Goal: Find specific page/section: Find specific page/section

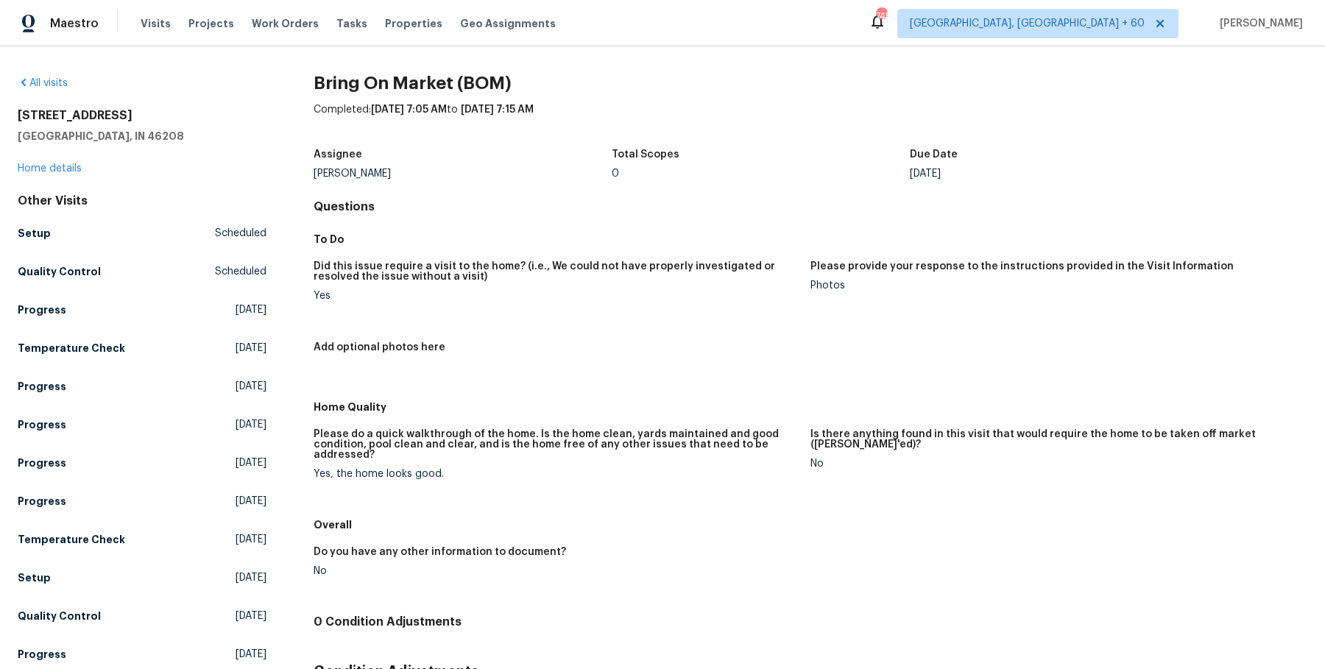
scroll to position [124, 0]
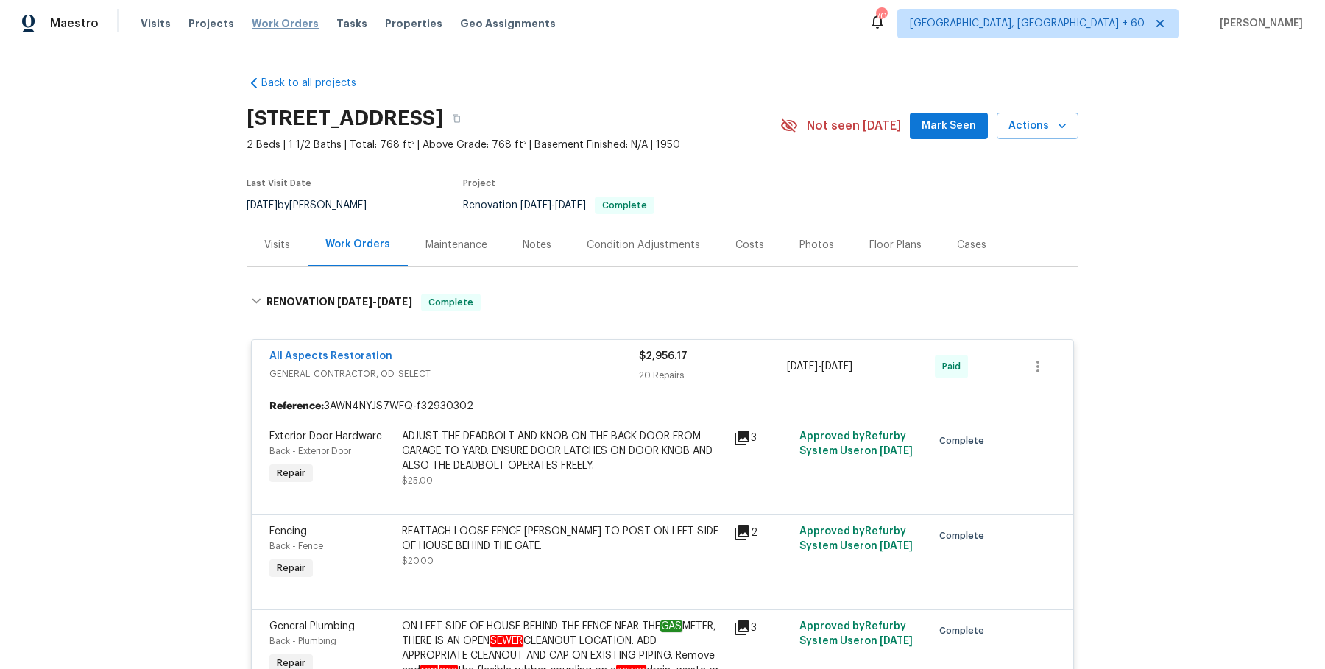
click at [293, 24] on span "Work Orders" at bounding box center [285, 23] width 67 height 15
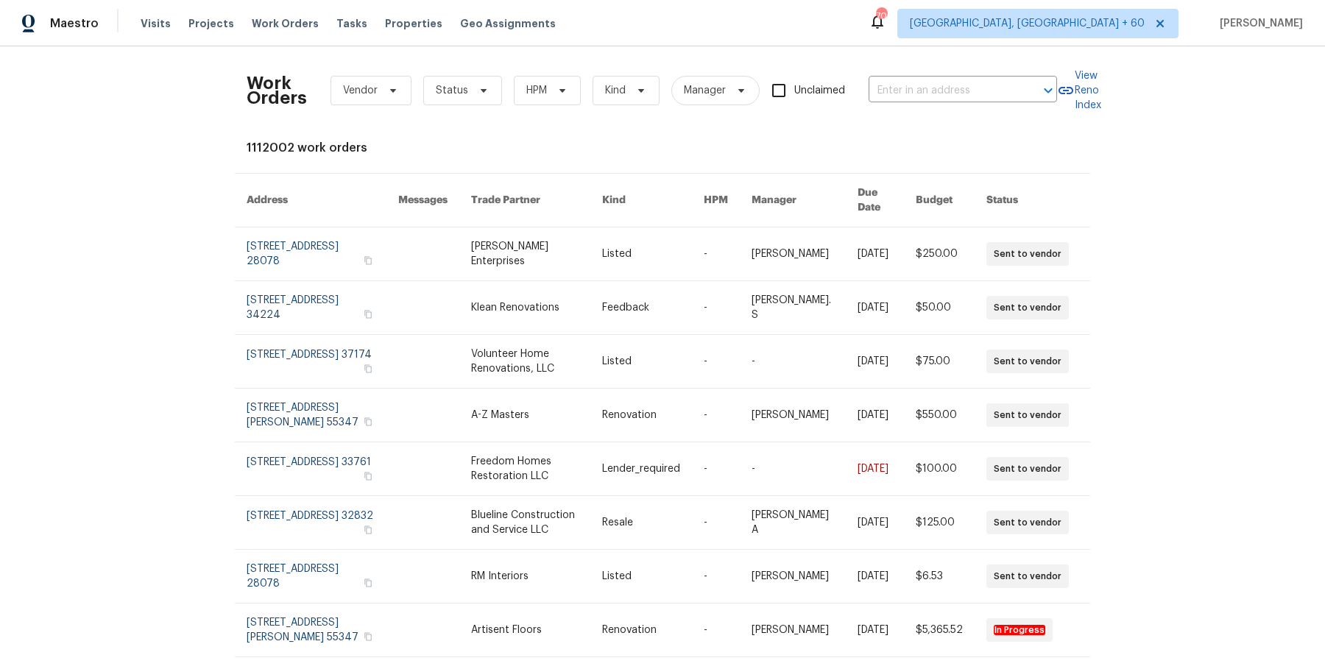
click at [909, 75] on div "Work Orders Vendor Status HPM Kind Manager Unclaimed ​" at bounding box center [652, 90] width 810 height 65
click at [904, 90] on input "text" at bounding box center [941, 90] width 147 height 23
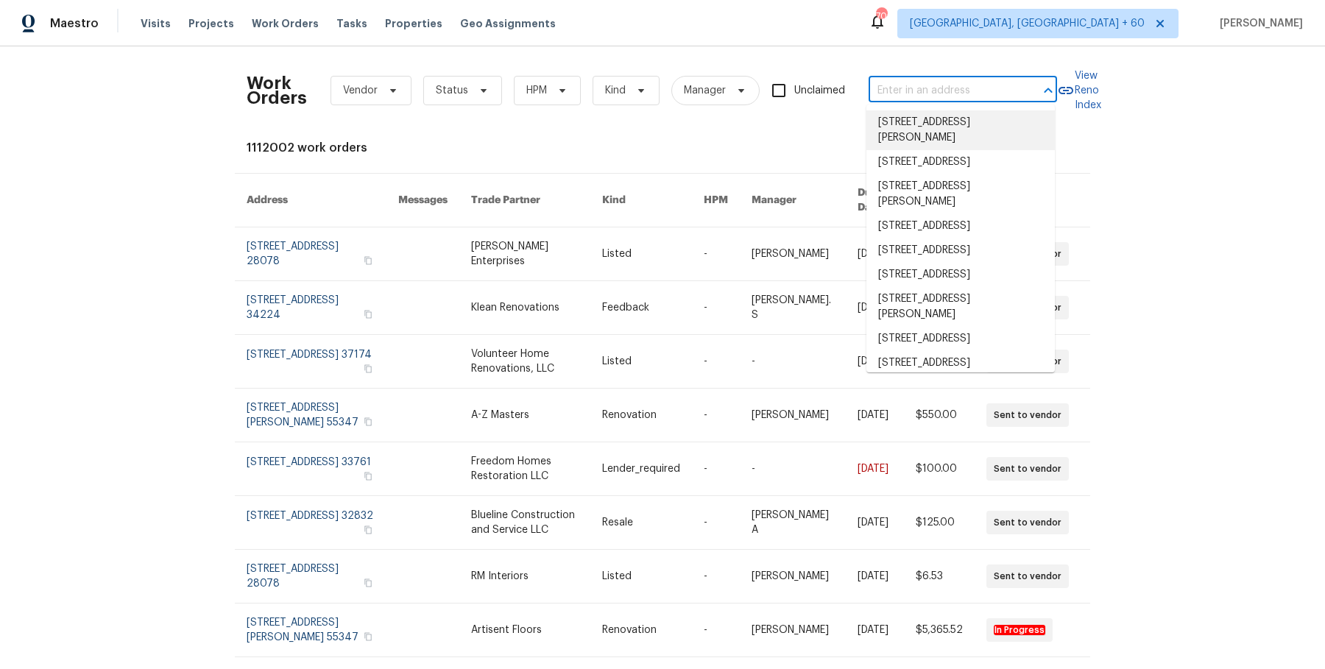
paste input "16425 E 17th Pl Unit A, Aurora, CO 80011"
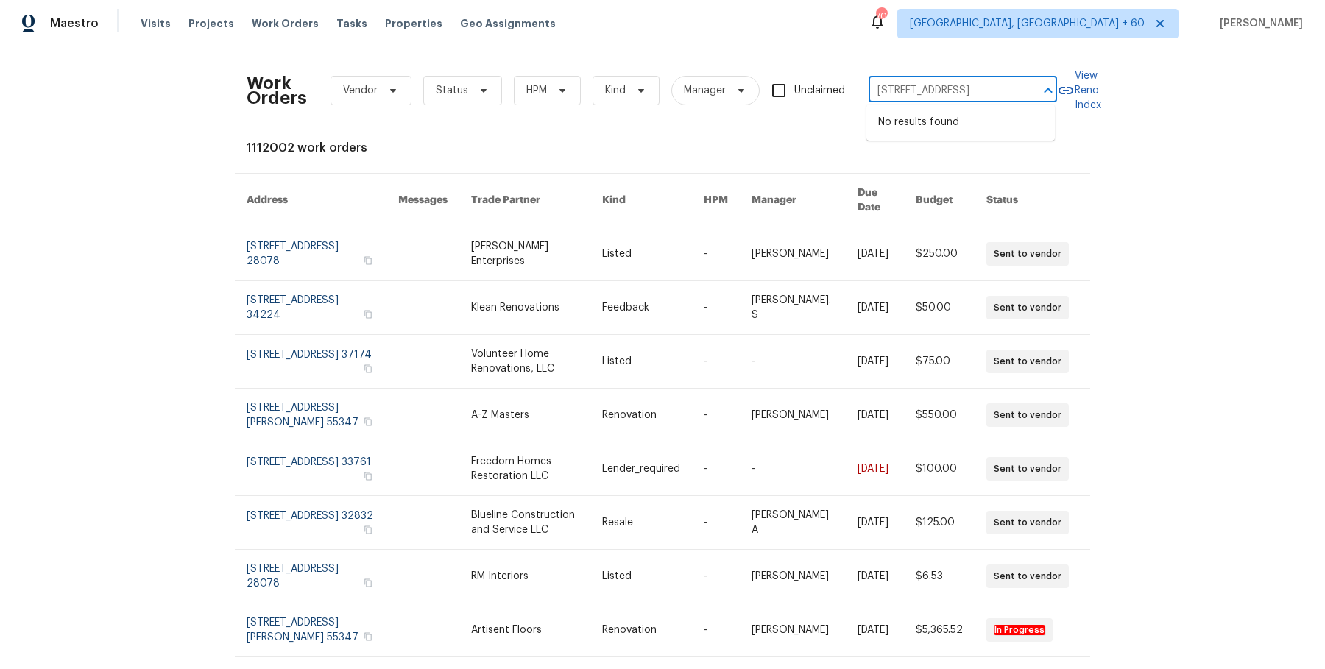
scroll to position [0, 54]
drag, startPoint x: 895, startPoint y: 91, endPoint x: 1037, endPoint y: 91, distance: 142.0
click at [1037, 91] on div "16425 E 17th Pl Unit A, Aurora, CO 80011 ​" at bounding box center [962, 90] width 188 height 23
type input "16425 E 17th Pl"
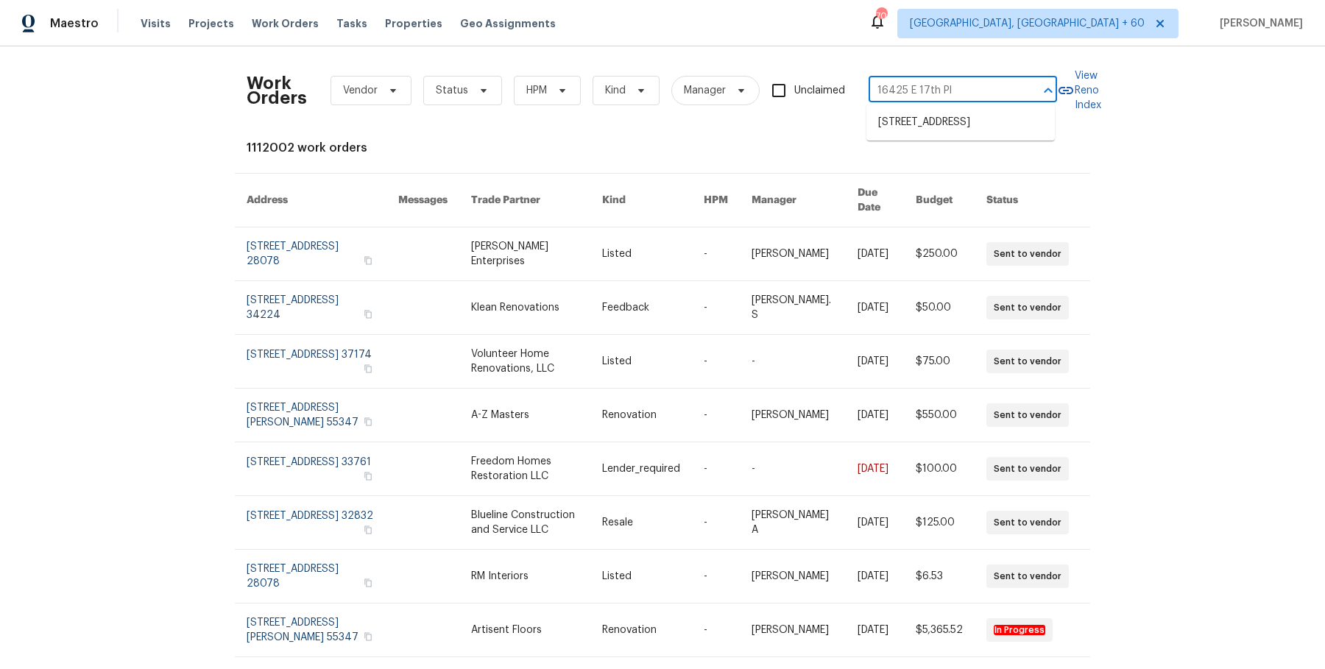
click at [972, 130] on li "16425 E 17th Pl Unit A, Aurora, CO 80011" at bounding box center [960, 122] width 188 height 24
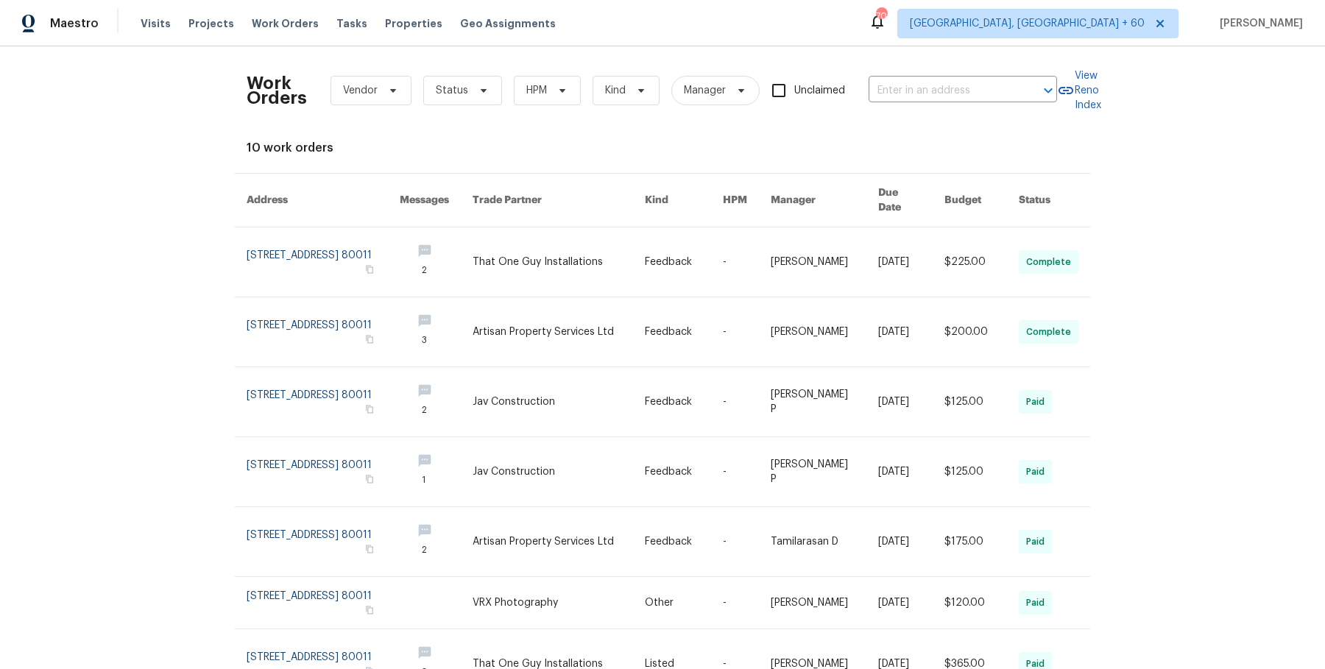
type input "16425 E 17th Pl Unit A, Aurora, CO 80011"
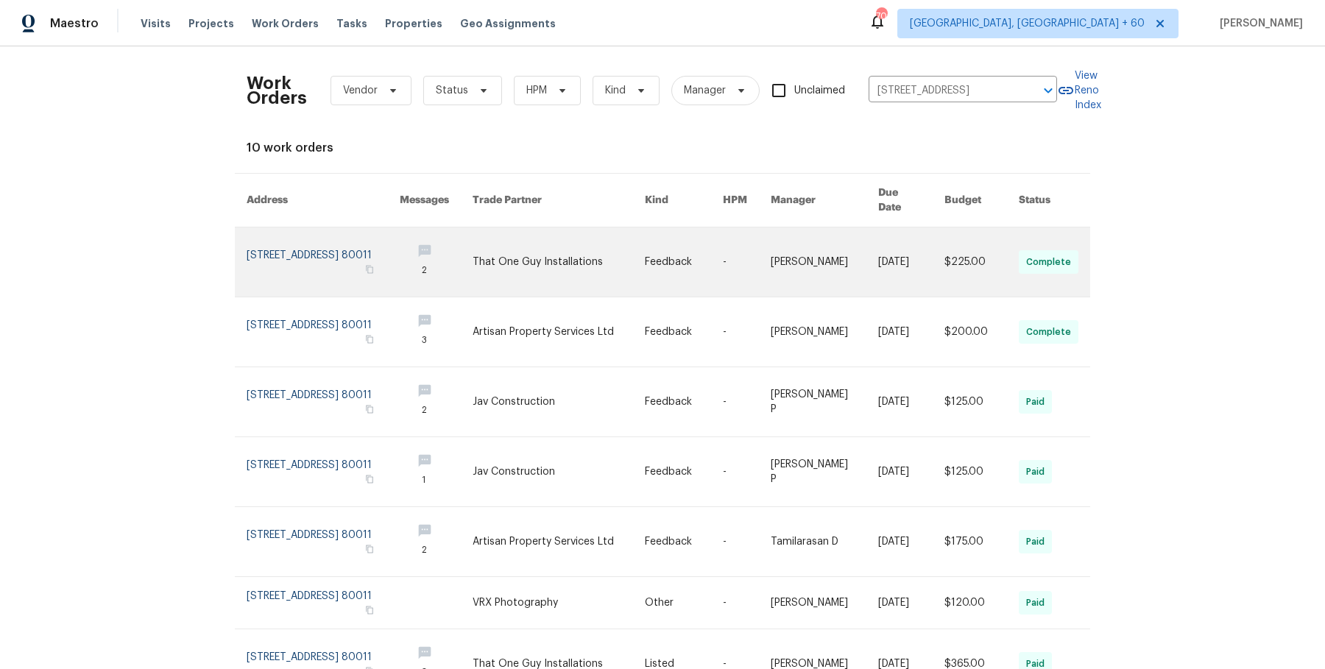
click at [523, 247] on link at bounding box center [557, 261] width 171 height 69
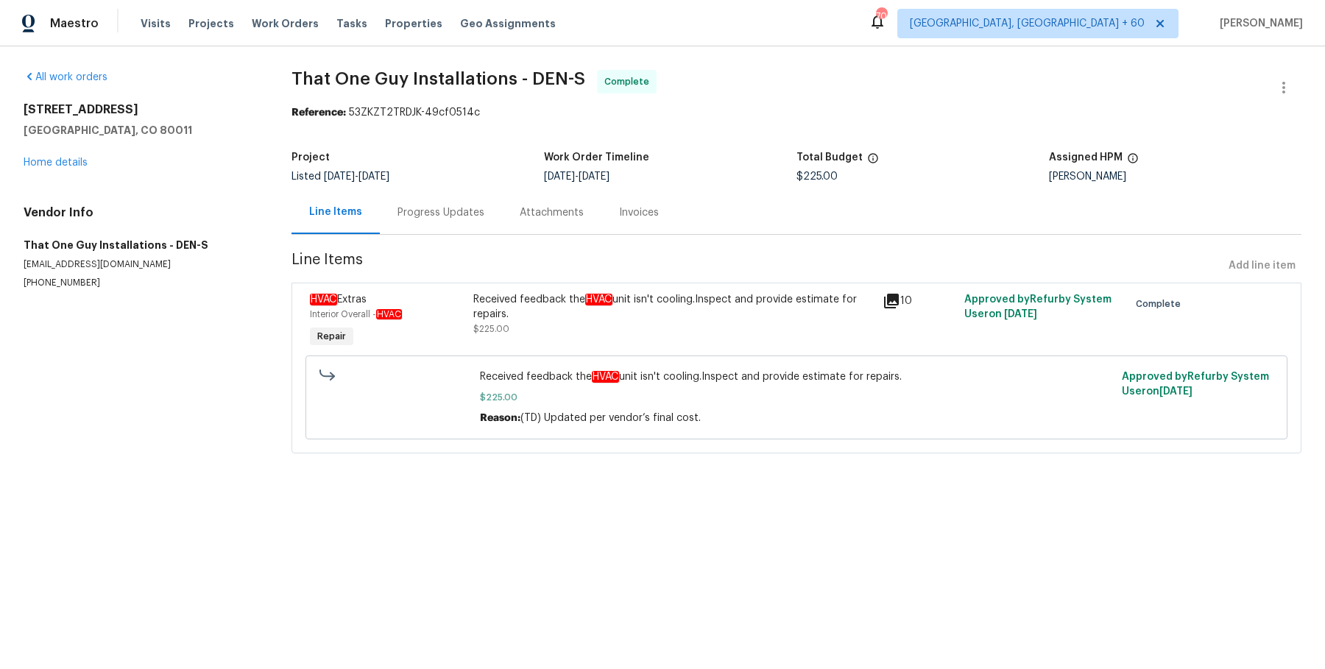
click at [69, 171] on div "All work orders 16425 E 17th Pl Unit A Aurora, CO 80011 Home details Vendor Inf…" at bounding box center [140, 179] width 233 height 219
click at [69, 167] on link "Home details" at bounding box center [56, 162] width 64 height 10
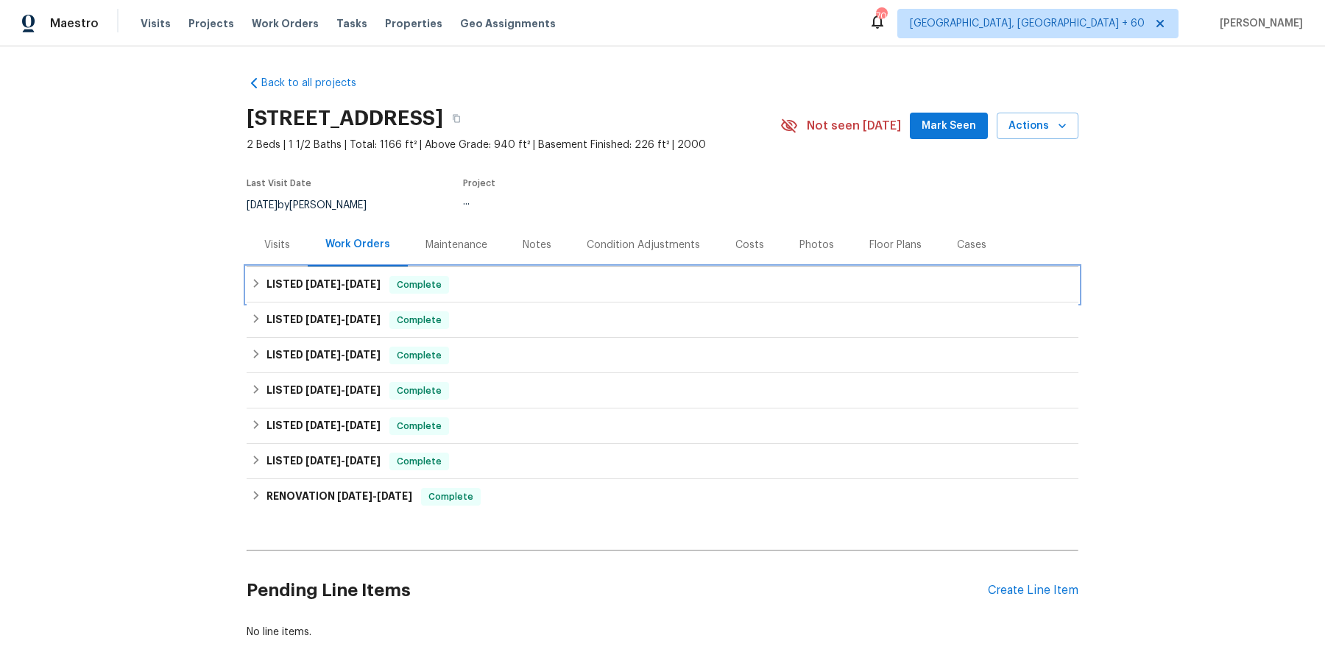
click at [492, 293] on div "LISTED 8/4/25 - 8/6/25 Complete" at bounding box center [662, 285] width 823 height 18
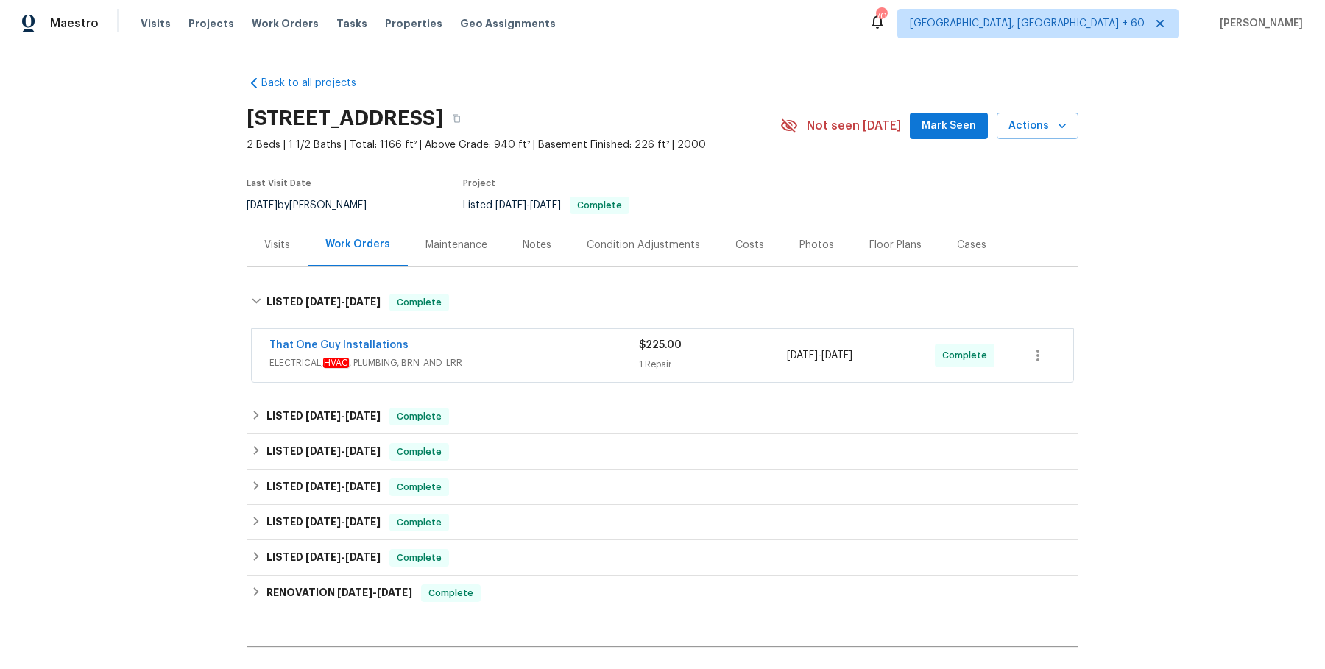
click at [491, 340] on div "That One Guy Installations" at bounding box center [453, 347] width 369 height 18
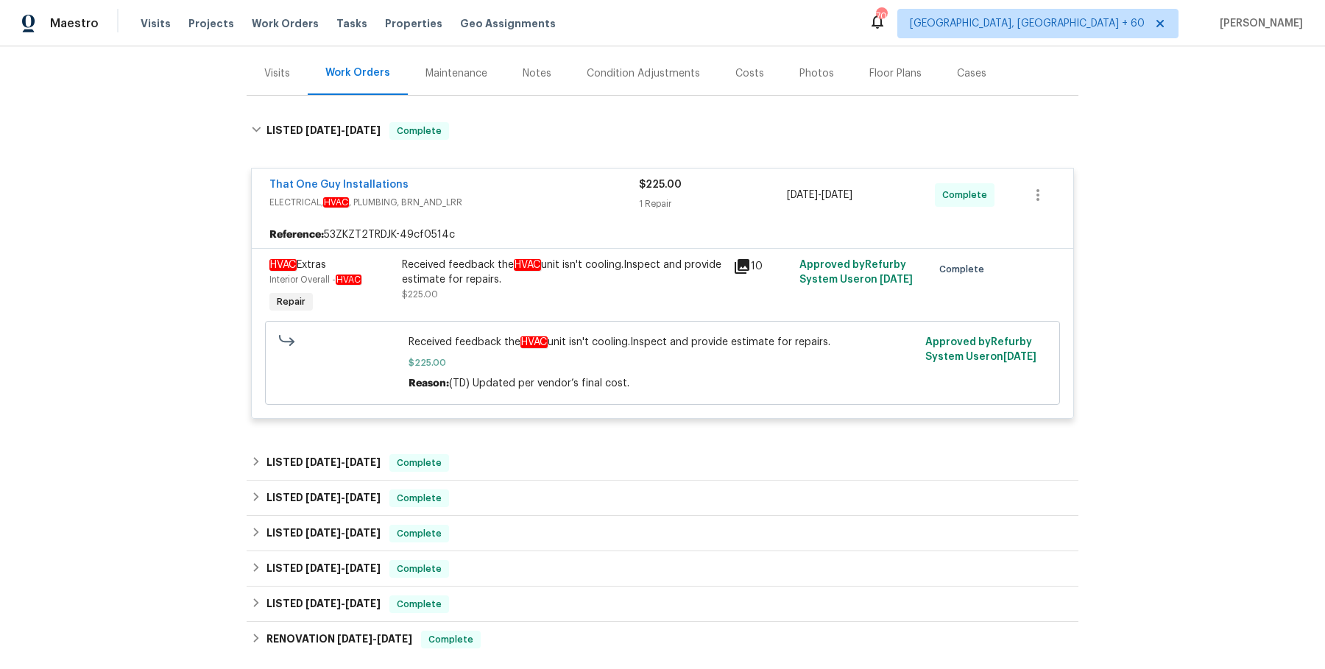
scroll to position [195, 0]
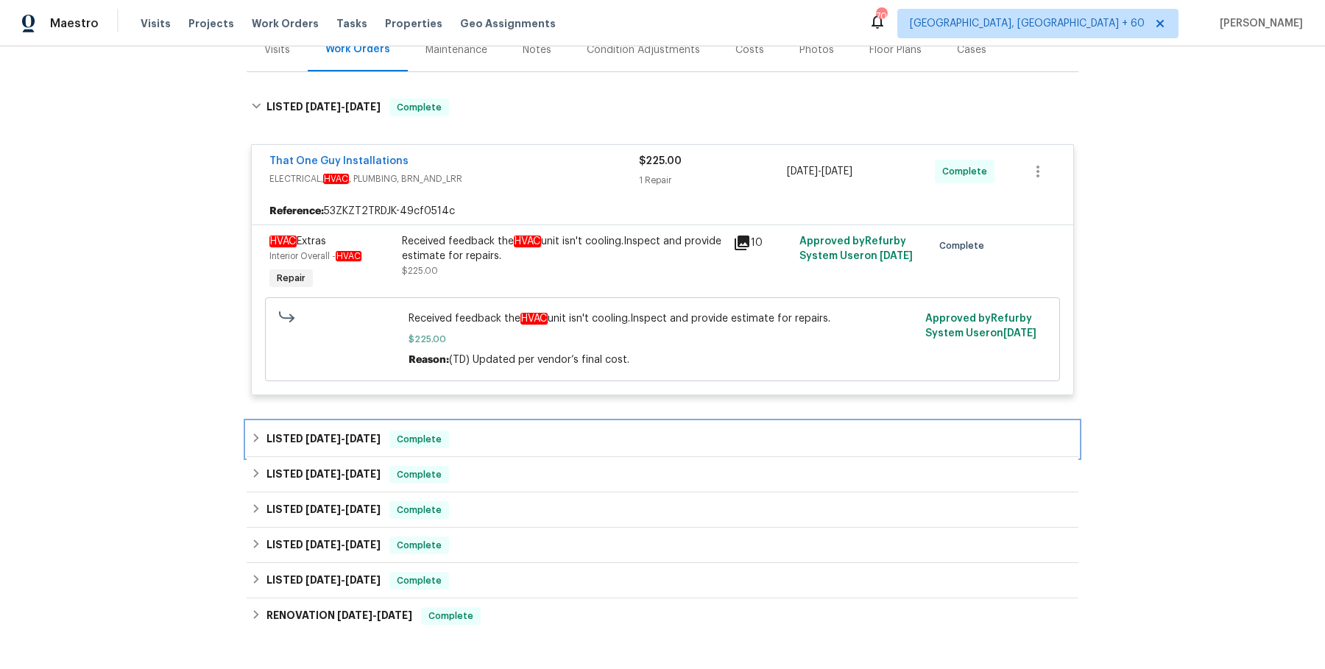
click at [494, 446] on div "LISTED 8/4/25 - 8/6/25 Complete" at bounding box center [662, 439] width 823 height 18
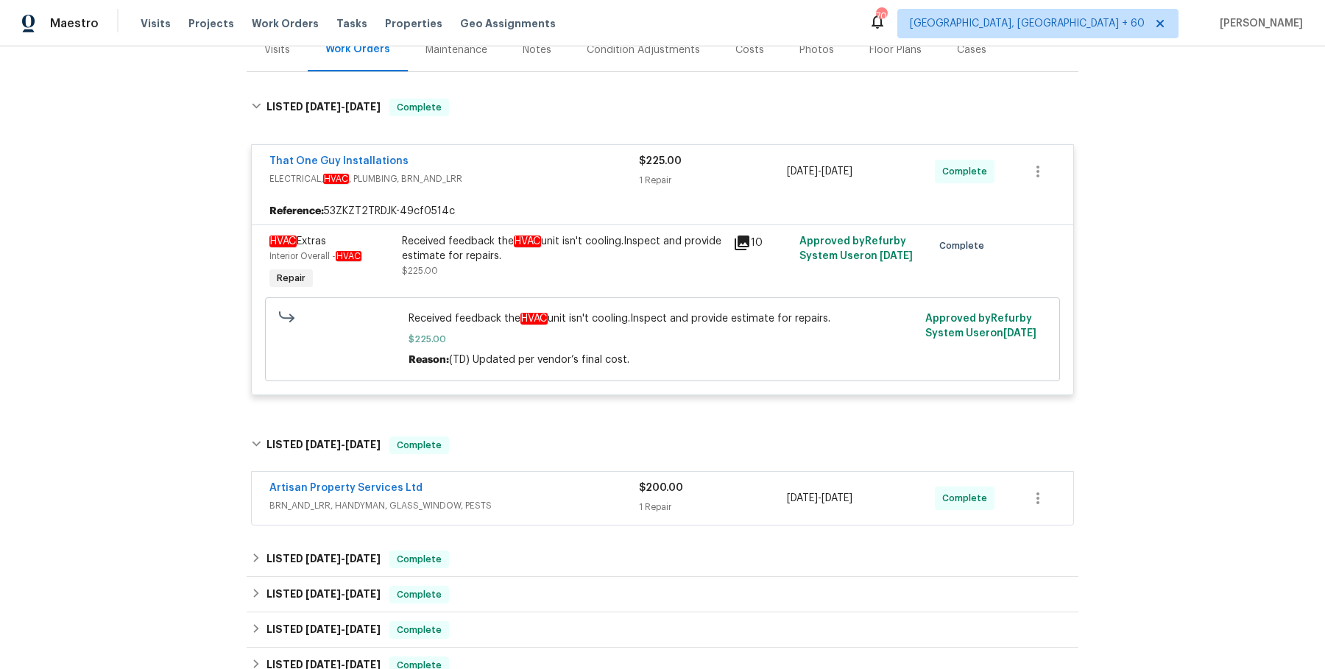
click at [490, 503] on span "BRN_AND_LRR, HANDYMAN, GLASS_WINDOW, PESTS" at bounding box center [453, 505] width 369 height 15
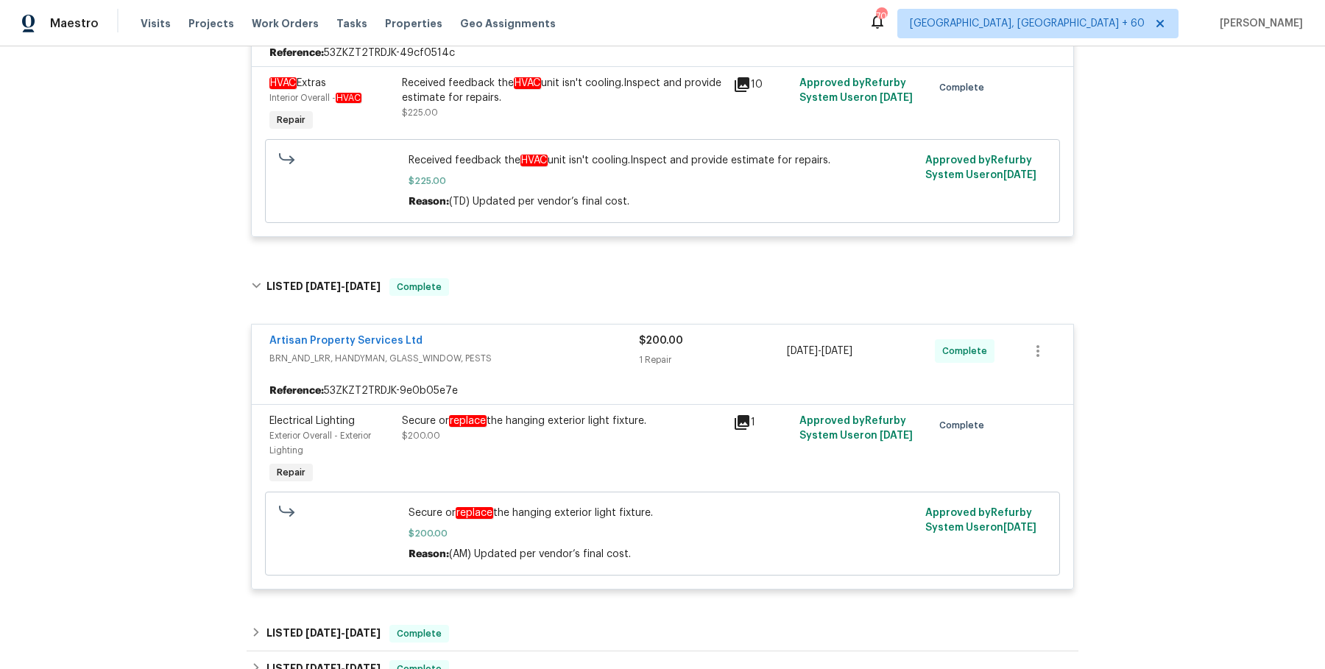
scroll to position [508, 0]
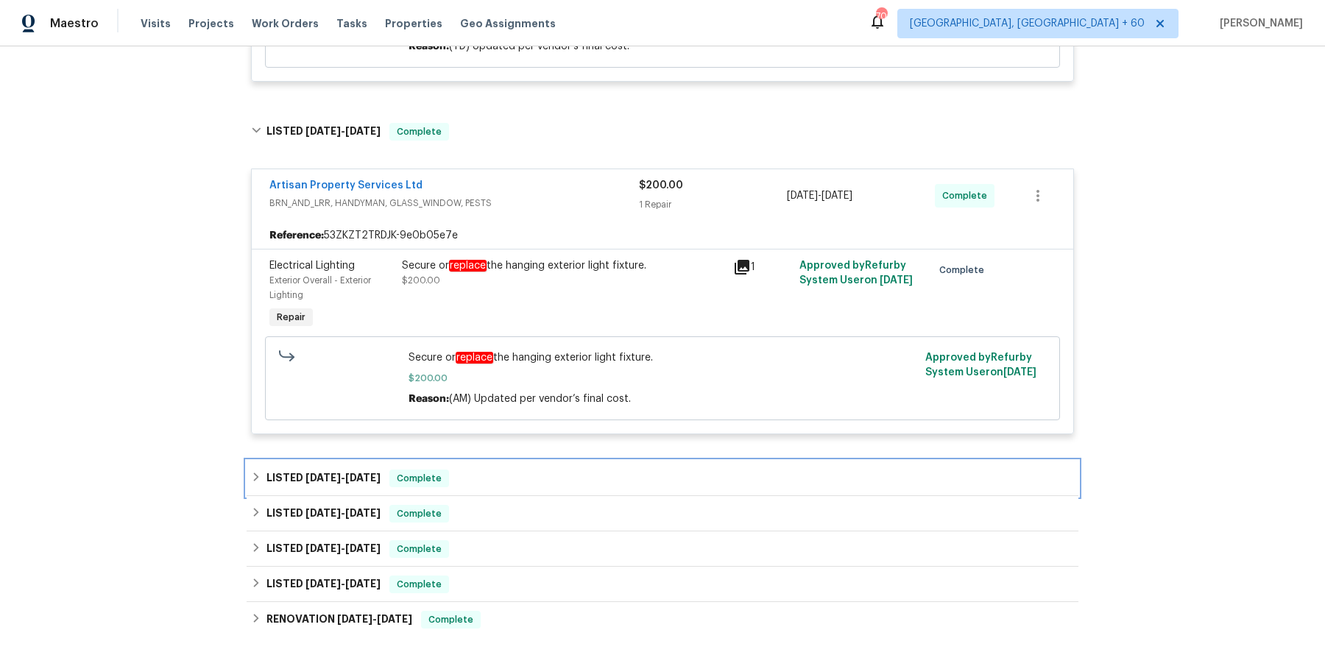
click at [497, 476] on div "LISTED 5/14/25 - 5/16/25 Complete" at bounding box center [662, 478] width 823 height 18
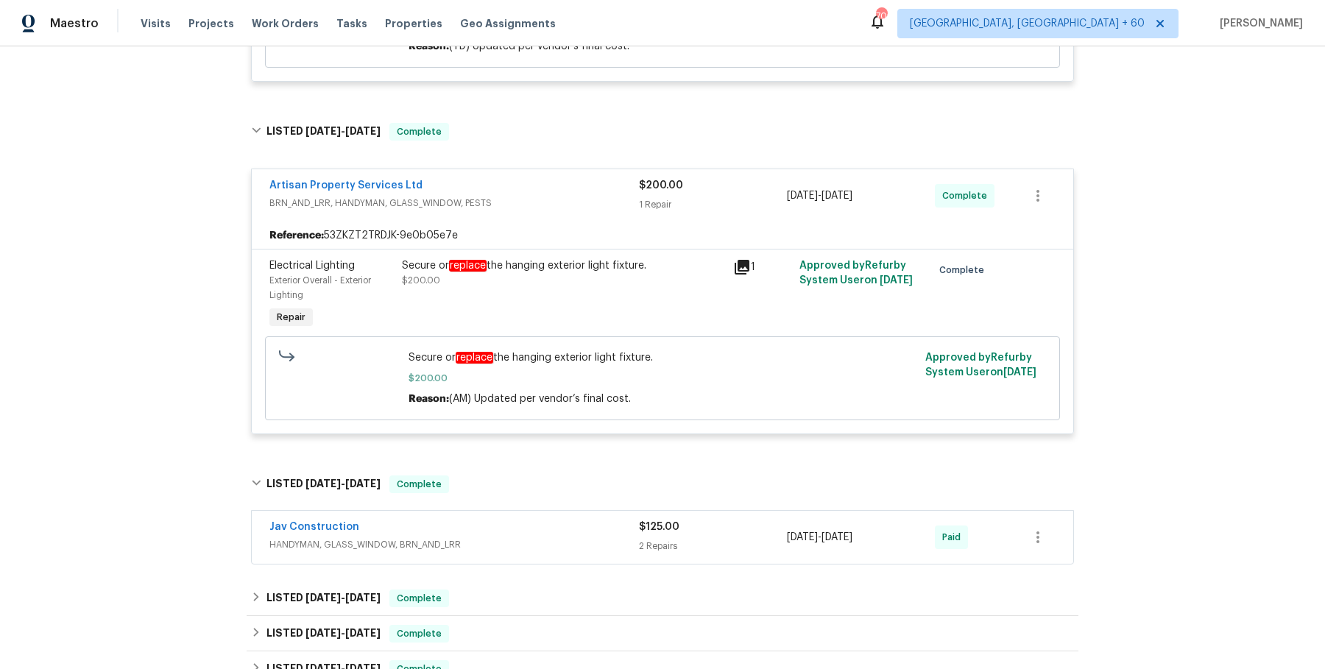
click at [493, 524] on div "Jav Construction" at bounding box center [453, 529] width 369 height 18
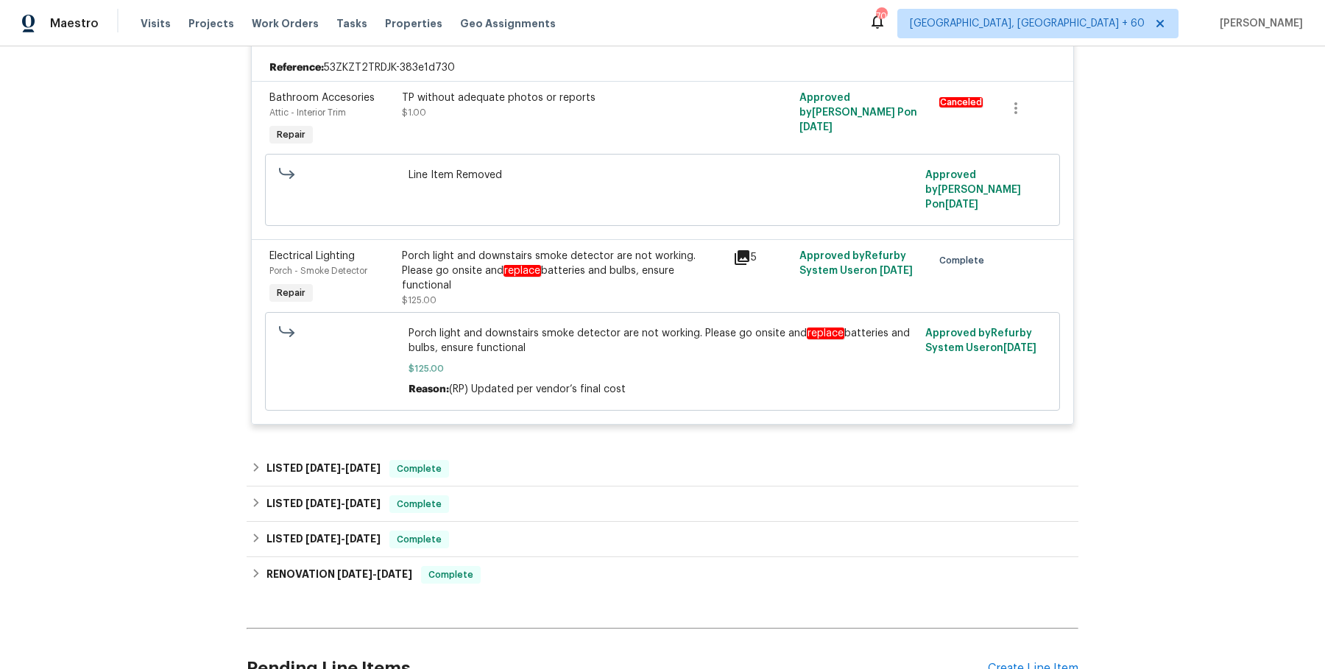
scroll to position [1026, 0]
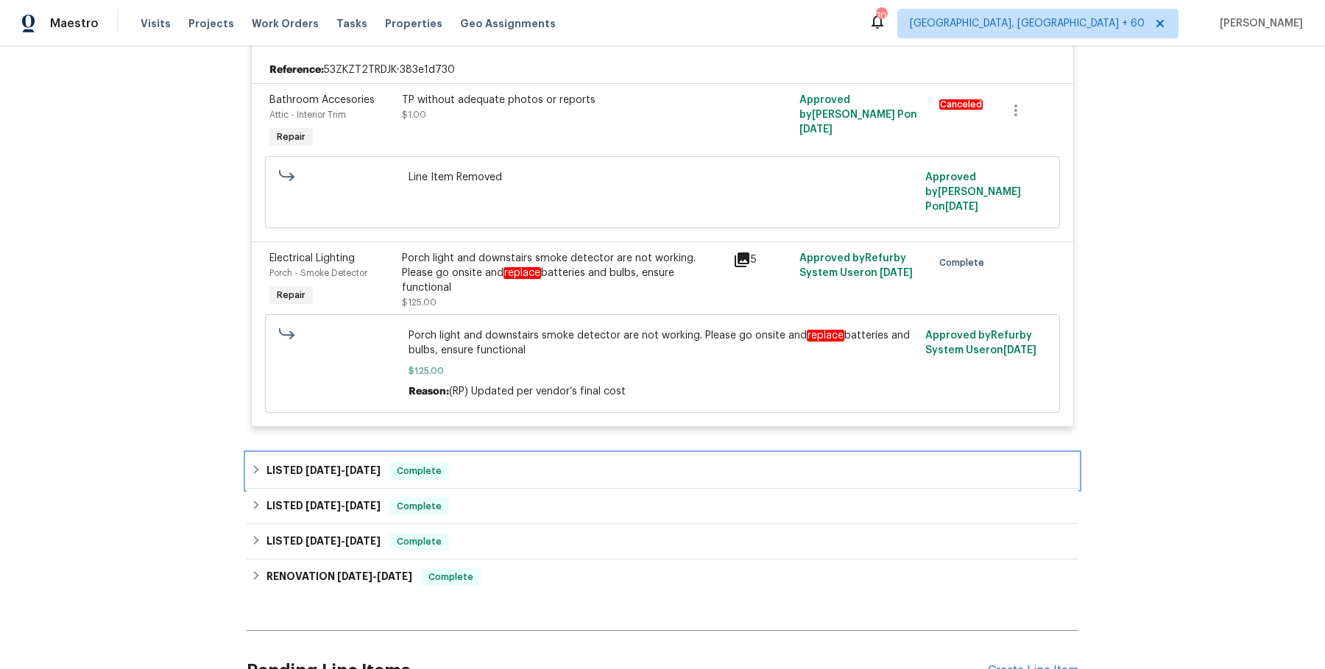
click at [514, 464] on div "LISTED 5/5/25 - 5/6/25 Complete" at bounding box center [662, 470] width 831 height 35
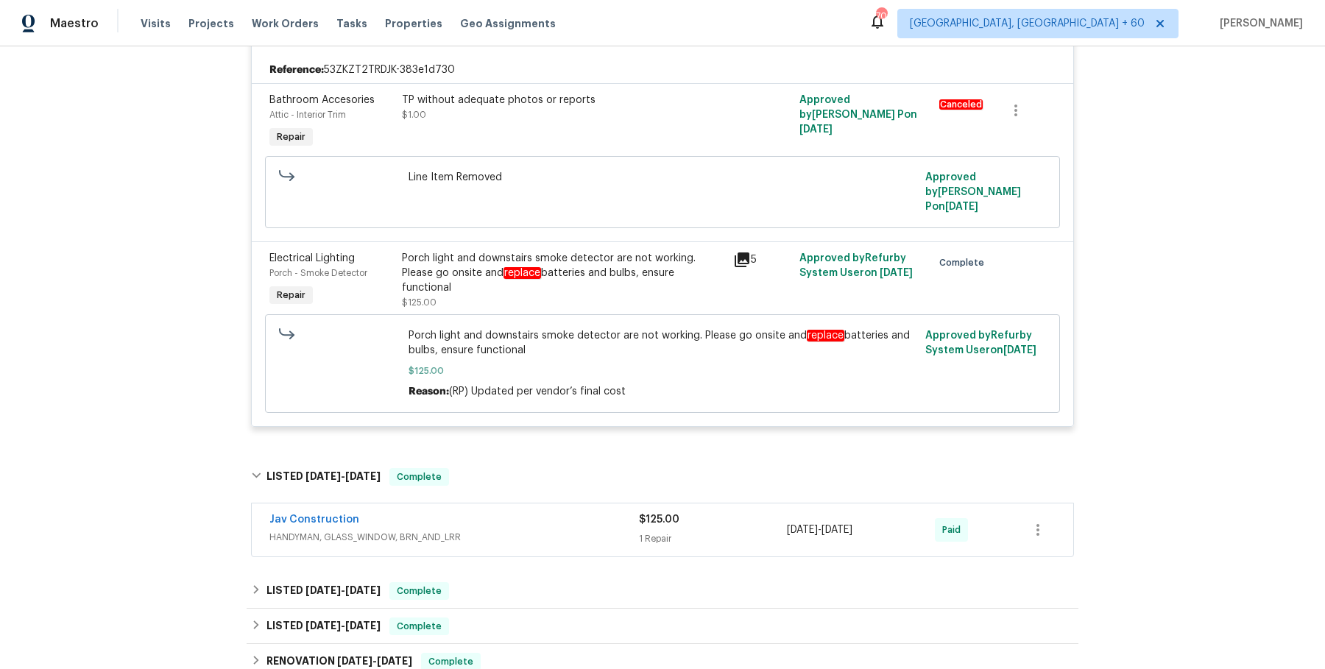
click at [504, 512] on div "Jav Construction" at bounding box center [453, 521] width 369 height 18
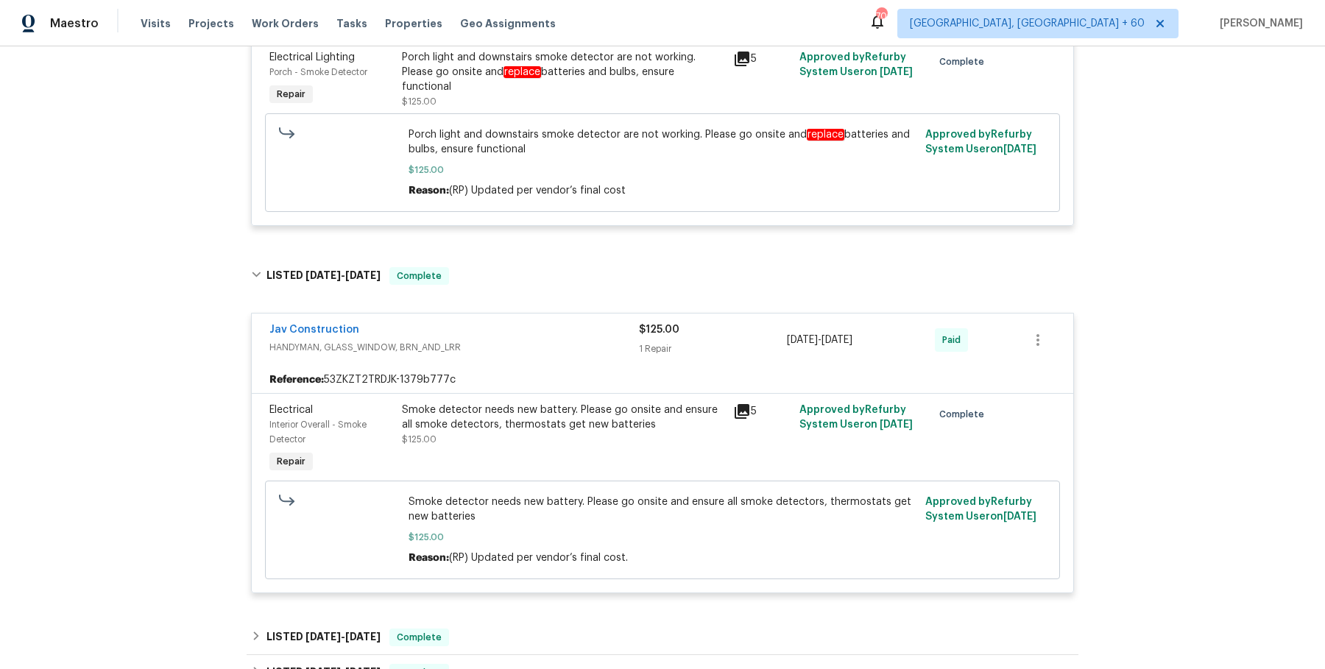
scroll to position [1366, 0]
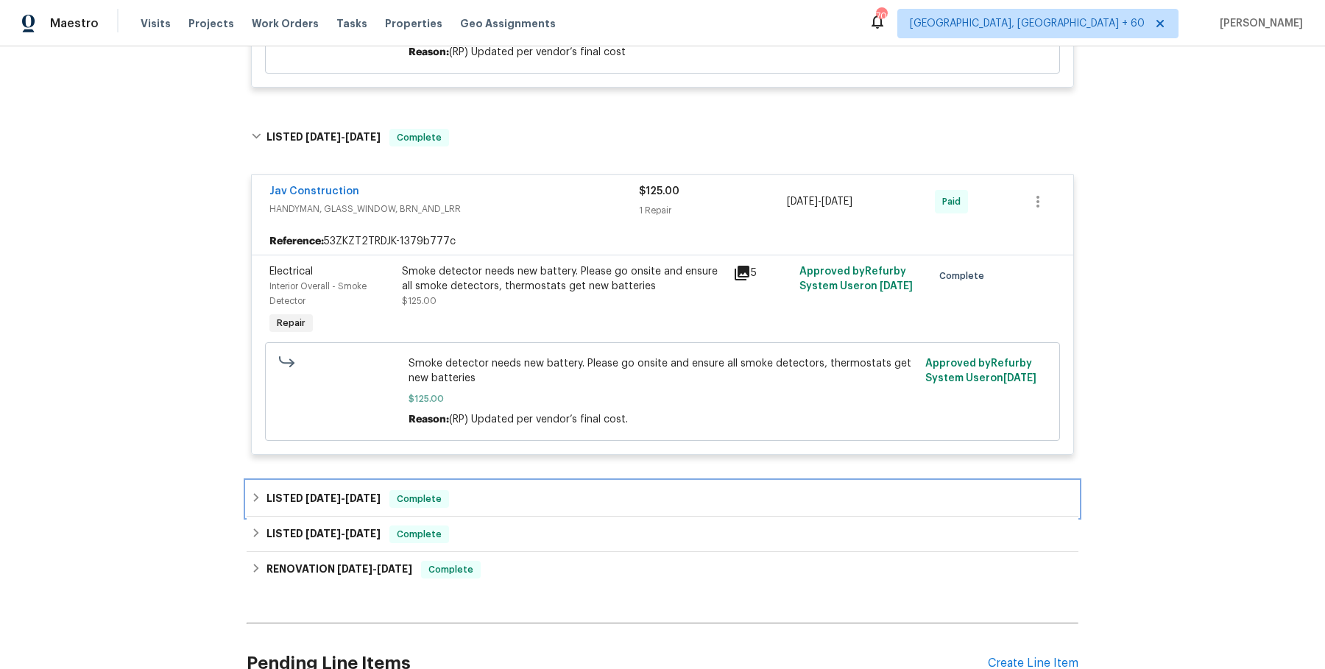
click at [523, 481] on div "LISTED 3/5/25 - 3/10/25 Complete" at bounding box center [662, 498] width 831 height 35
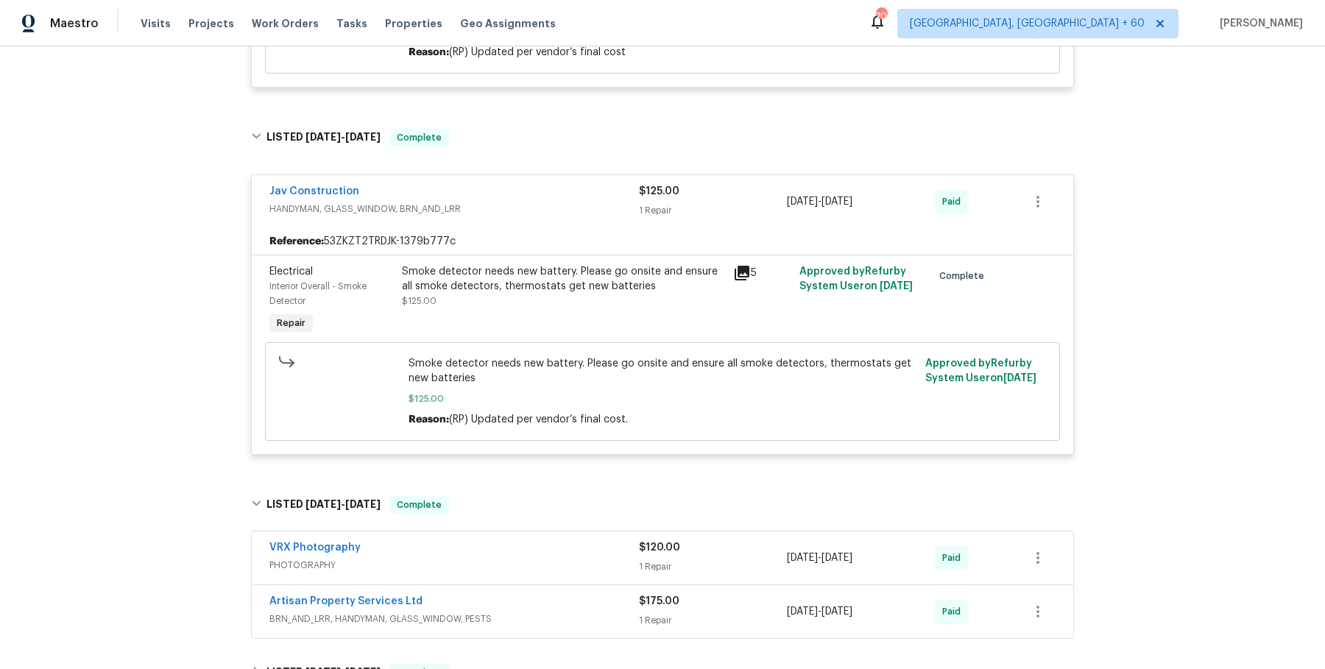
click at [519, 540] on div "VRX Photography" at bounding box center [453, 549] width 369 height 18
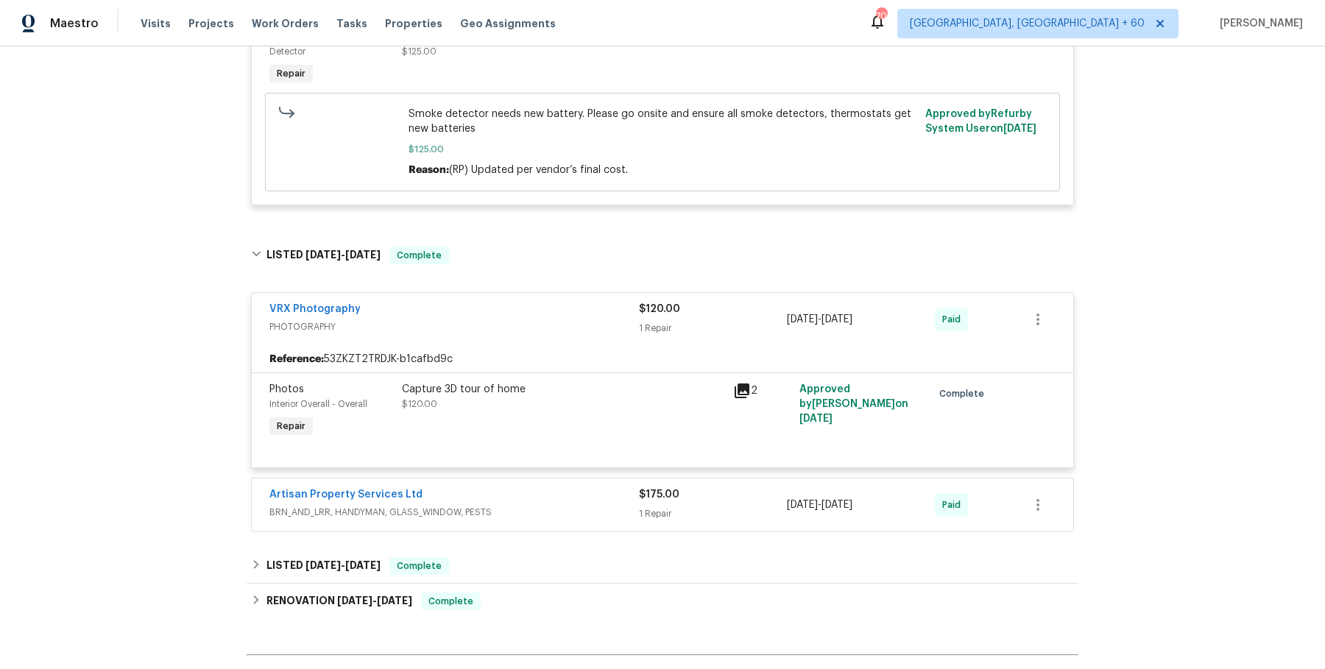
scroll to position [1631, 0]
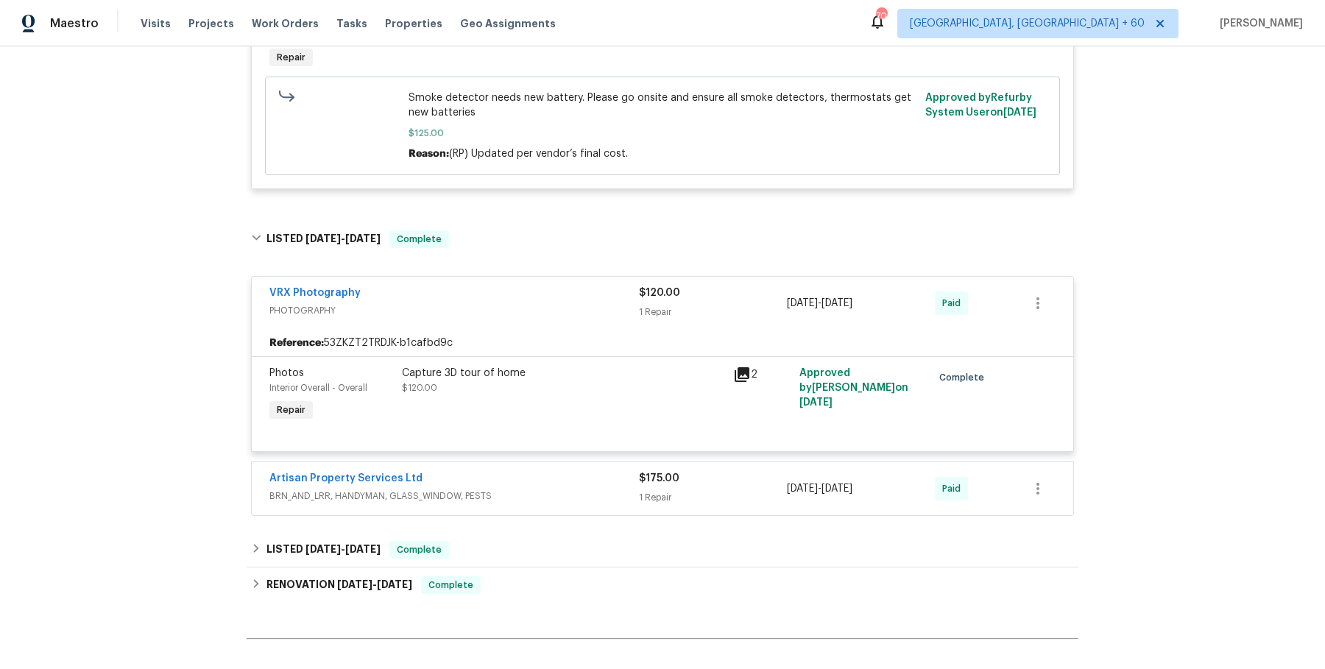
click at [536, 489] on span "BRN_AND_LRR, HANDYMAN, GLASS_WINDOW, PESTS" at bounding box center [453, 496] width 369 height 15
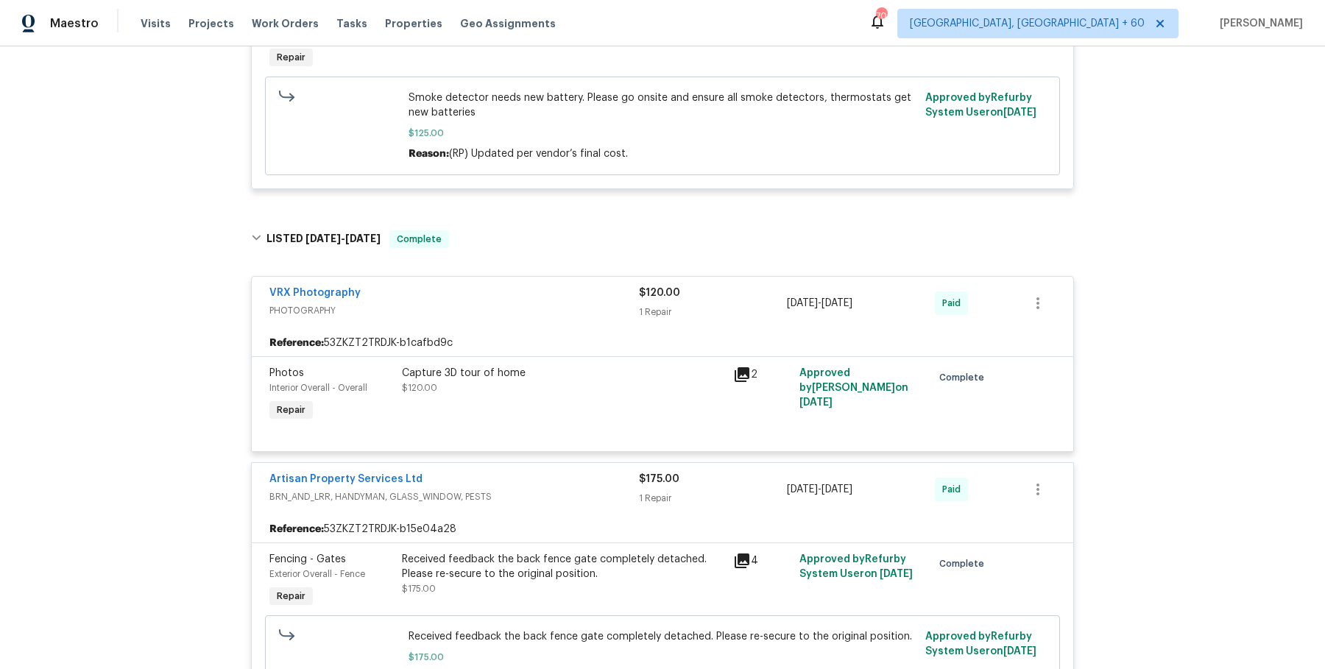
click at [547, 489] on span "BRN_AND_LRR, HANDYMAN, GLASS_WINDOW, PESTS" at bounding box center [453, 496] width 369 height 15
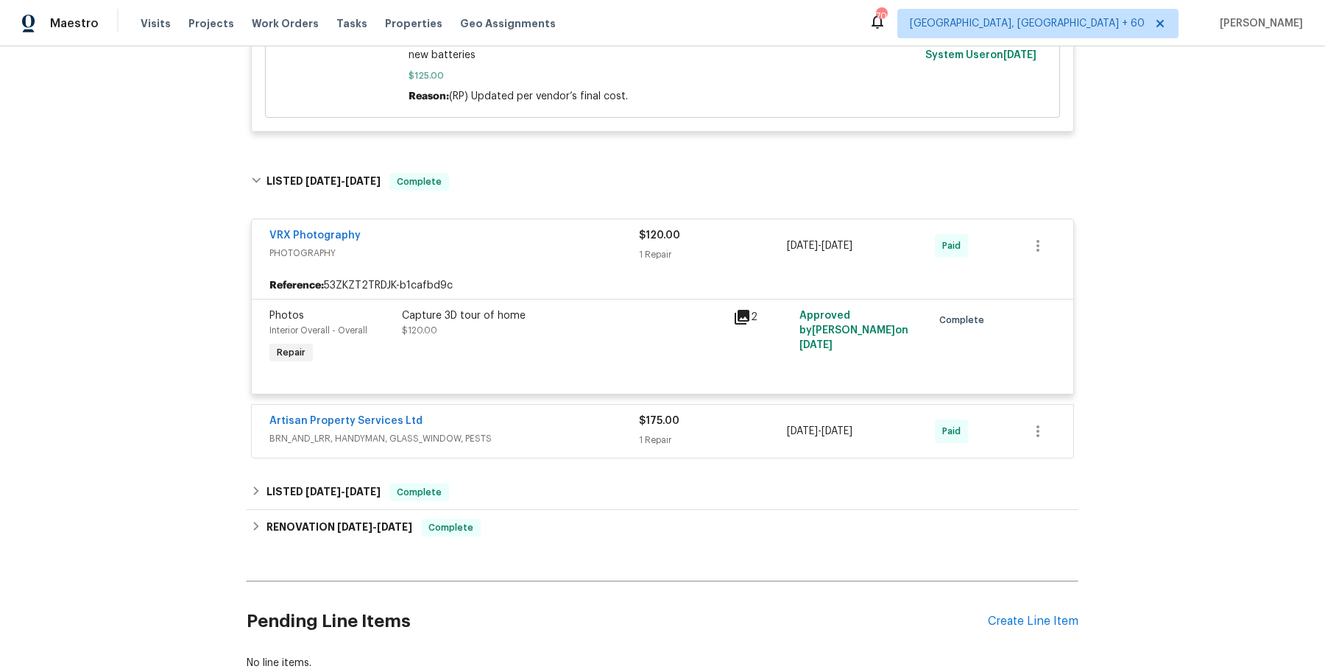
scroll to position [1704, 0]
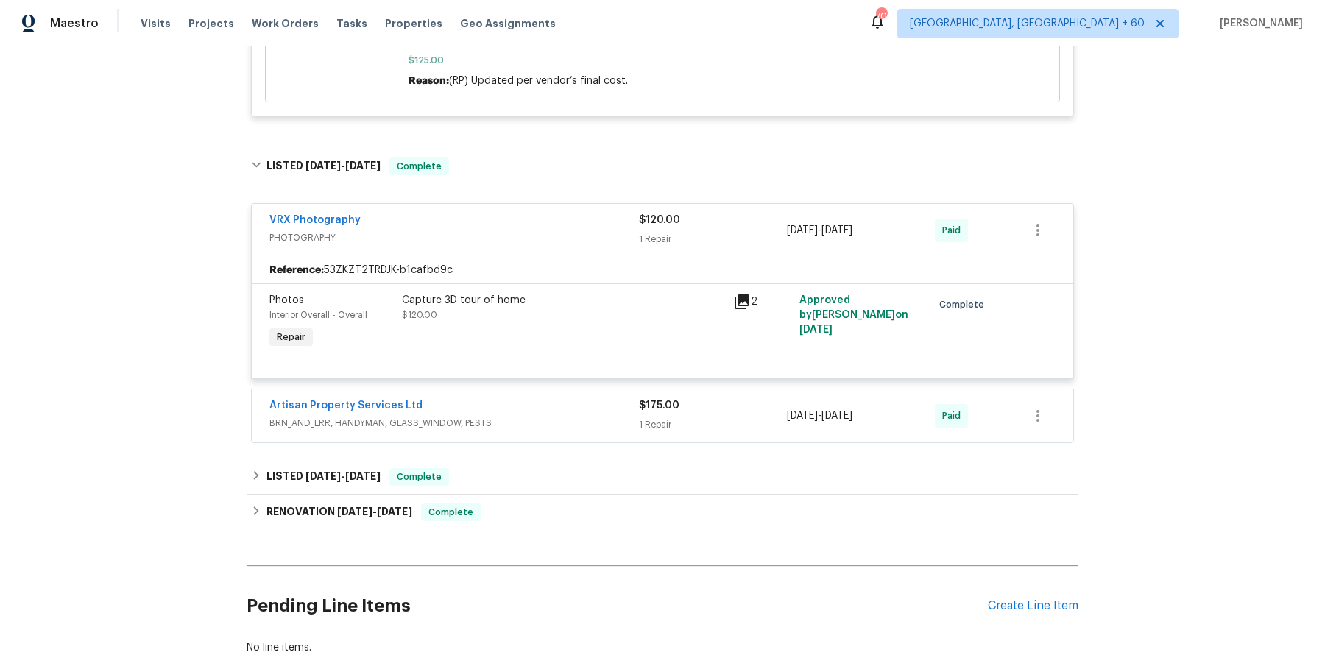
click at [570, 416] on span "BRN_AND_LRR, HANDYMAN, GLASS_WINDOW, PESTS" at bounding box center [453, 423] width 369 height 15
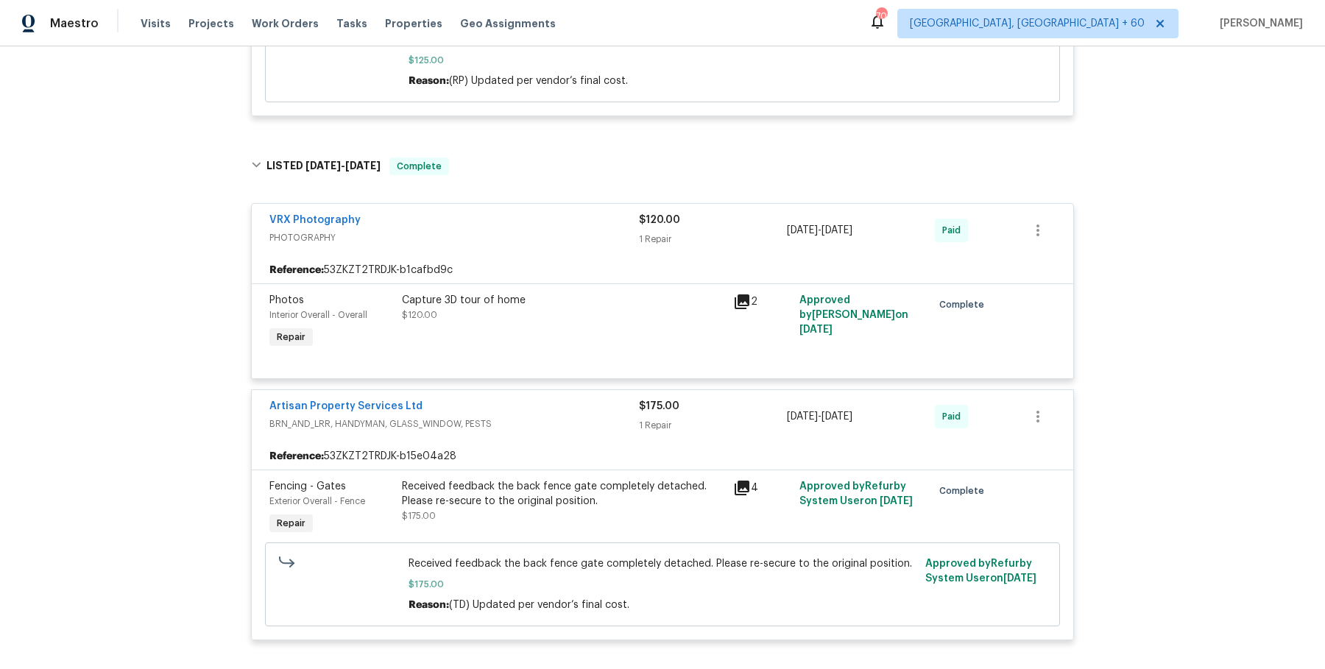
scroll to position [1895, 0]
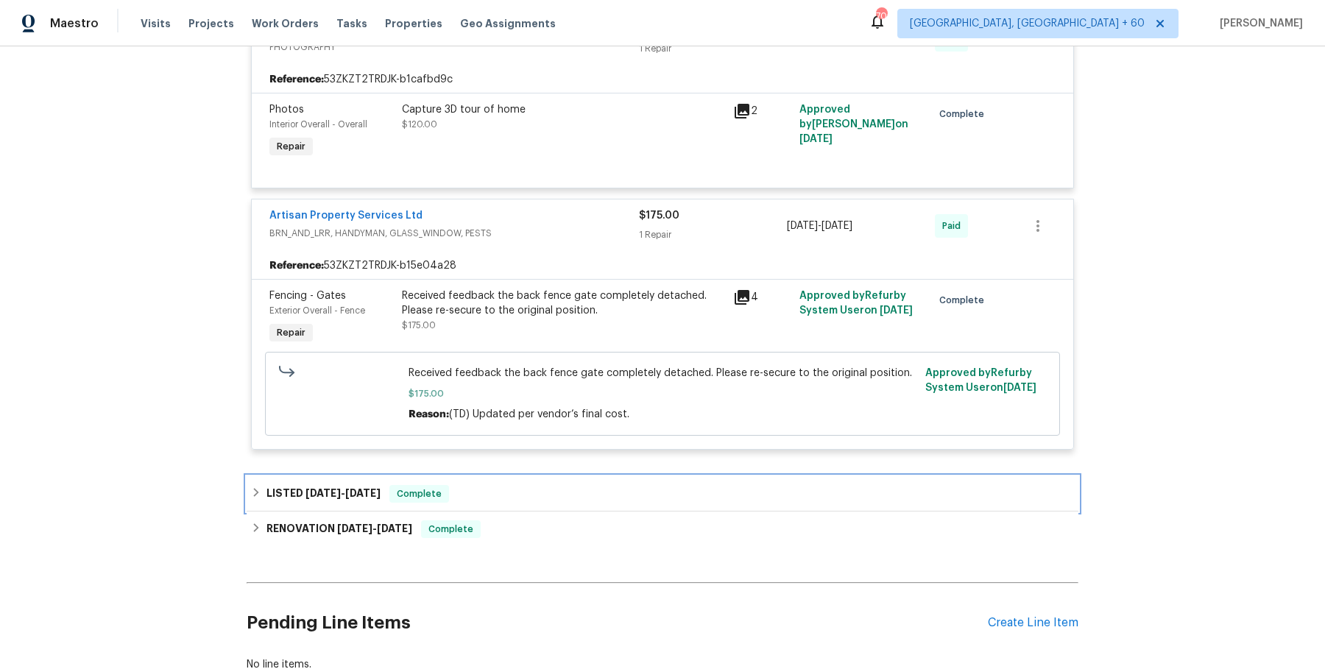
click at [510, 489] on div "LISTED 2/5/25 - 2/7/25 Complete" at bounding box center [662, 493] width 831 height 35
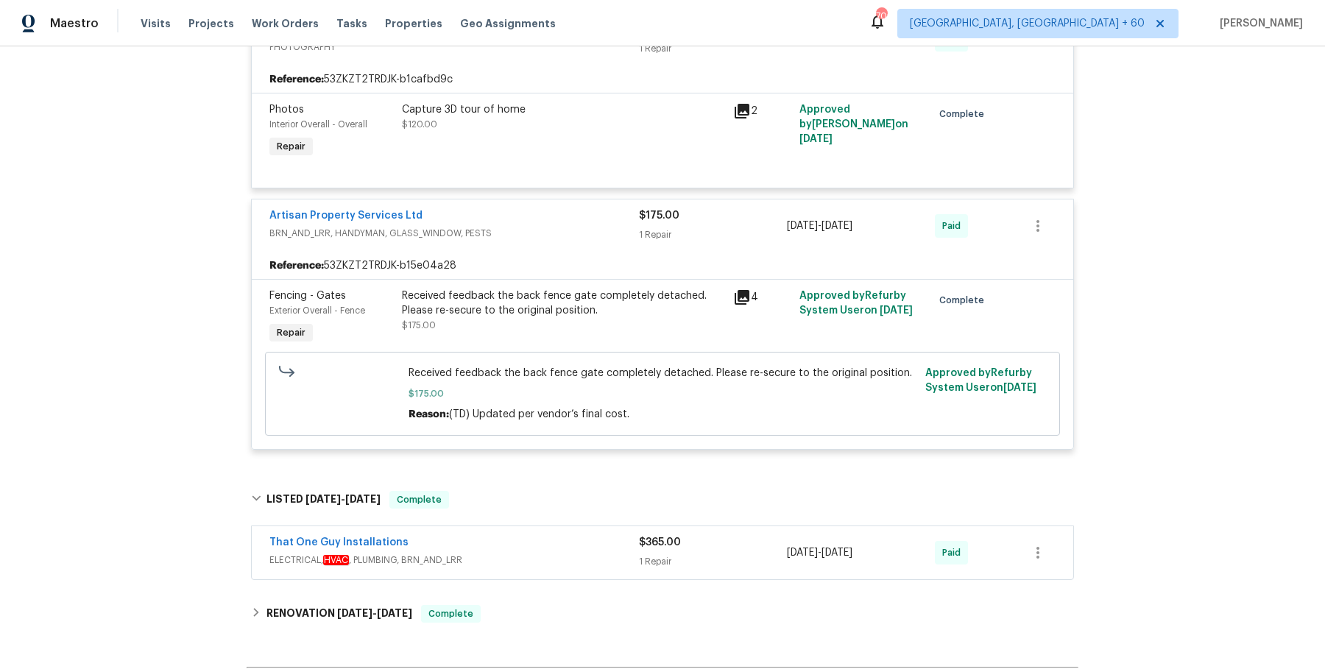
click at [510, 535] on div "That One Guy Installations" at bounding box center [453, 544] width 369 height 18
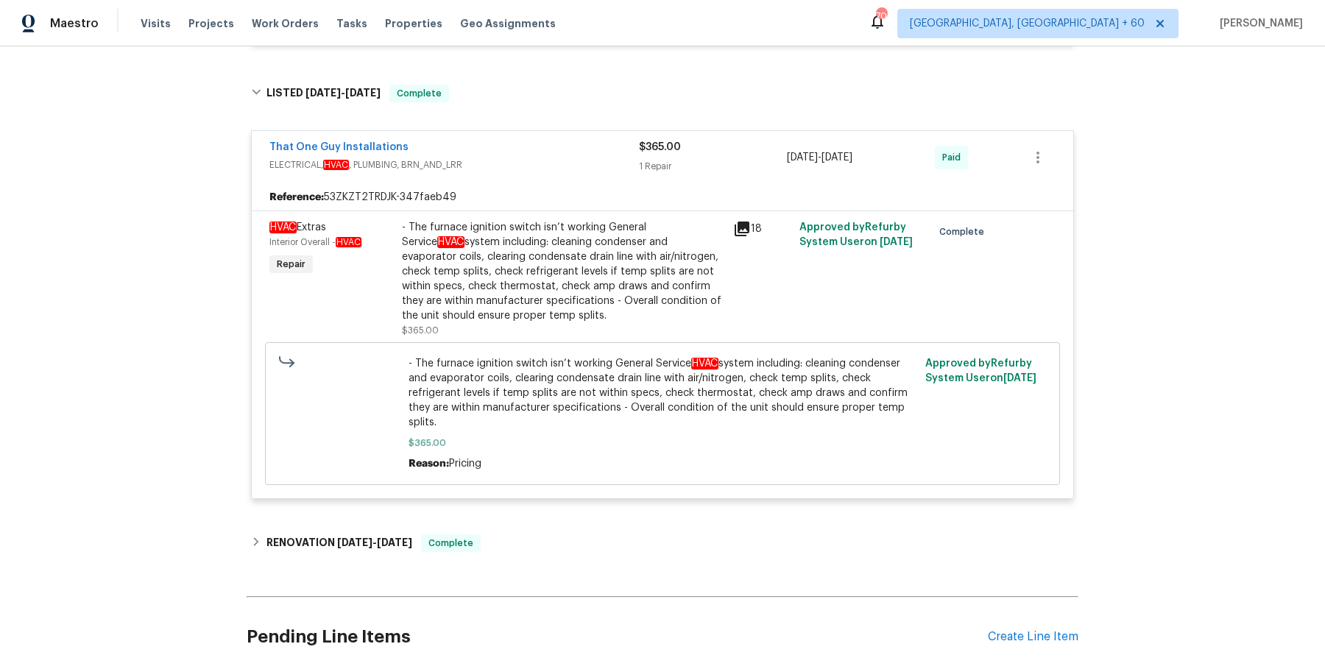
scroll to position [2297, 0]
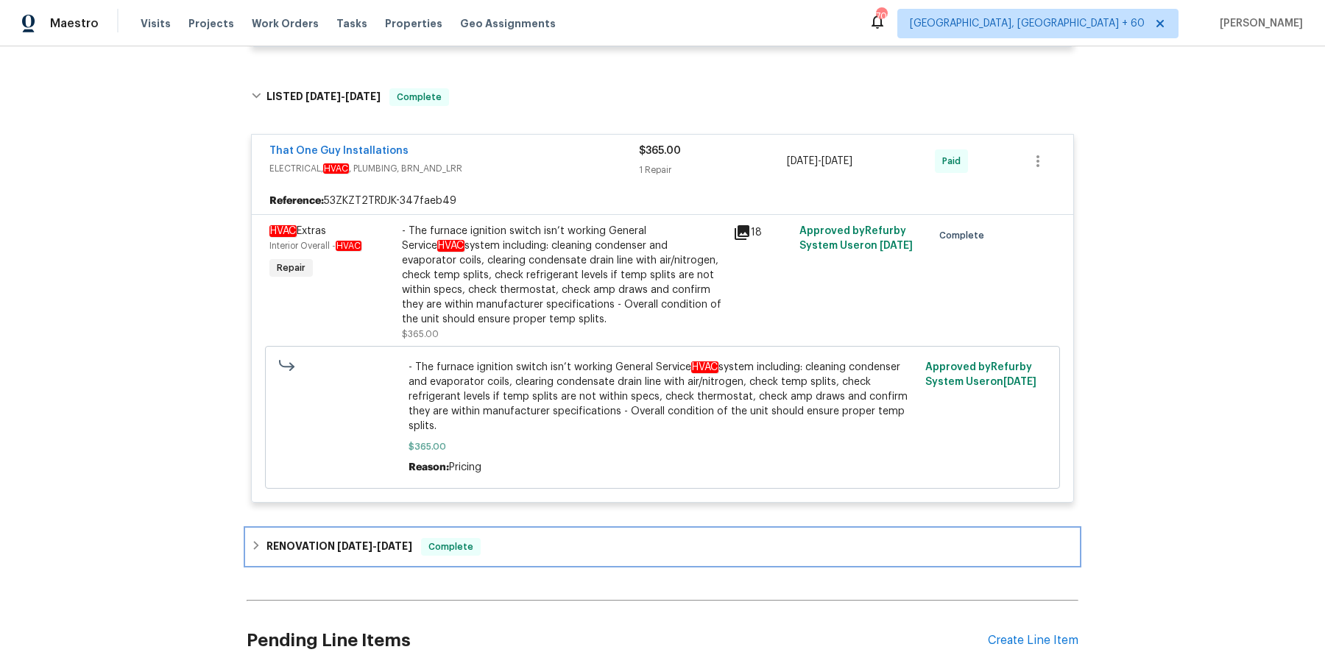
click at [522, 529] on div "RENOVATION 12/11/24 - 12/12/24 Complete" at bounding box center [662, 546] width 831 height 35
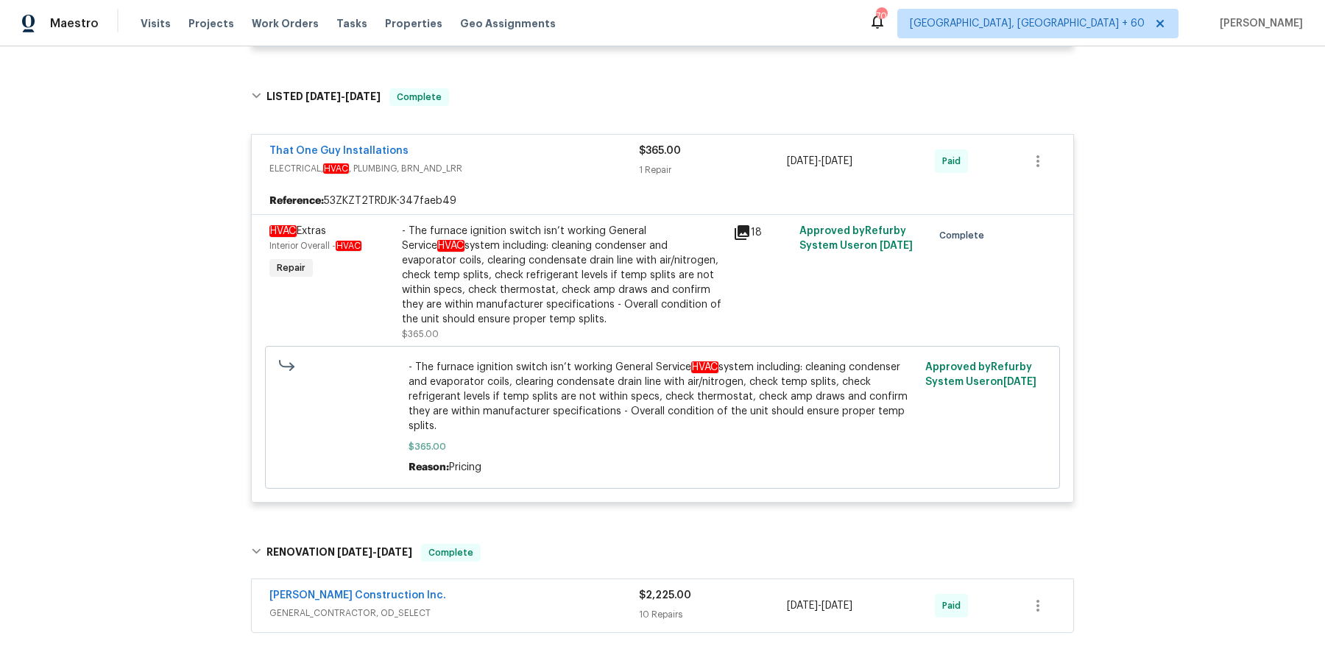
click at [520, 579] on div "Hanson Construction Inc. GENERAL_CONTRACTOR, OD_SELECT $2,225.00 10 Repairs 12/…" at bounding box center [662, 605] width 821 height 53
click at [520, 588] on div "Hanson Construction Inc." at bounding box center [453, 597] width 369 height 18
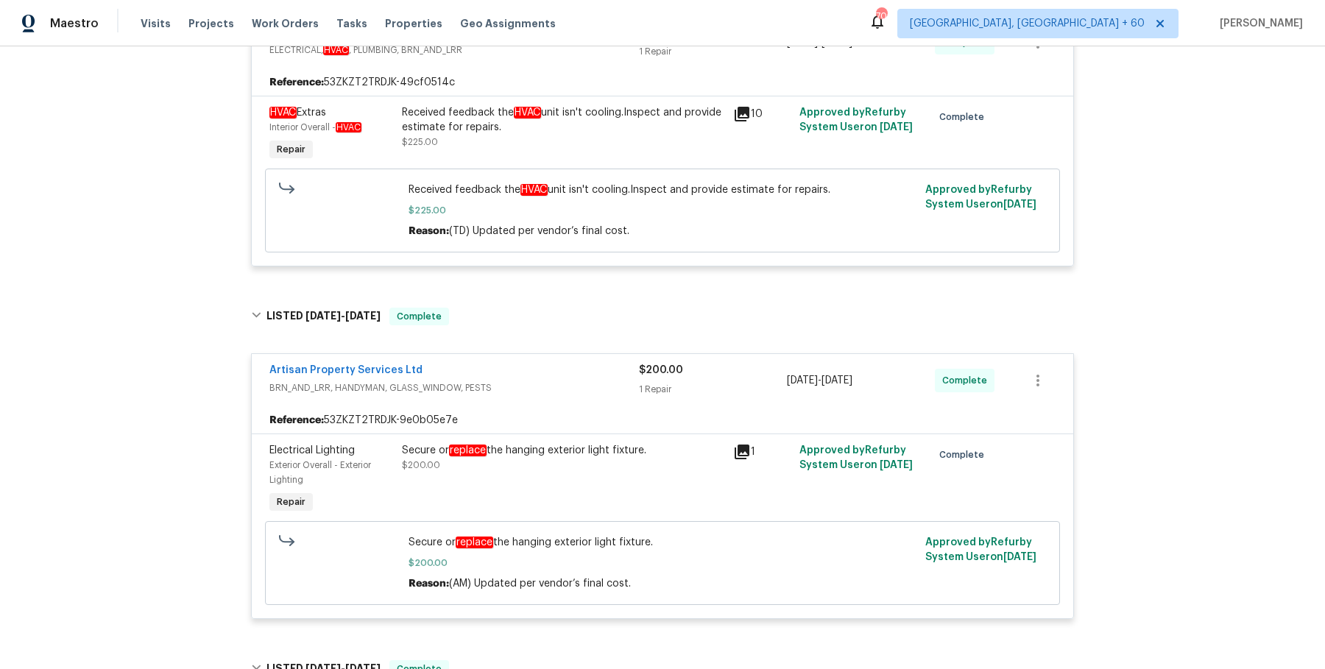
scroll to position [0, 0]
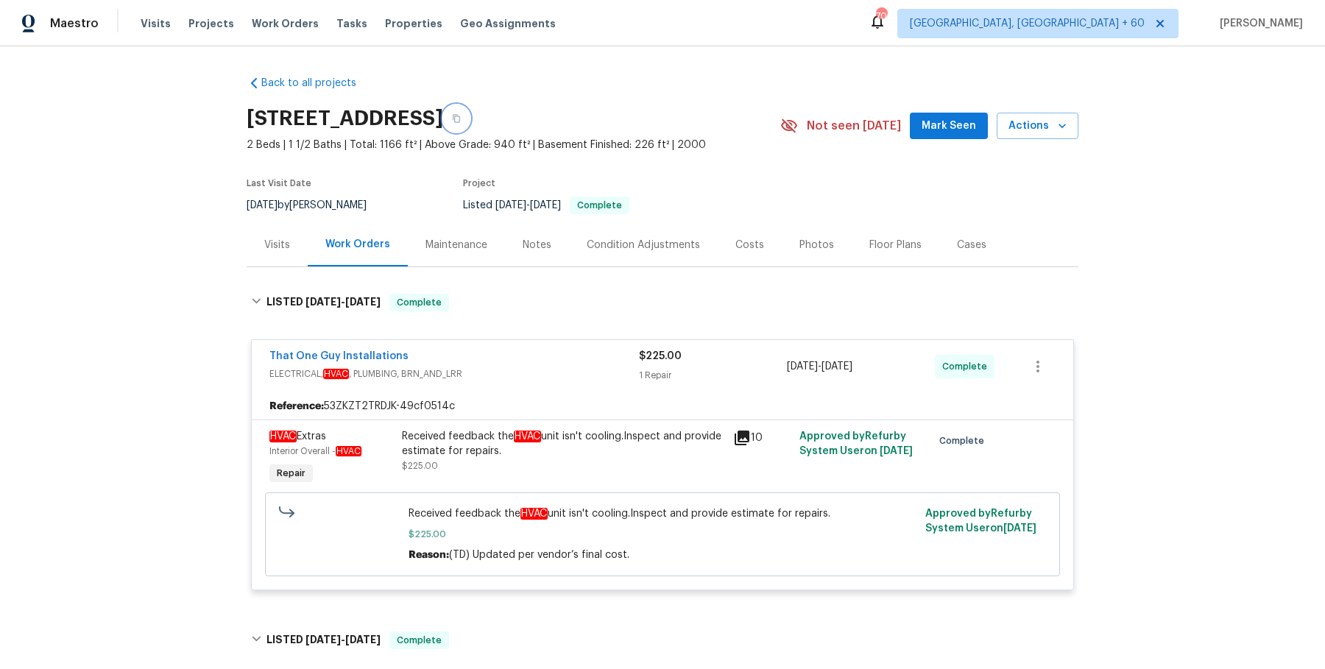
click at [461, 122] on icon "button" at bounding box center [456, 118] width 9 height 9
click at [469, 117] on button "button" at bounding box center [456, 118] width 26 height 26
click at [278, 23] on span "Work Orders" at bounding box center [285, 23] width 67 height 15
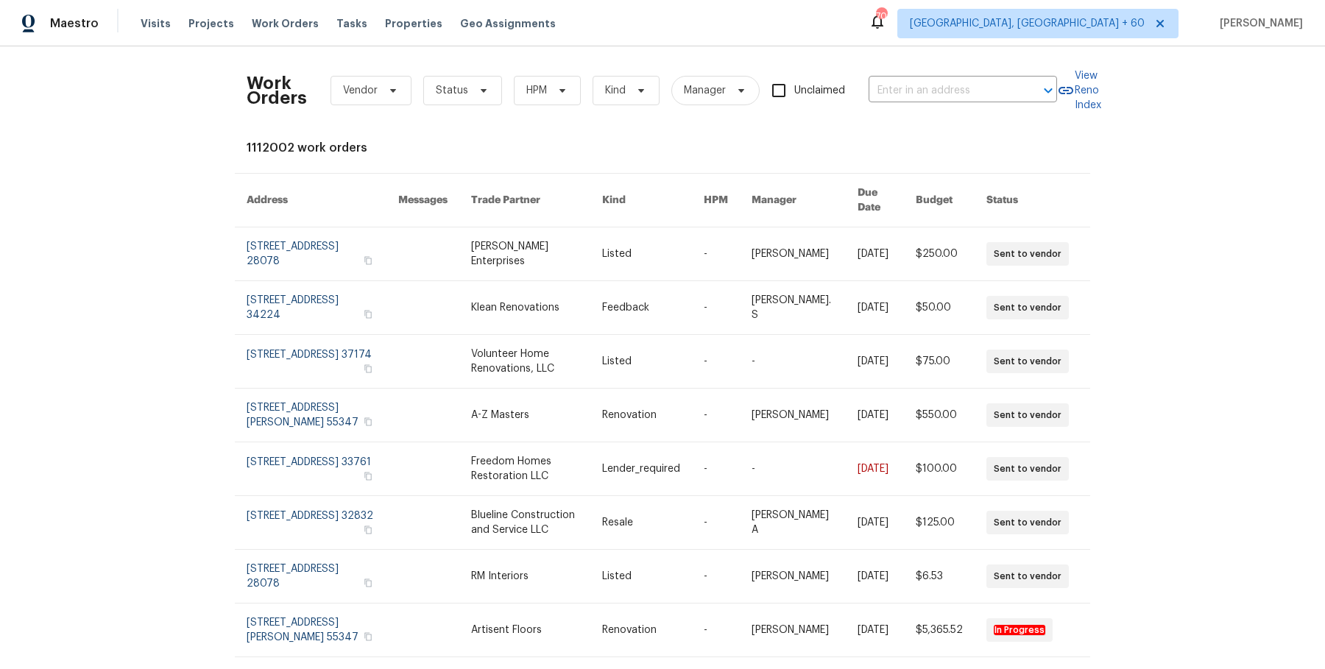
click at [1005, 77] on div "Work Orders Vendor Status HPM Kind Manager Unclaimed ​" at bounding box center [652, 90] width 810 height 65
click at [1001, 84] on input "text" at bounding box center [941, 90] width 147 height 23
paste input "5735 Hesper Way Carmichael, CA 95608"
type input "5735 Hesper Way Carmichael, CA 95608"
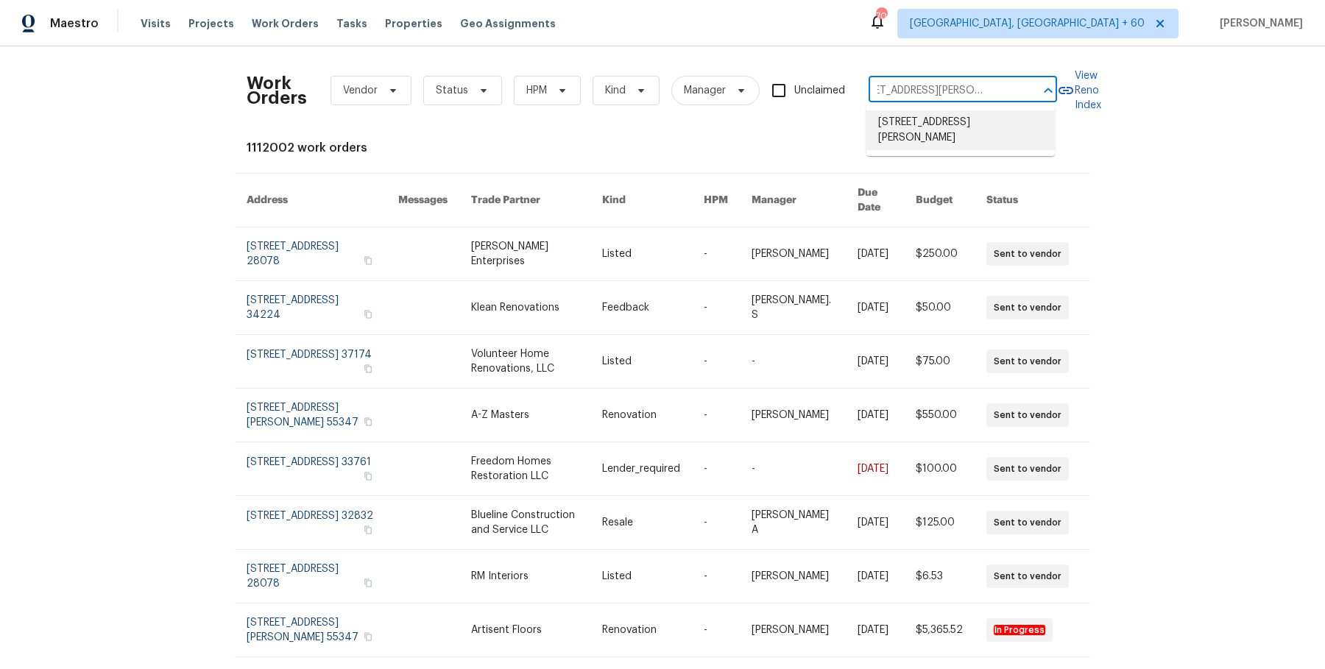
click at [971, 128] on li "5735 Hesper Way, Carmichael, CA 95608" at bounding box center [960, 130] width 188 height 40
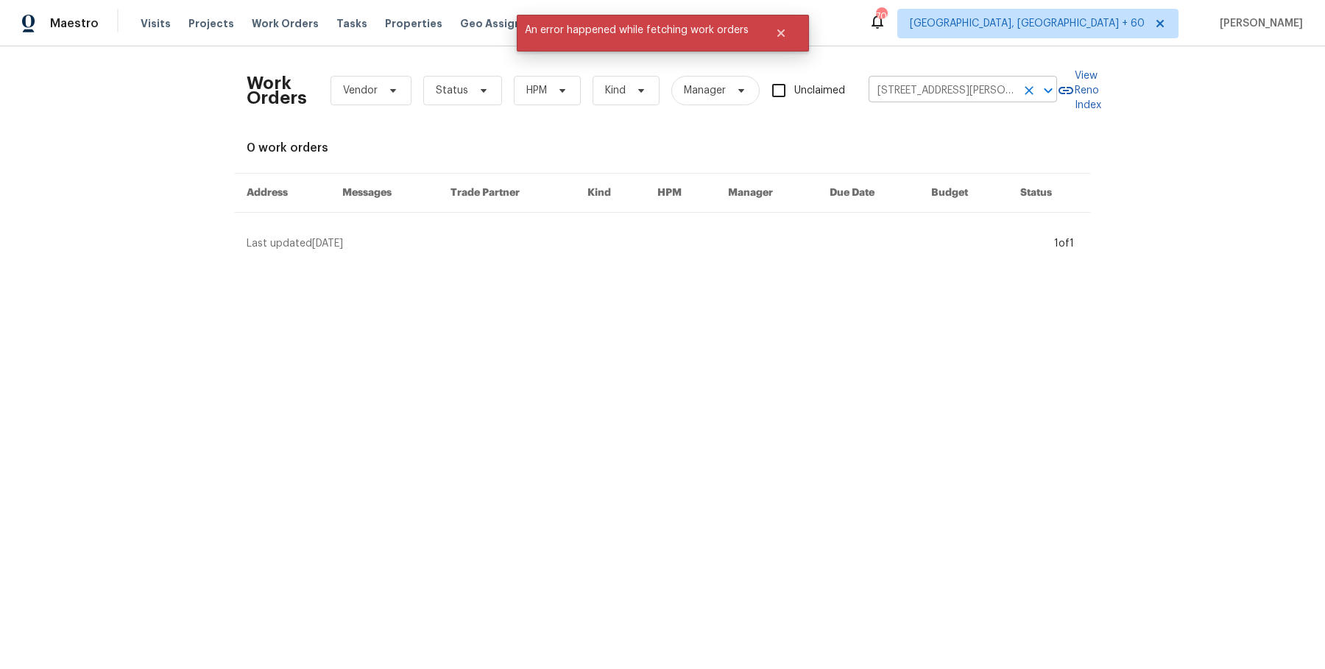
click at [982, 99] on input "5735 Hesper Way, Carmichael, CA 95608" at bounding box center [941, 90] width 147 height 23
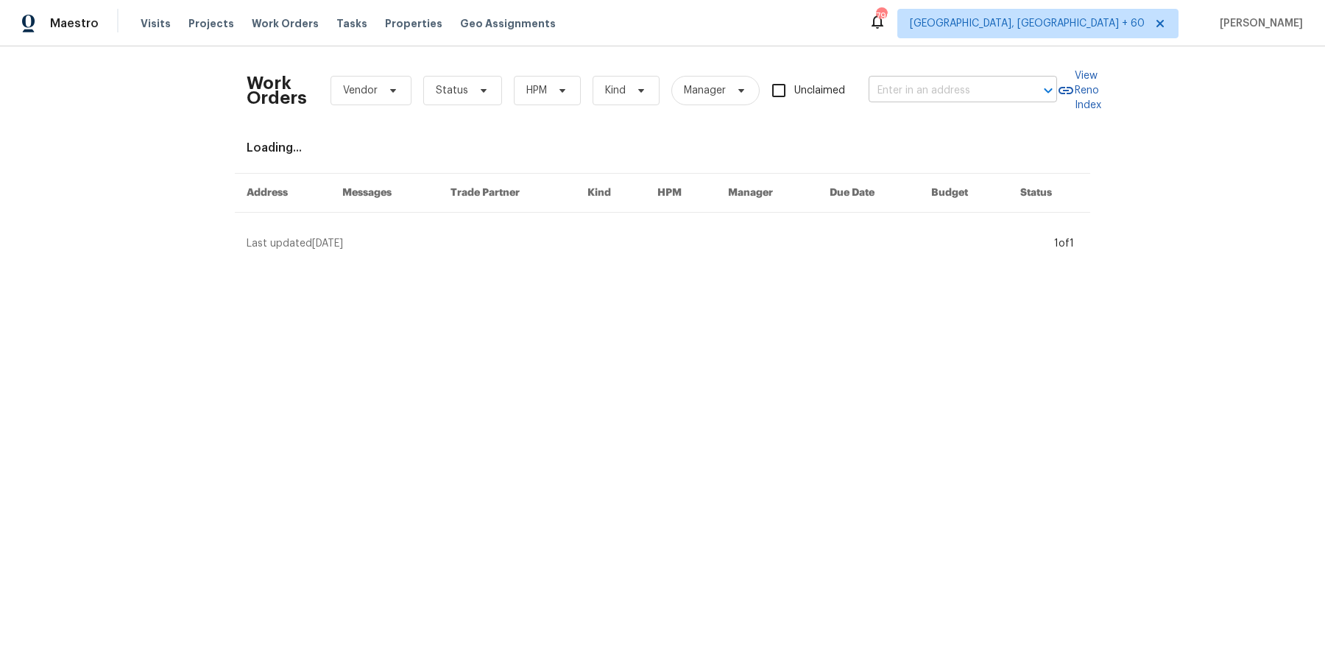
click at [918, 99] on input "text" at bounding box center [941, 90] width 147 height 23
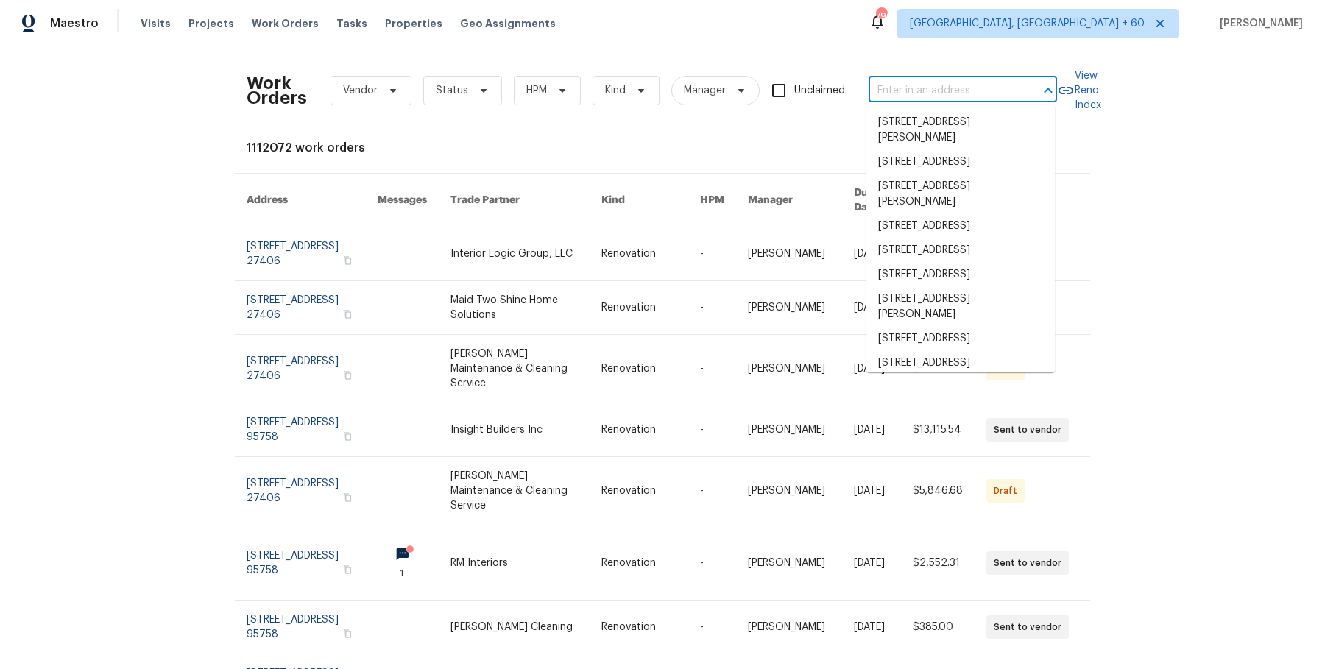
paste input "[STREET_ADDRESS][PERSON_NAME]"
type input "[STREET_ADDRESS][PERSON_NAME]"
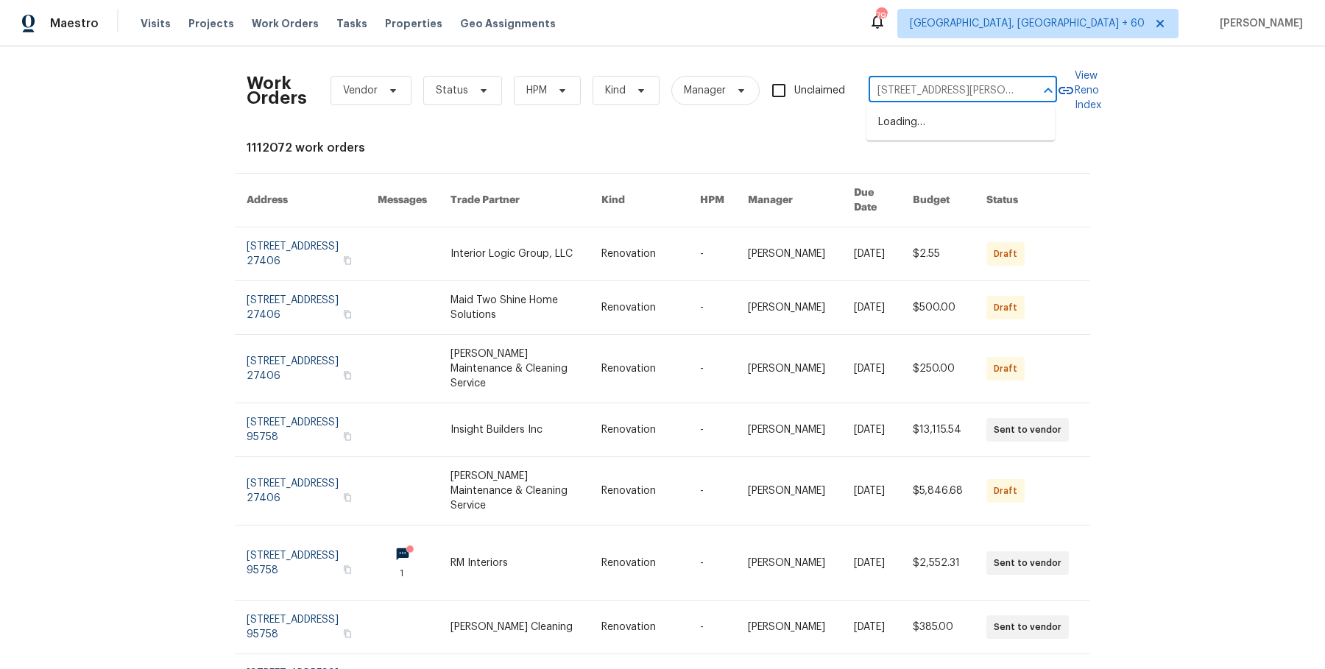
scroll to position [0, 57]
click at [923, 130] on li "5735 Hesper Way, Carmichael, CA 95608" at bounding box center [960, 130] width 188 height 40
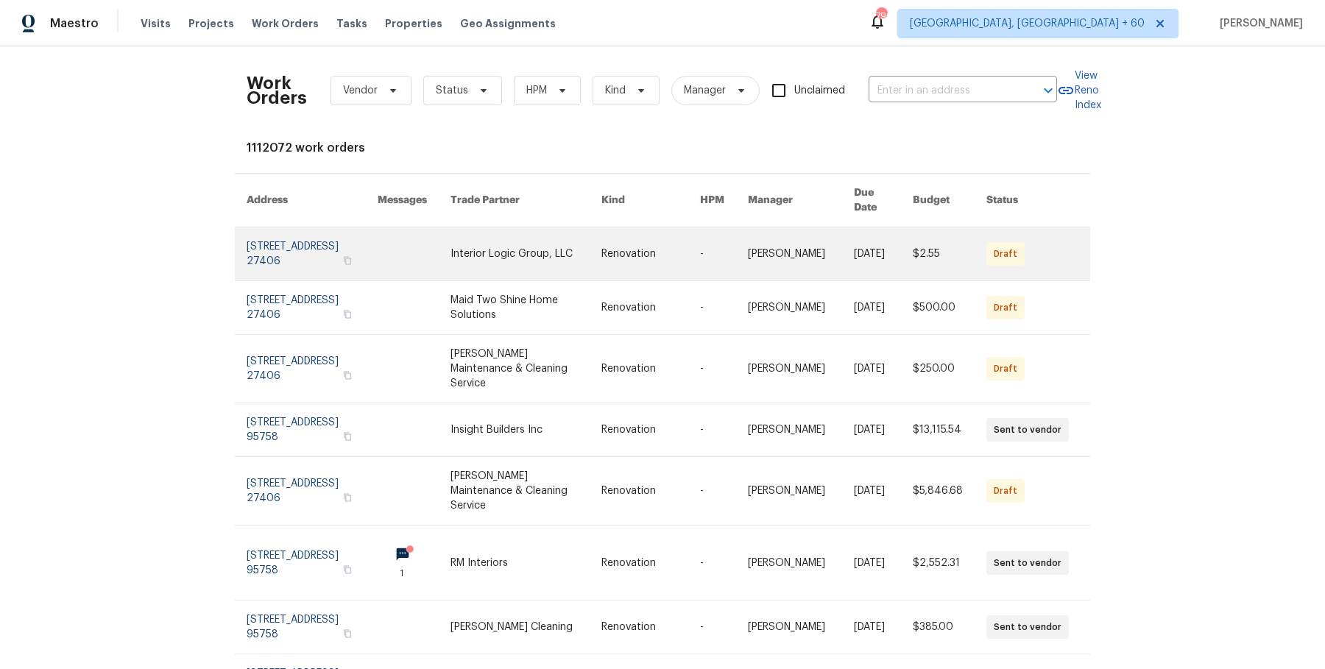
click at [816, 230] on link at bounding box center [801, 253] width 106 height 53
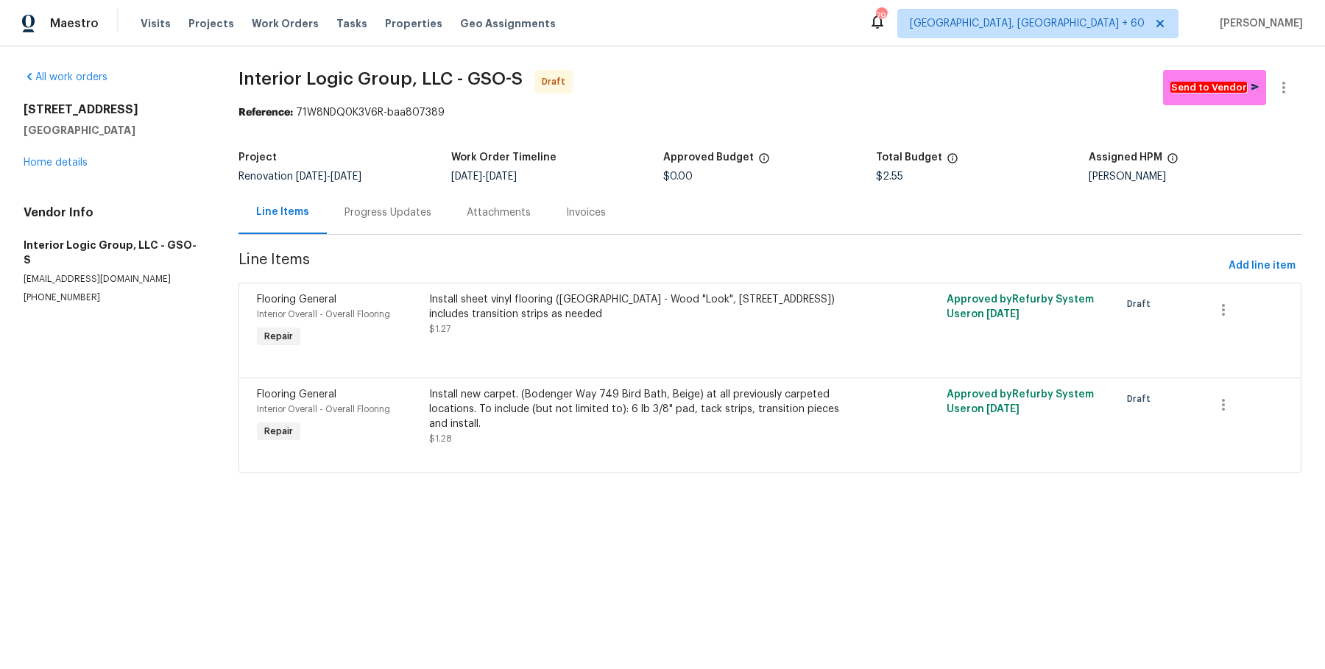
click at [68, 167] on div "4107 Summerglen Dr Greensboro, NC 27406 Home details" at bounding box center [114, 136] width 180 height 68
click at [70, 160] on link "Home details" at bounding box center [56, 162] width 64 height 10
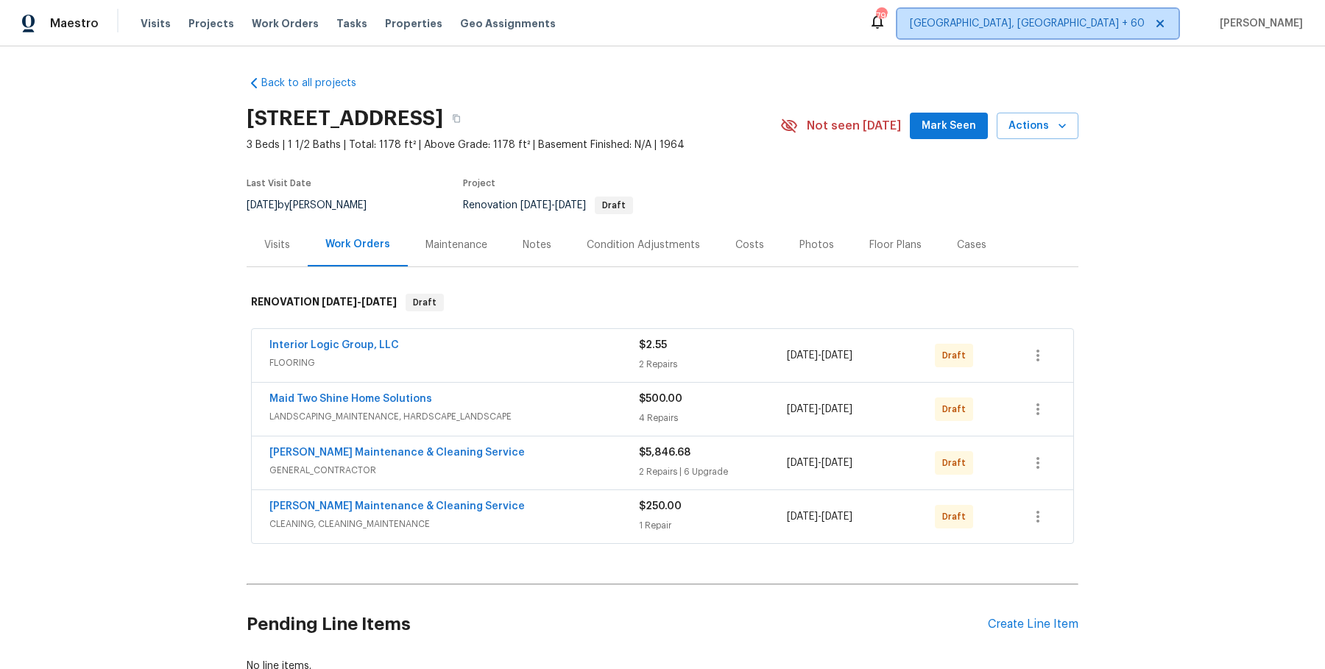
click at [1115, 16] on span "[GEOGRAPHIC_DATA], [GEOGRAPHIC_DATA] + 60" at bounding box center [1026, 23] width 235 height 15
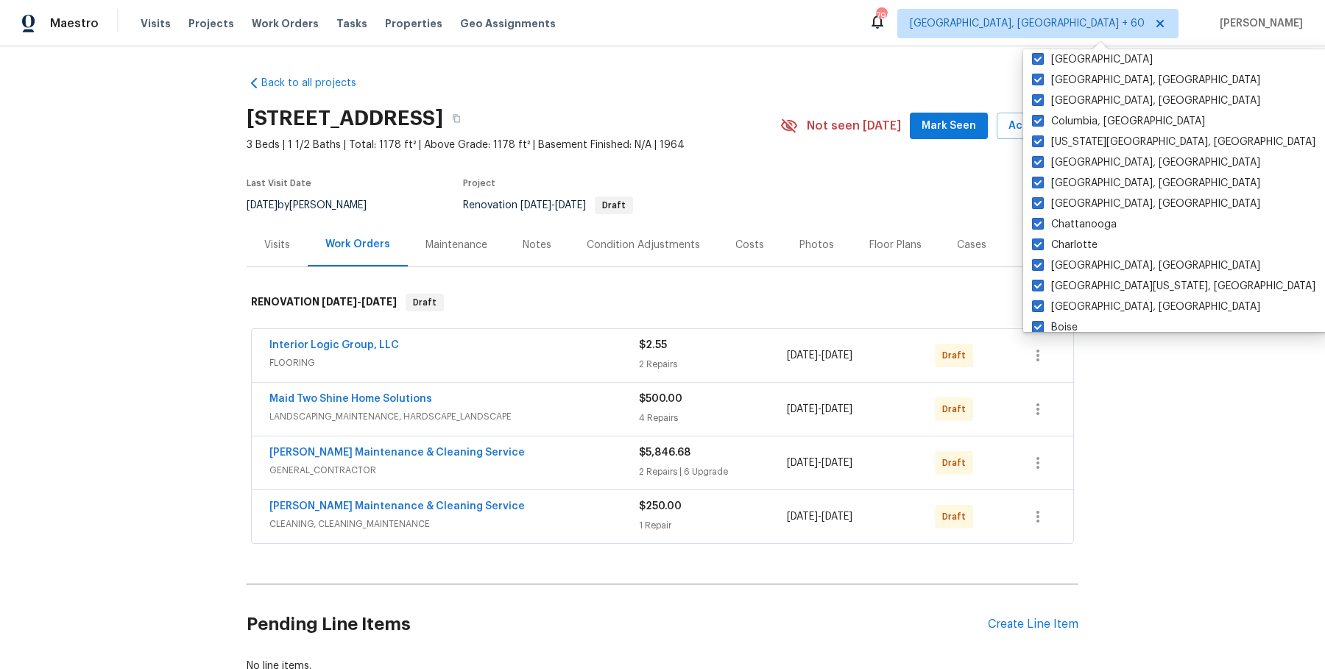
scroll to position [985, 0]
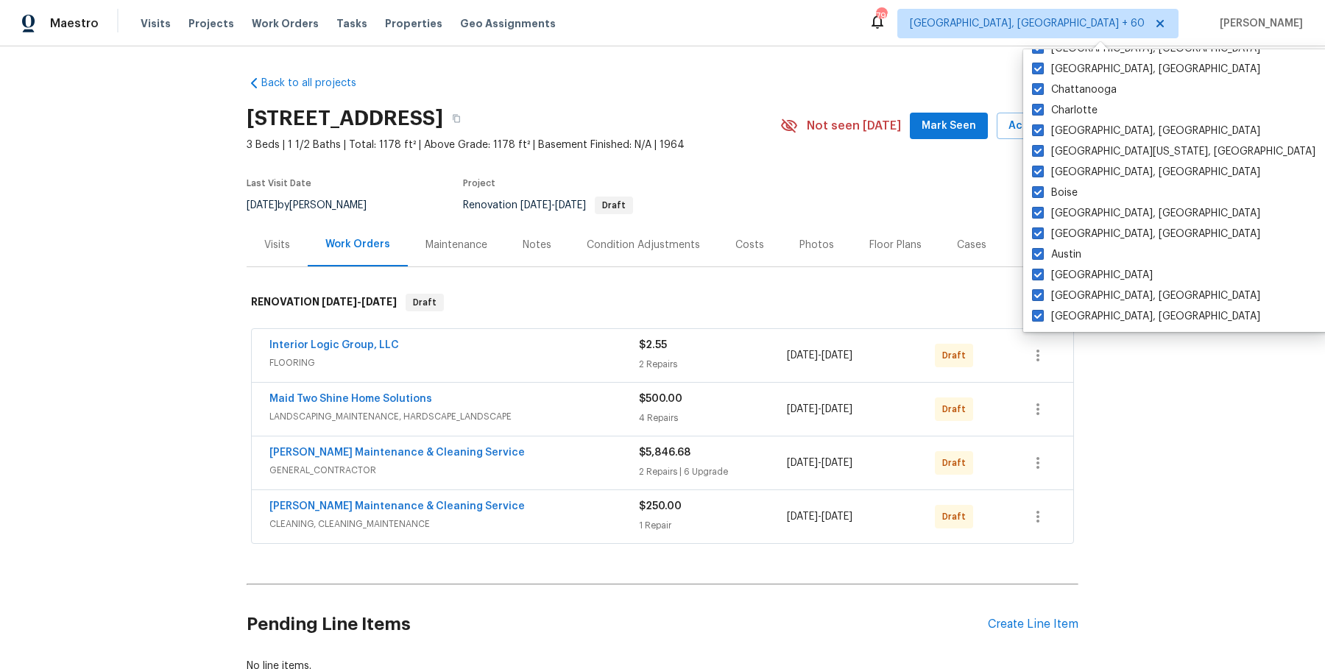
click at [1198, 164] on div "Back to all projects 4107 Summerglen Dr, Greensboro, NC 27406 3 Beds | 1 1/2 Ba…" at bounding box center [662, 357] width 1325 height 623
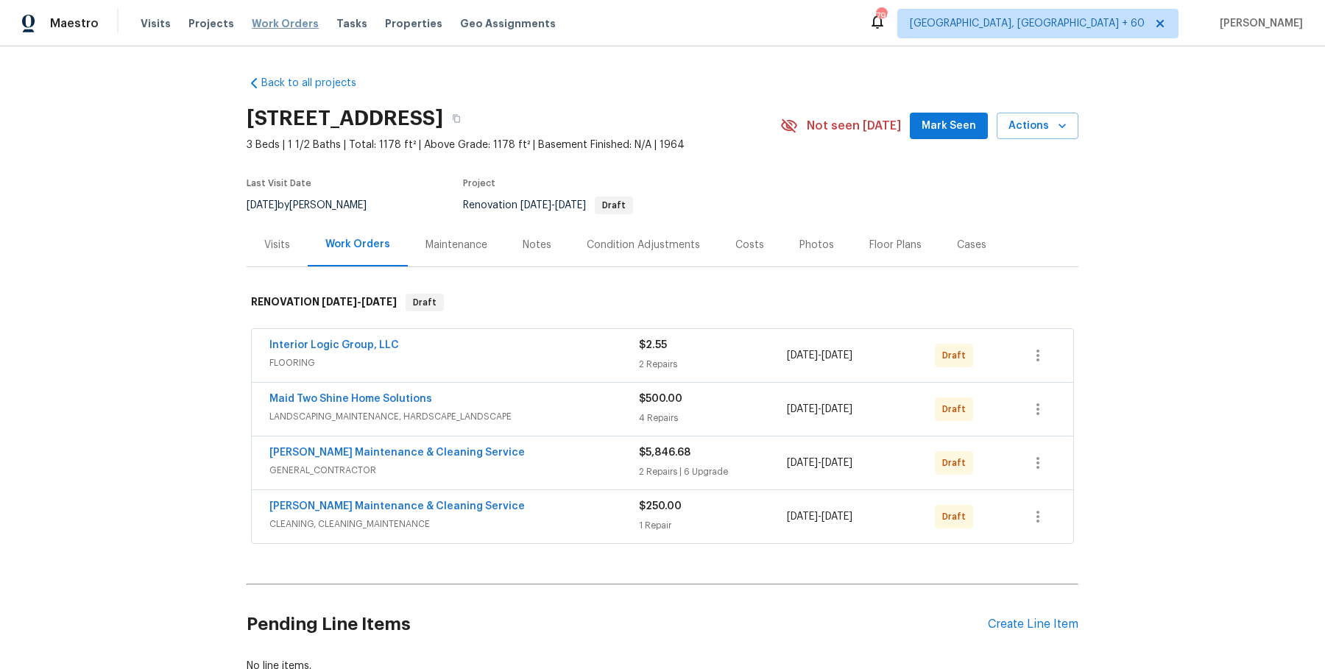
click at [283, 23] on span "Work Orders" at bounding box center [285, 23] width 67 height 15
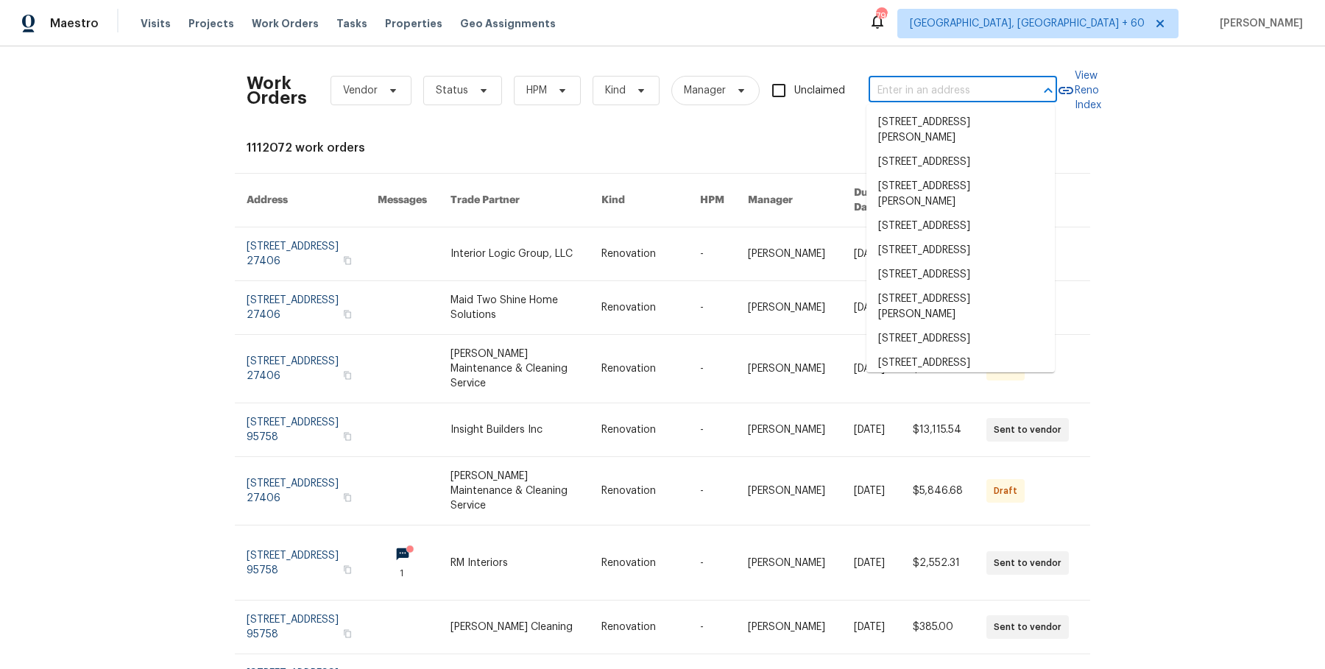
click at [998, 90] on input "text" at bounding box center [941, 90] width 147 height 23
paste input "5735 Hesper Way Carmichael, CA 95608"
type input "5735 Hesper Way Carmichael, CA 95608"
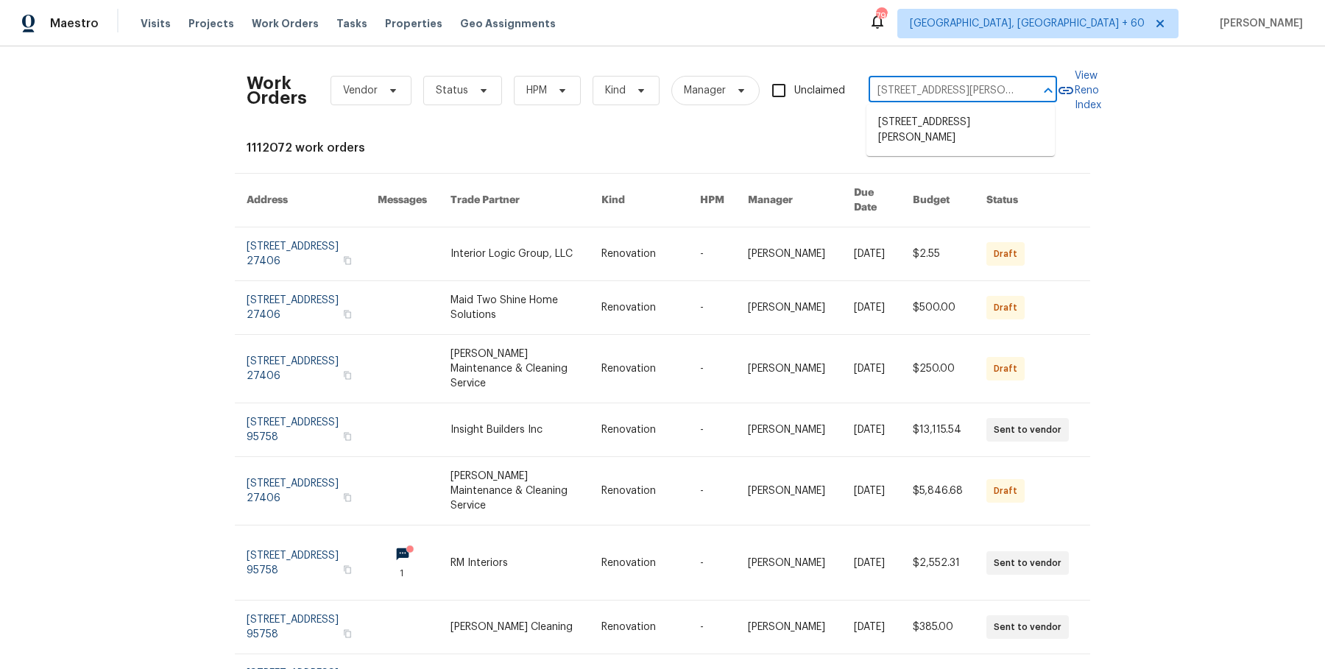
scroll to position [0, 57]
click at [961, 107] on ul "5735 Hesper Way, Carmichael, CA 95608" at bounding box center [960, 130] width 188 height 52
click at [948, 128] on li "5735 Hesper Way, Carmichael, CA 95608" at bounding box center [960, 130] width 188 height 40
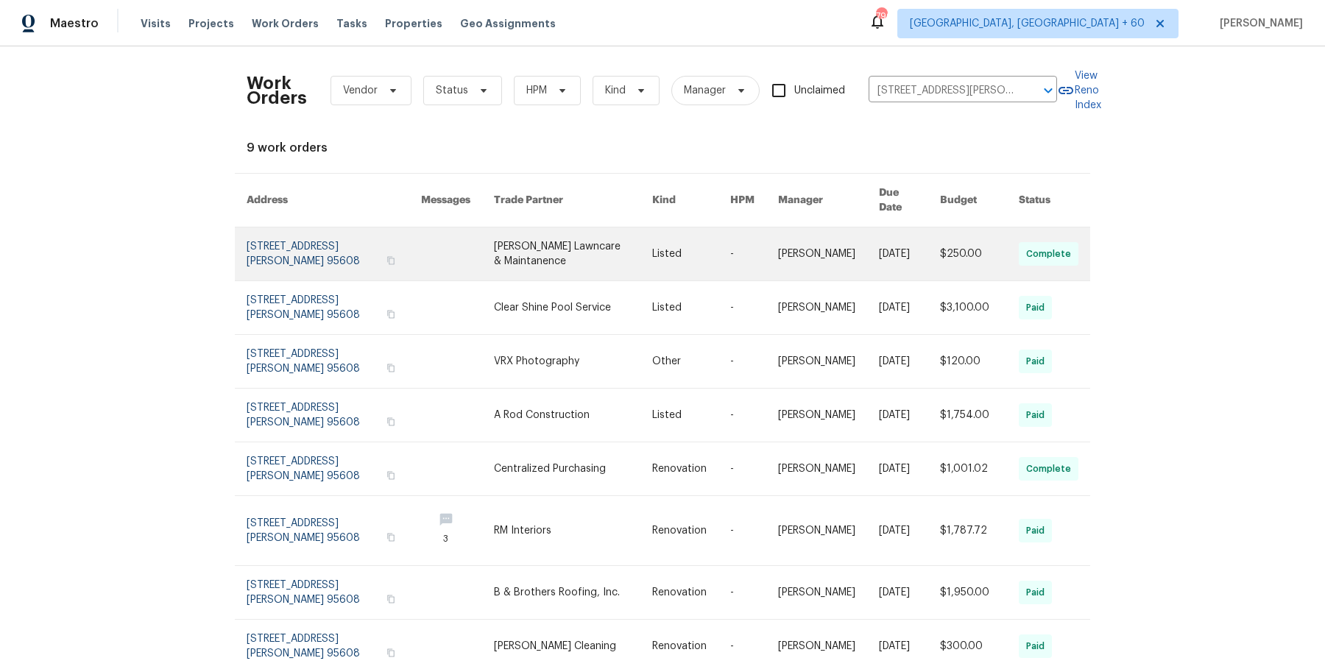
click at [861, 247] on link at bounding box center [828, 253] width 101 height 53
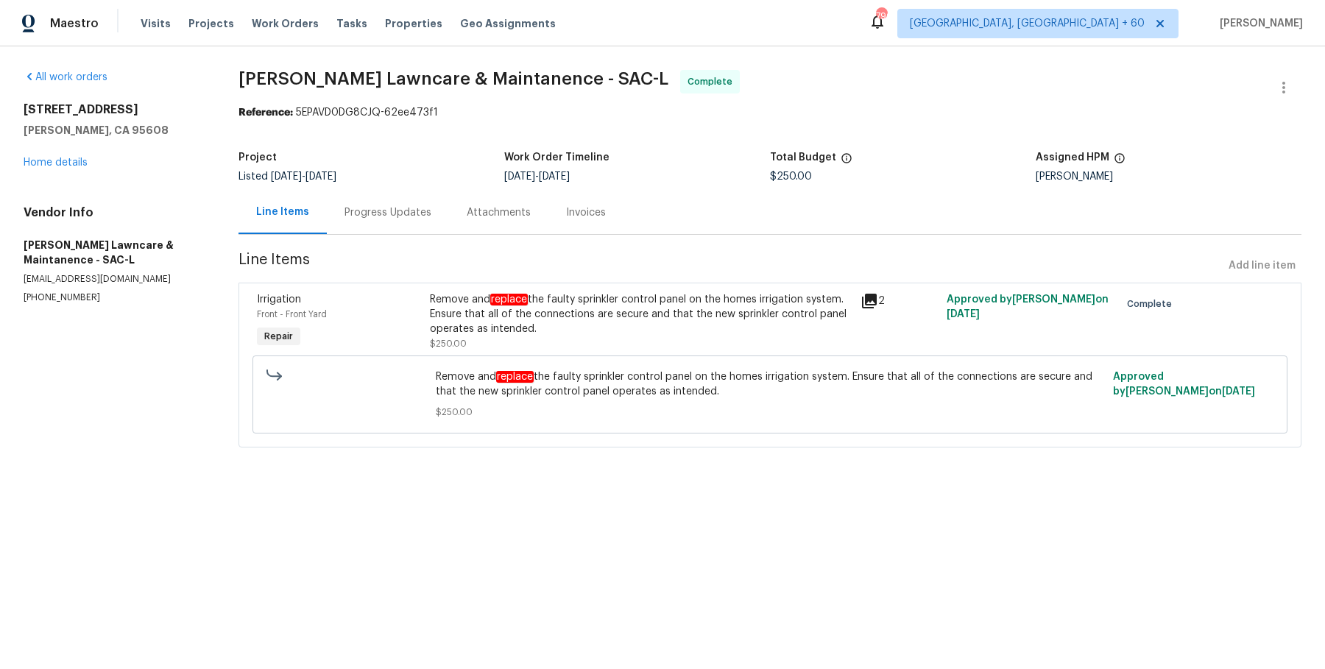
click at [79, 170] on div "All work orders 5735 Hesper Way Carmichael, CA 95608 Home details Vendor Info G…" at bounding box center [114, 187] width 180 height 234
click at [75, 162] on link "Home details" at bounding box center [56, 162] width 64 height 10
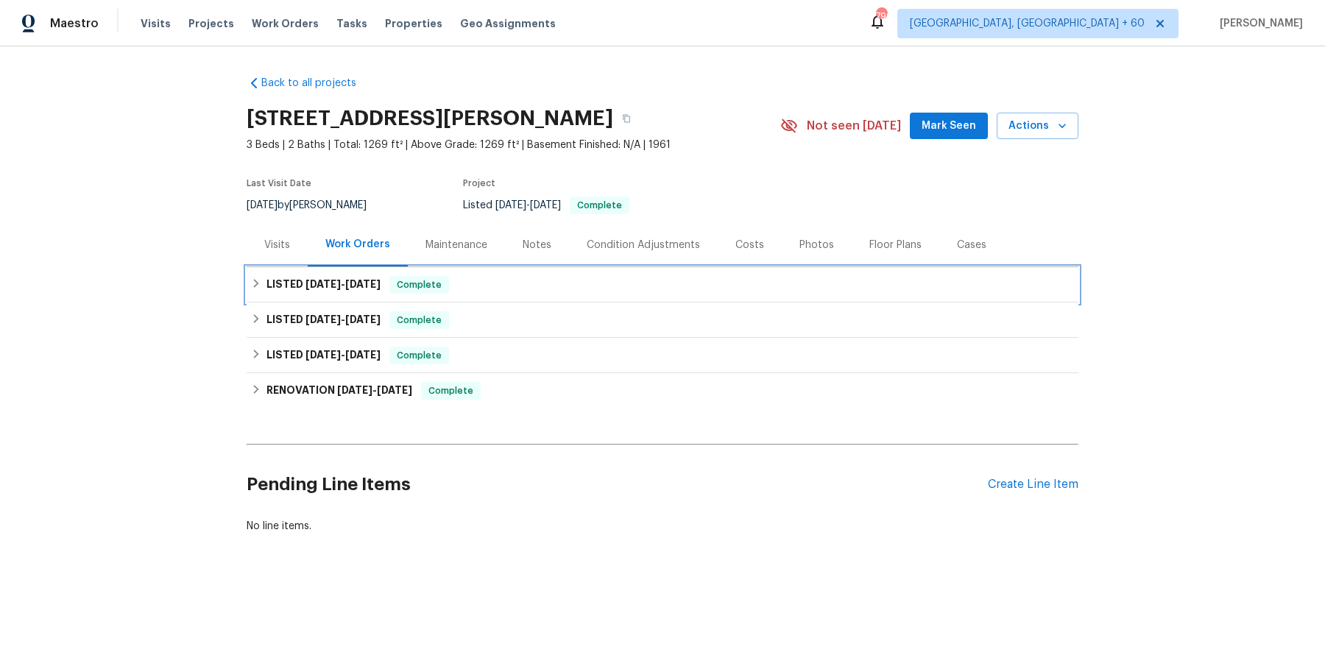
click at [645, 298] on div "LISTED 8/12/25 - 8/13/25 Complete" at bounding box center [662, 284] width 831 height 35
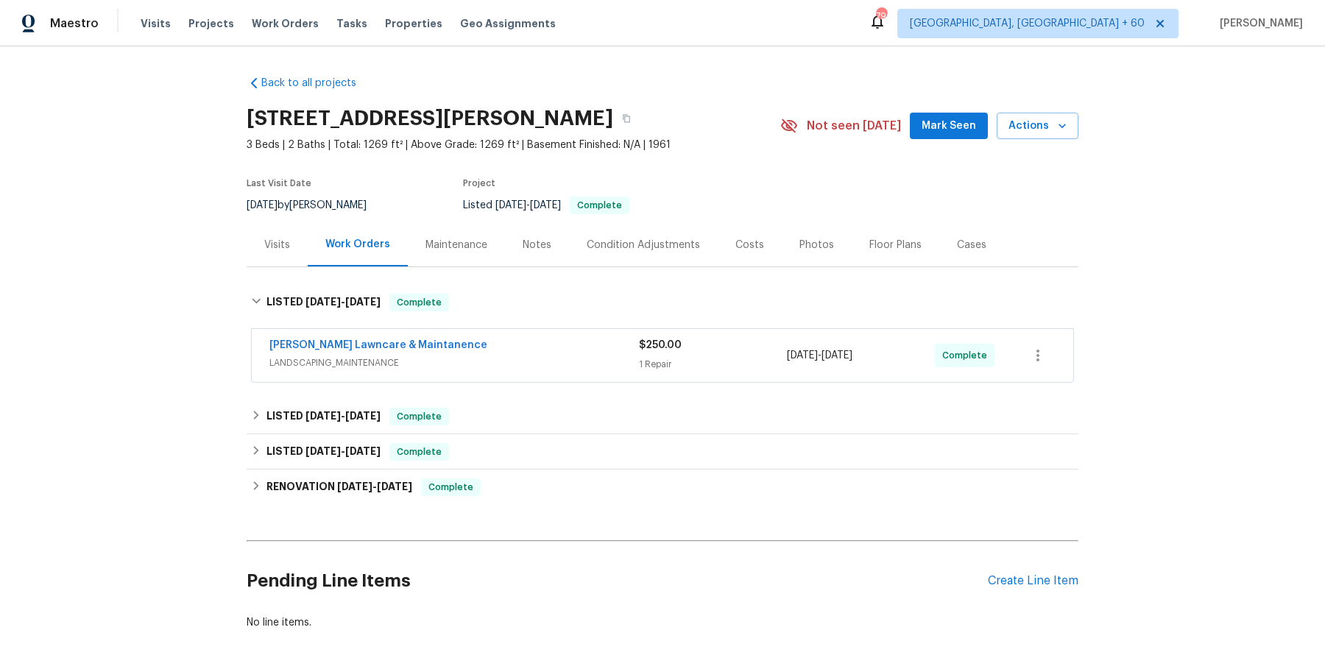
click at [595, 361] on span "LANDSCAPING_MAINTENANCE" at bounding box center [453, 362] width 369 height 15
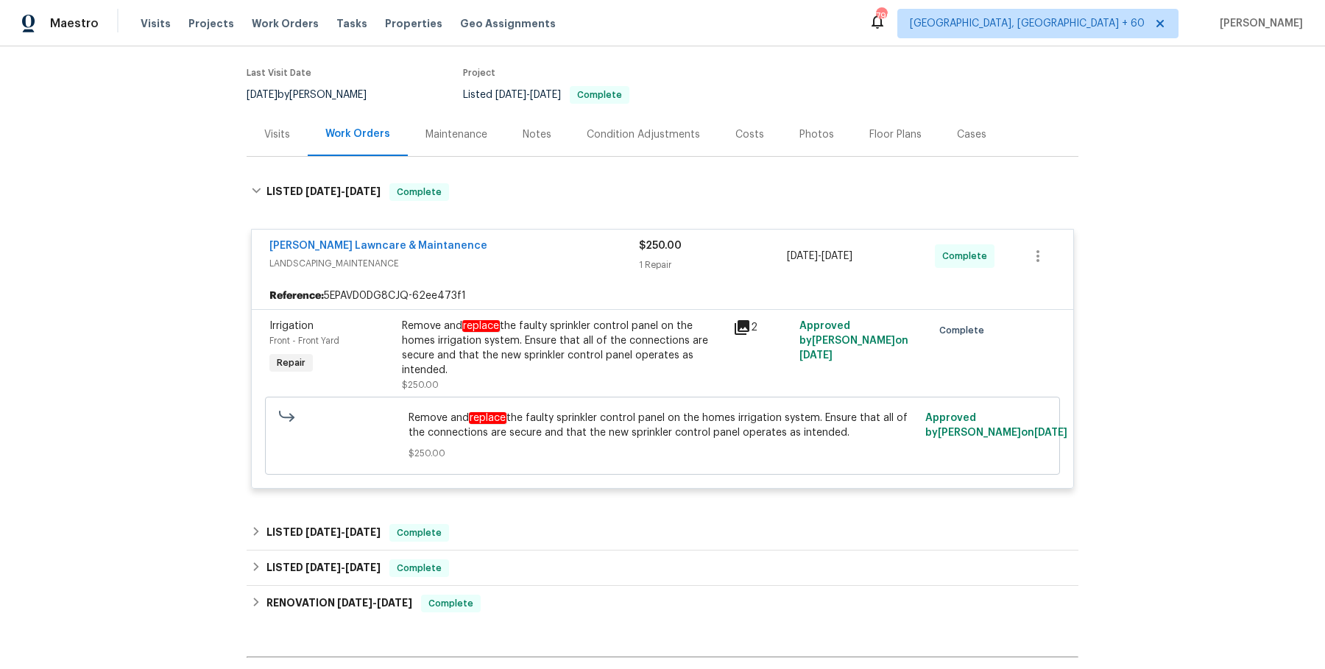
scroll to position [110, 0]
click at [536, 516] on div "LISTED 3/25/25 - 3/28/25 Complete" at bounding box center [662, 533] width 831 height 35
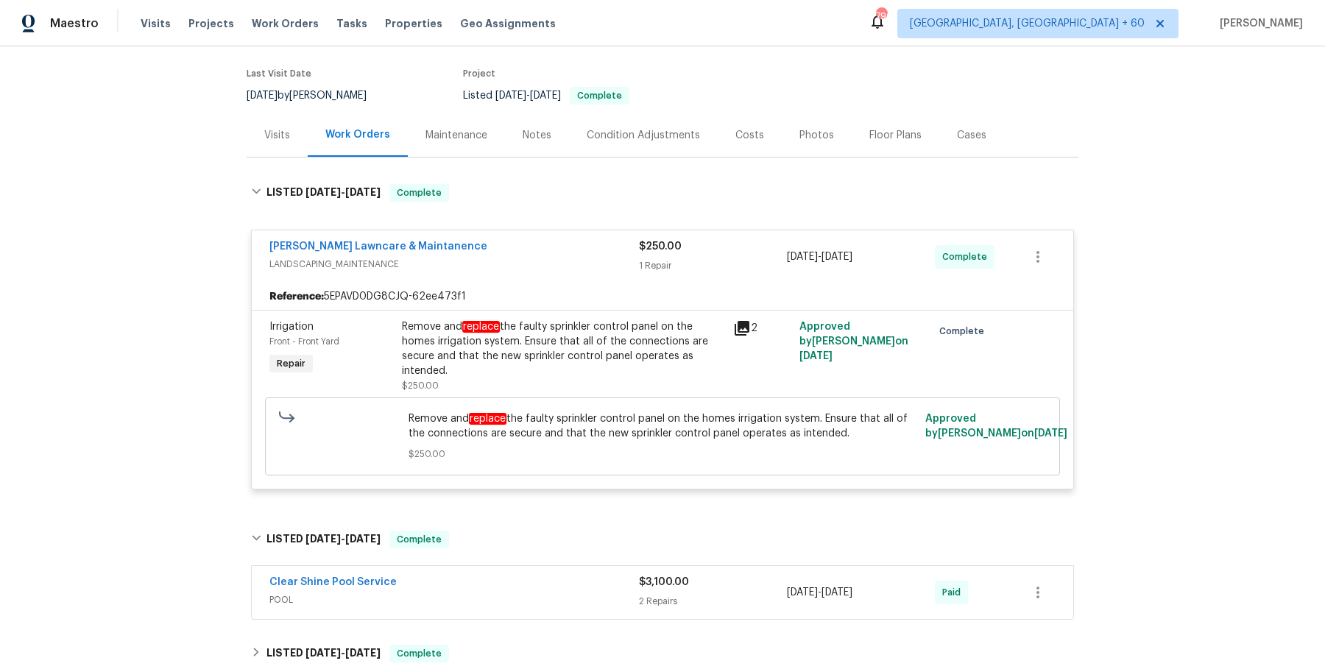
click at [503, 583] on div "Clear Shine Pool Service" at bounding box center [453, 584] width 369 height 18
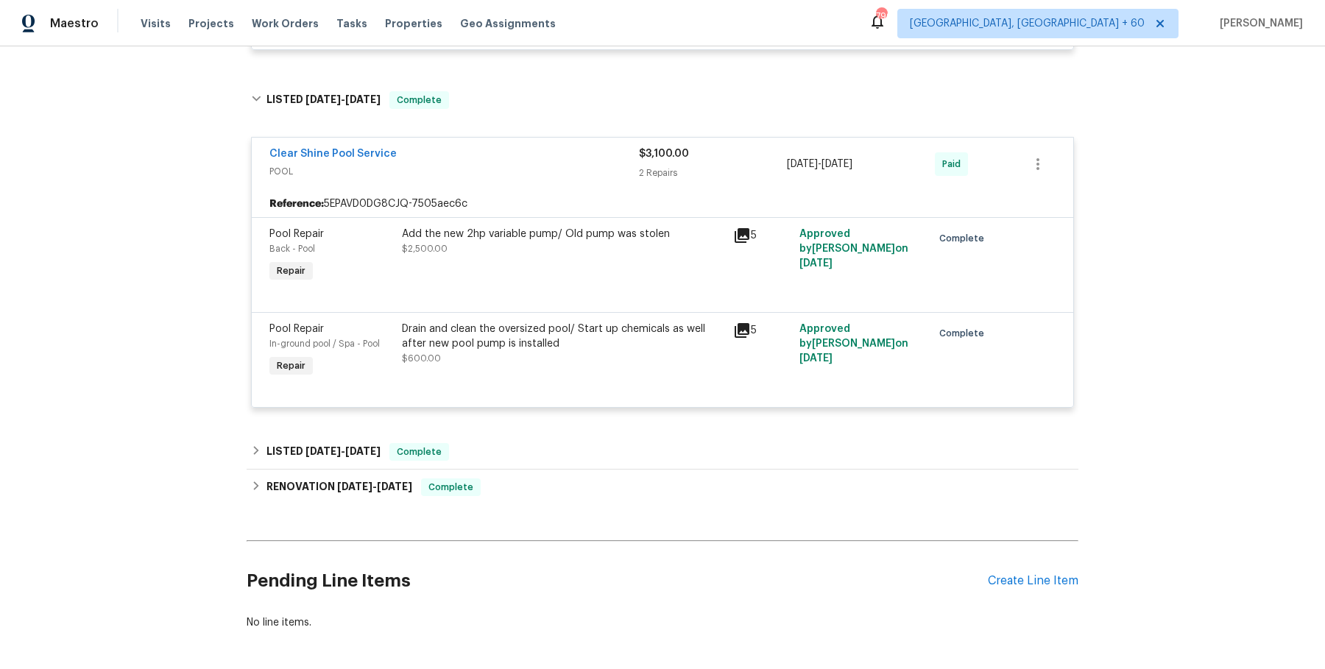
scroll to position [548, 0]
click at [514, 463] on div "LISTED 2/26/25 - 3/6/25 Complete" at bounding box center [662, 452] width 831 height 35
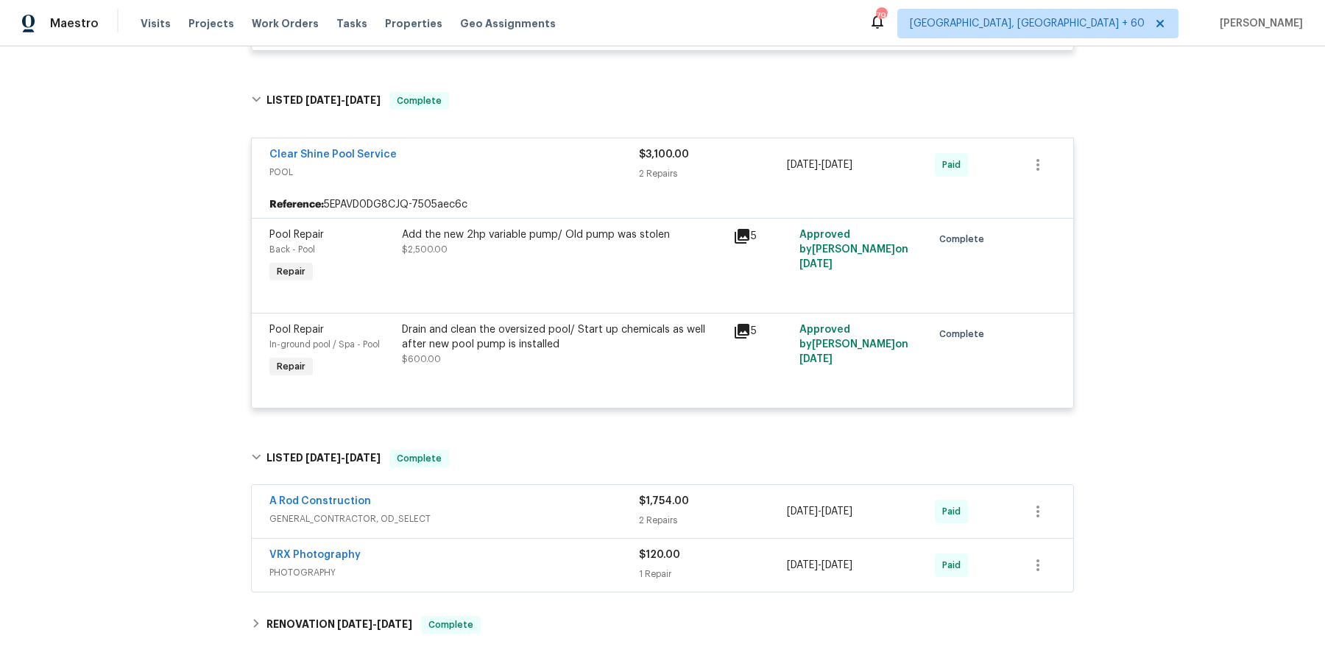
click at [506, 497] on div "A Rod Construction" at bounding box center [453, 503] width 369 height 18
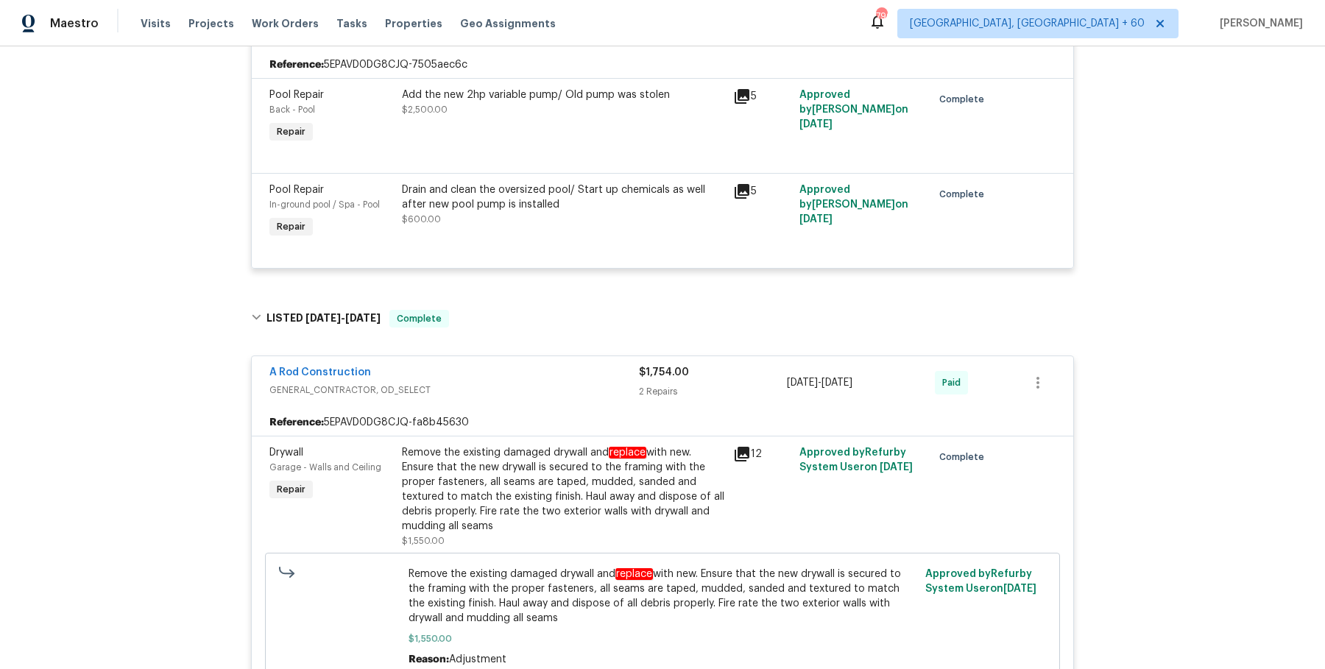
scroll to position [1235, 0]
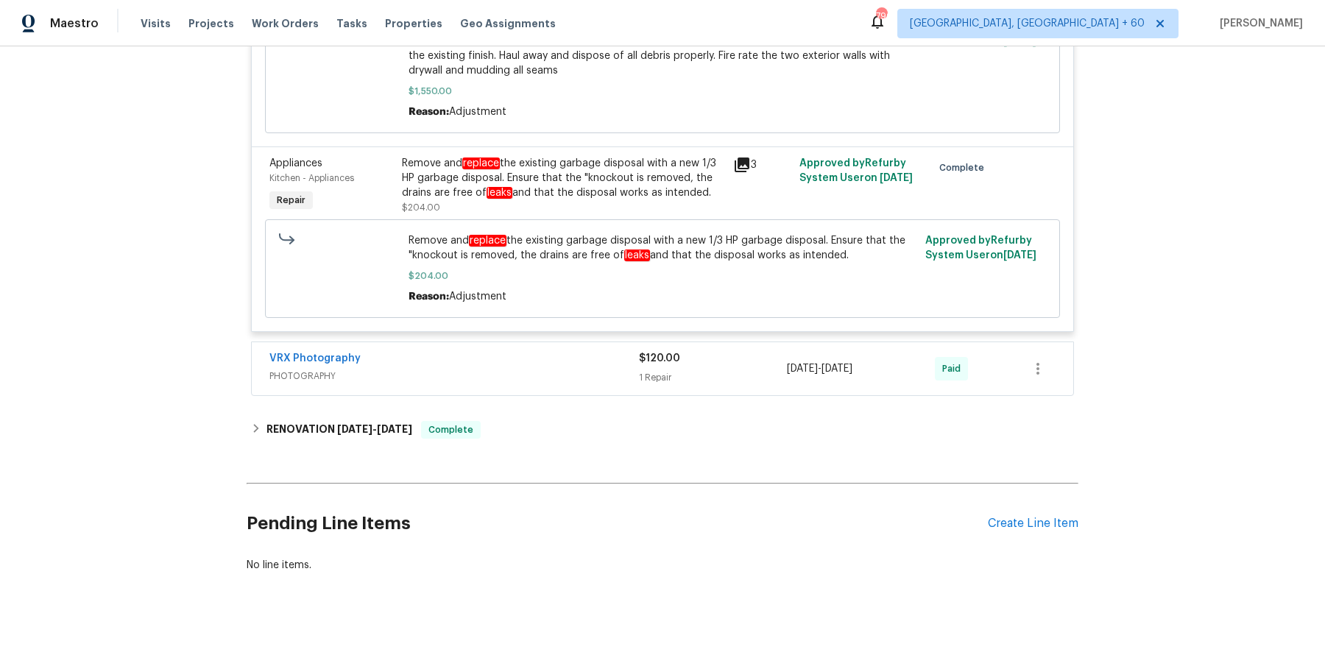
click at [553, 358] on div "VRX Photography" at bounding box center [453, 360] width 369 height 18
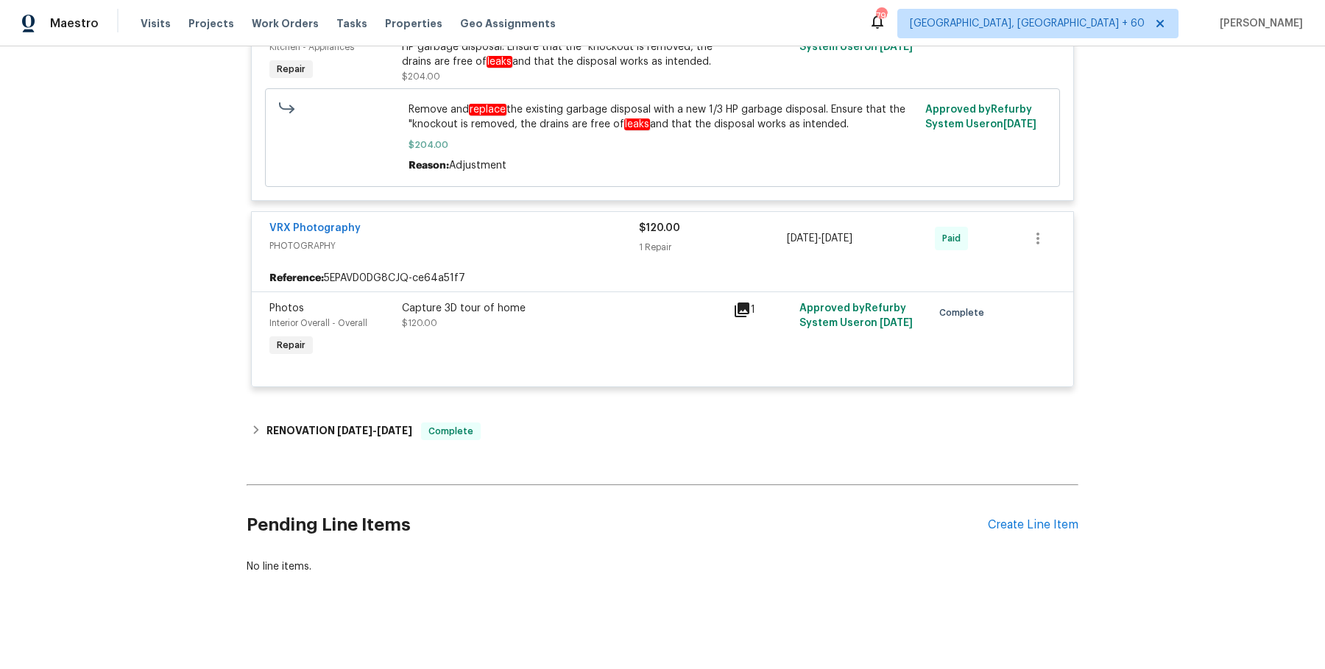
scroll to position [1366, 0]
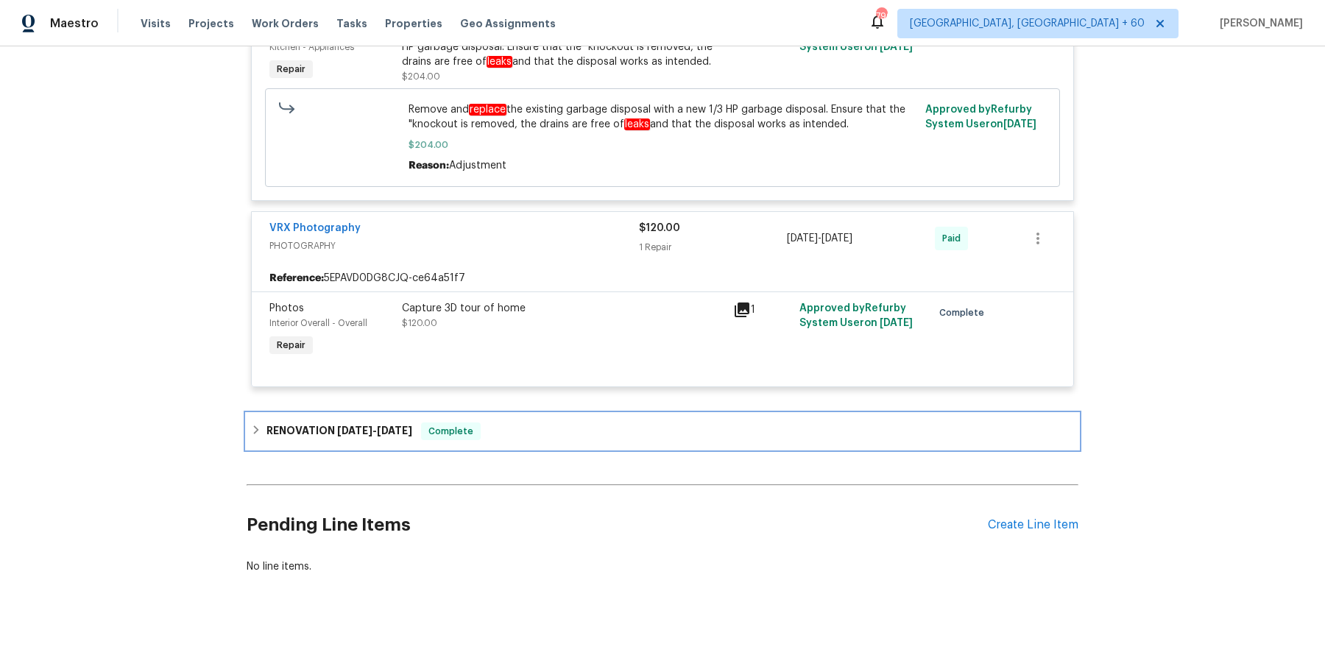
click at [523, 422] on div "RENOVATION 2/3/25 - 2/19/25 Complete" at bounding box center [662, 431] width 823 height 18
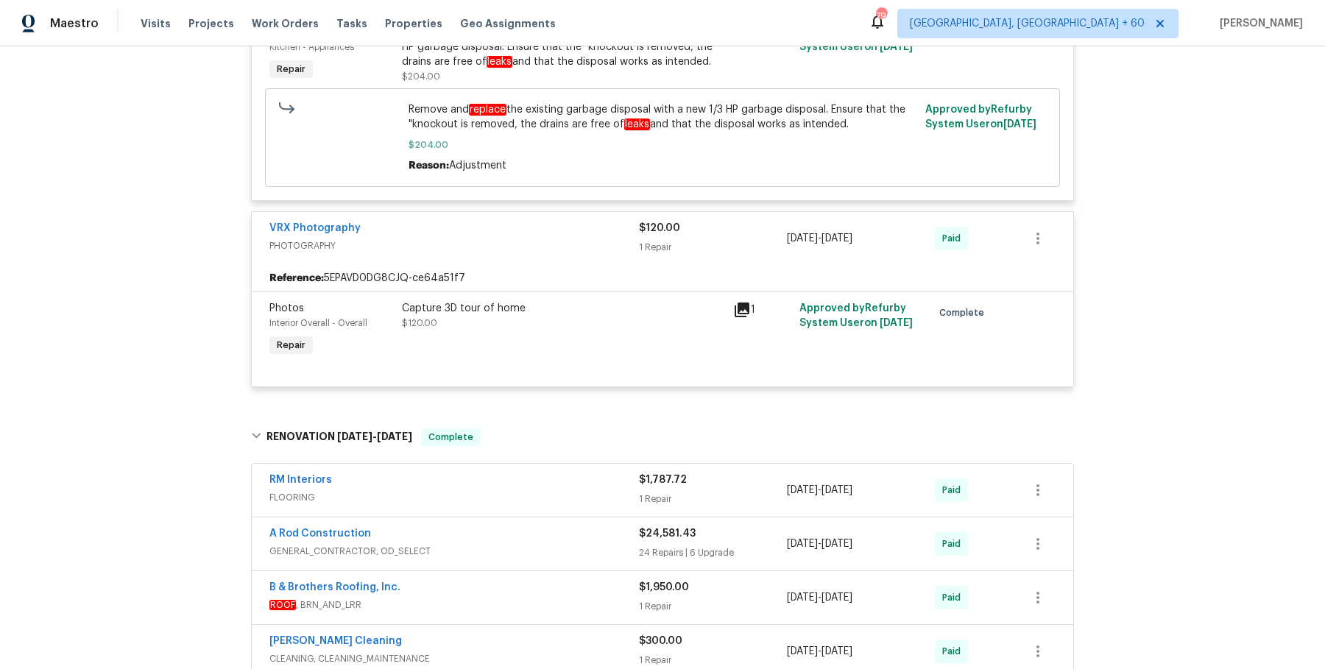
click at [527, 500] on span "FLOORING" at bounding box center [453, 497] width 369 height 15
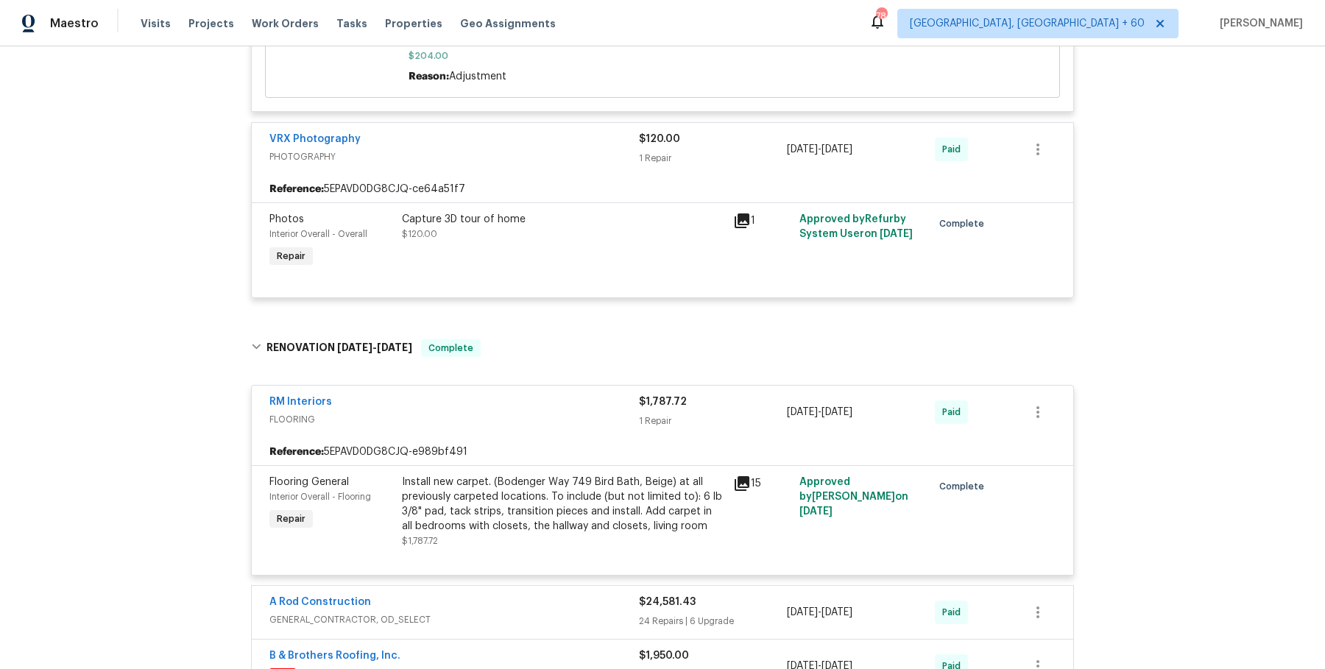
scroll to position [1811, 0]
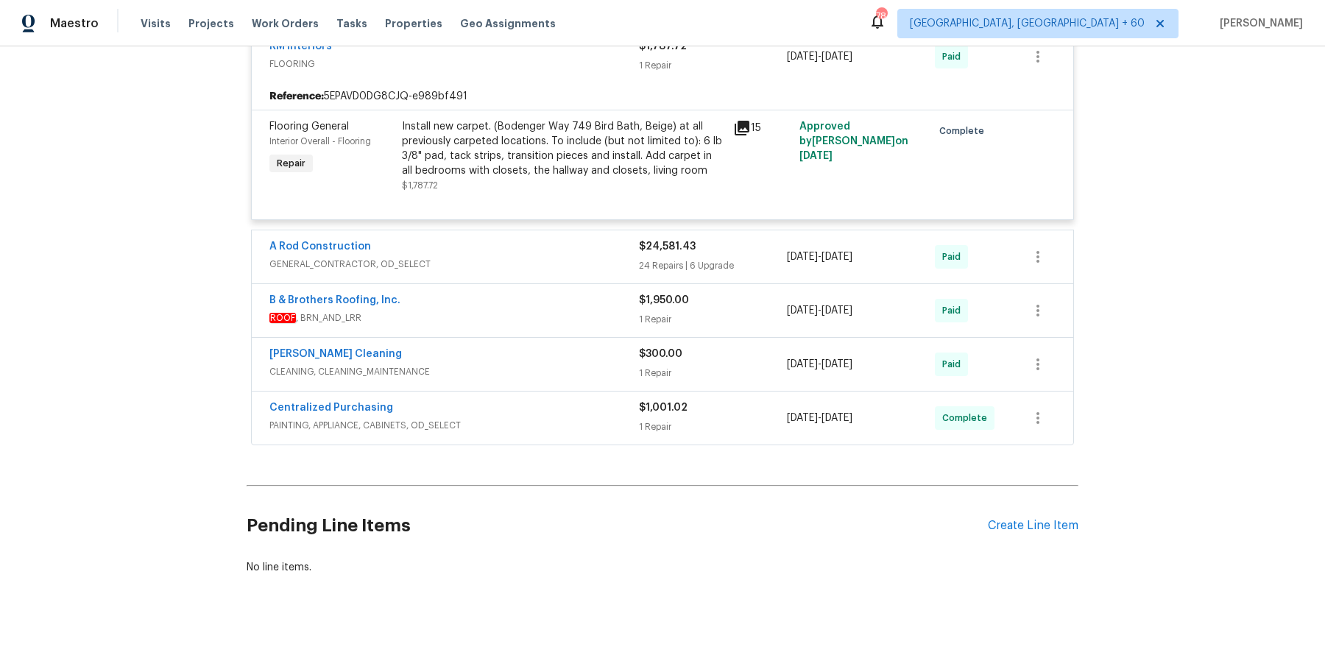
click at [583, 260] on span "GENERAL_CONTRACTOR, OD_SELECT" at bounding box center [453, 264] width 369 height 15
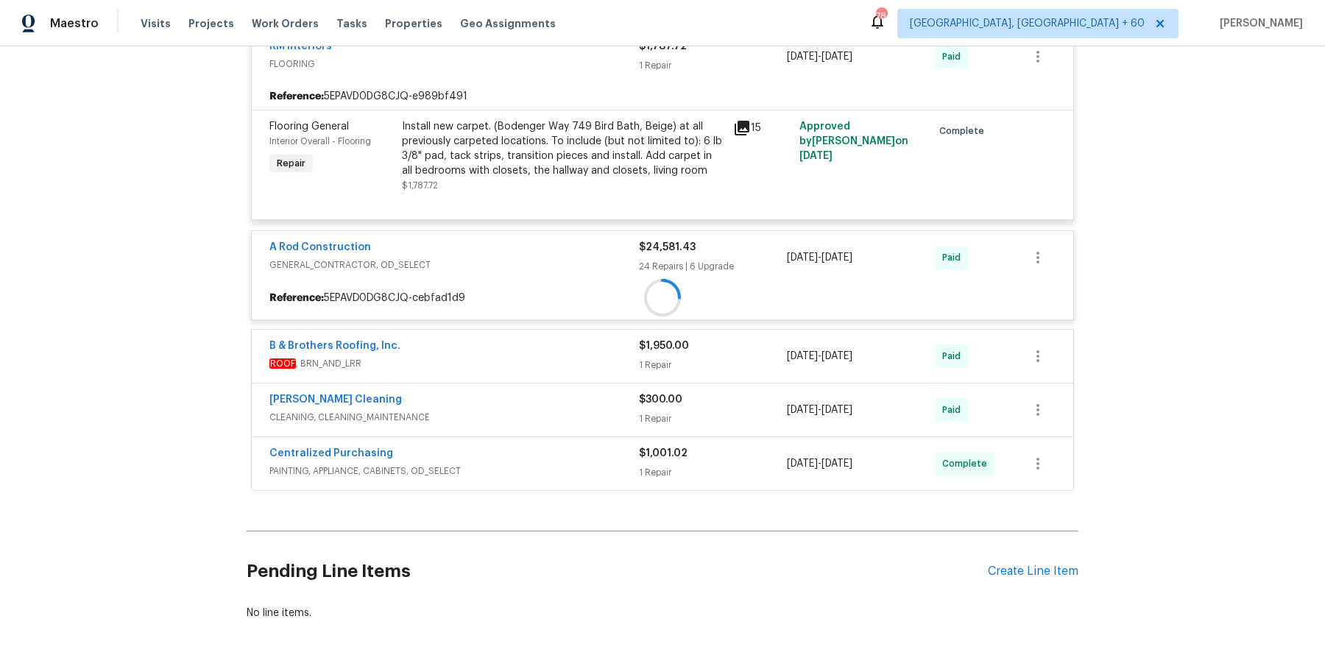
scroll to position [1857, 0]
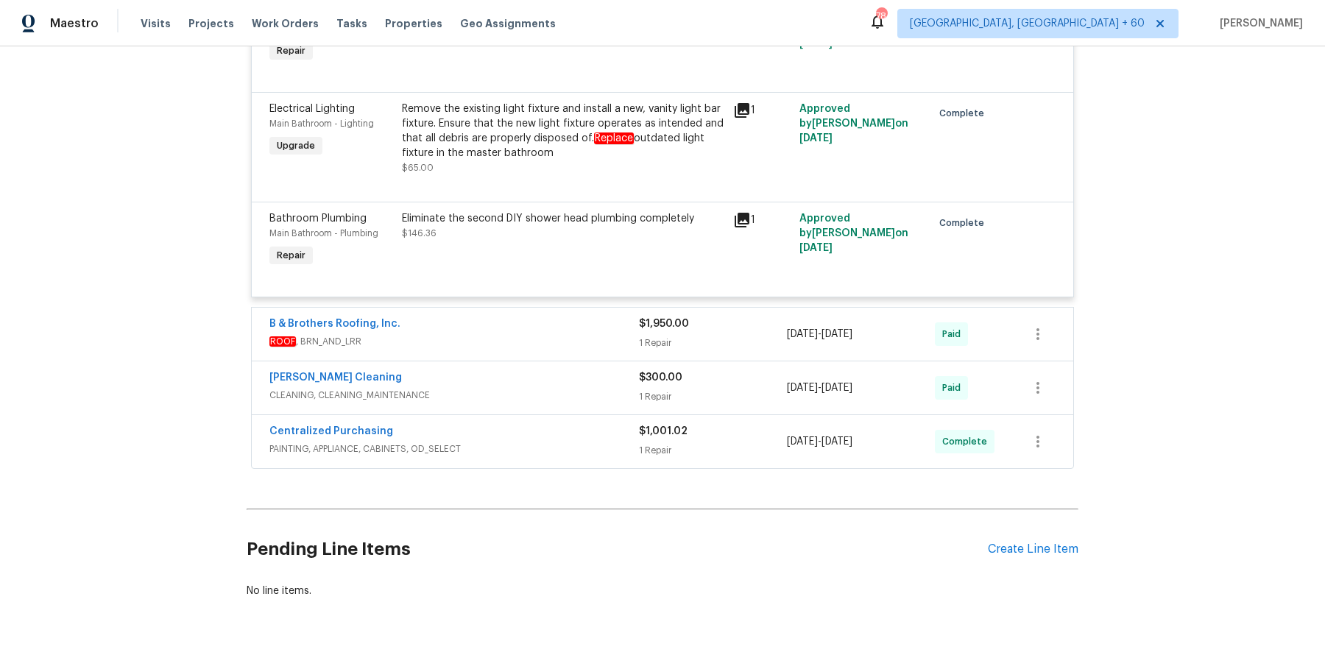
click at [602, 334] on span "ROOF , BRN_AND_LRR" at bounding box center [453, 341] width 369 height 15
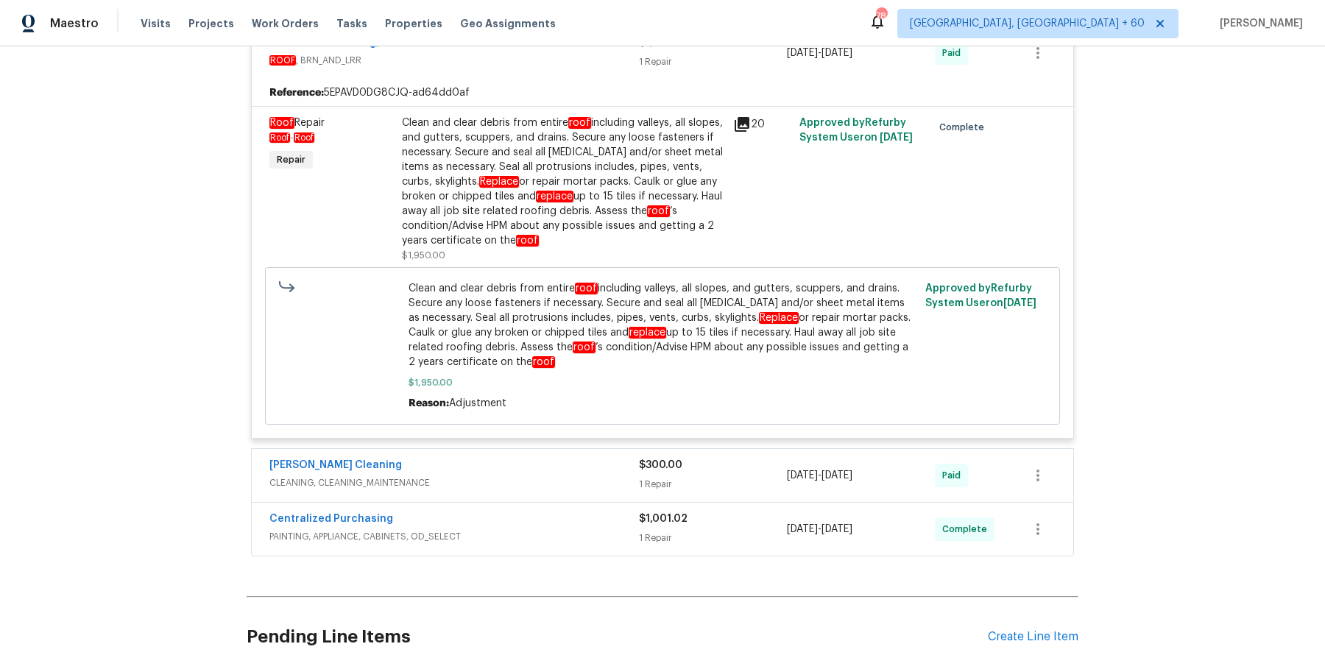
scroll to position [6143, 0]
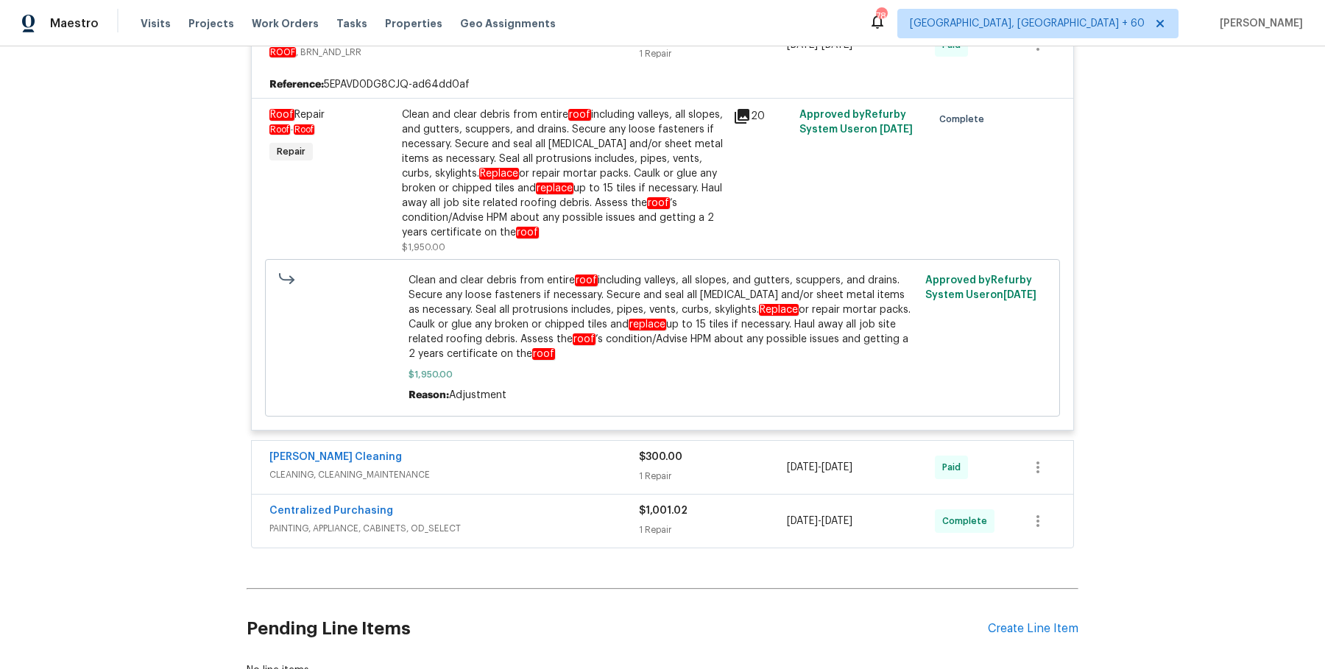
click at [568, 450] on div "Ruiz's Cleaning" at bounding box center [453, 459] width 369 height 18
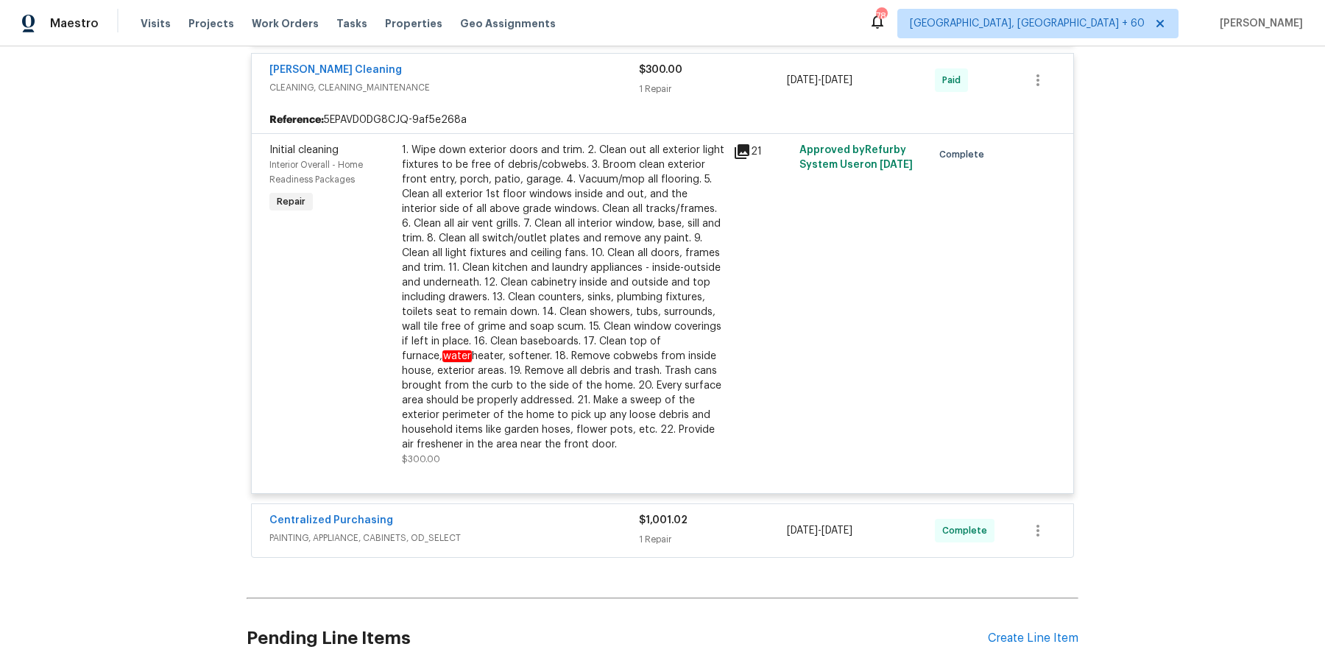
scroll to position [6620, 0]
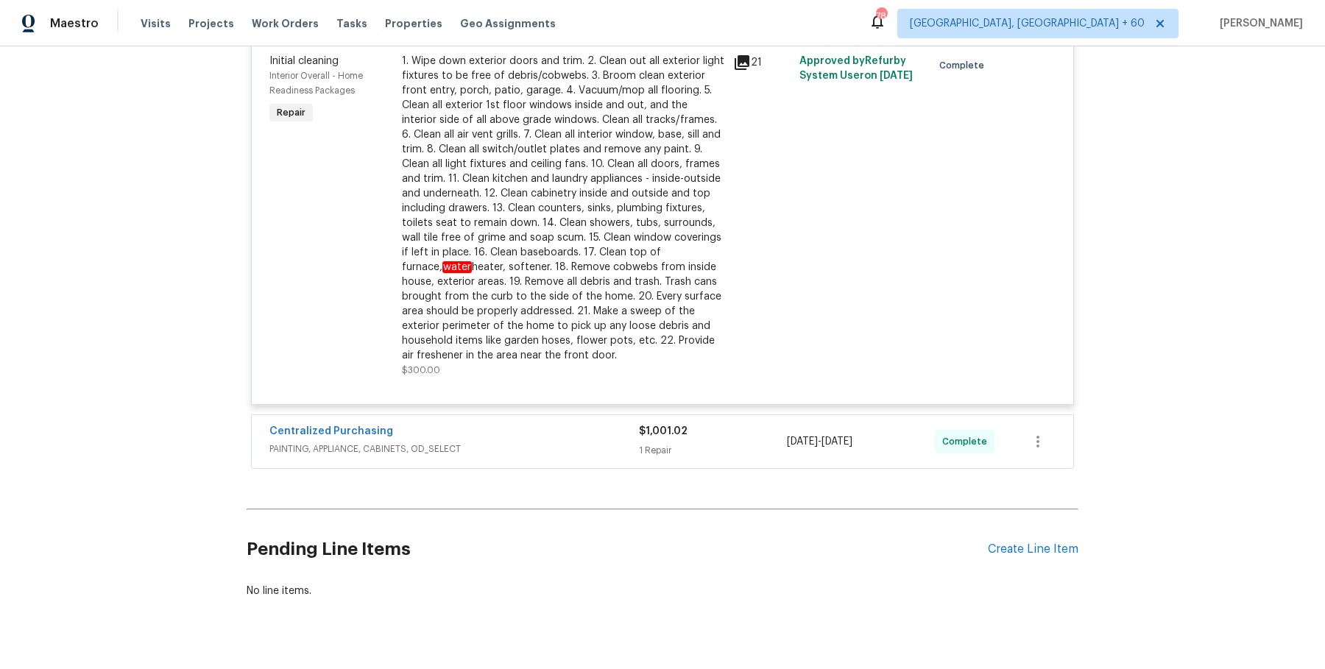
click at [570, 442] on span "PAINTING, APPLIANCE, CABINETS, OD_SELECT" at bounding box center [453, 449] width 369 height 15
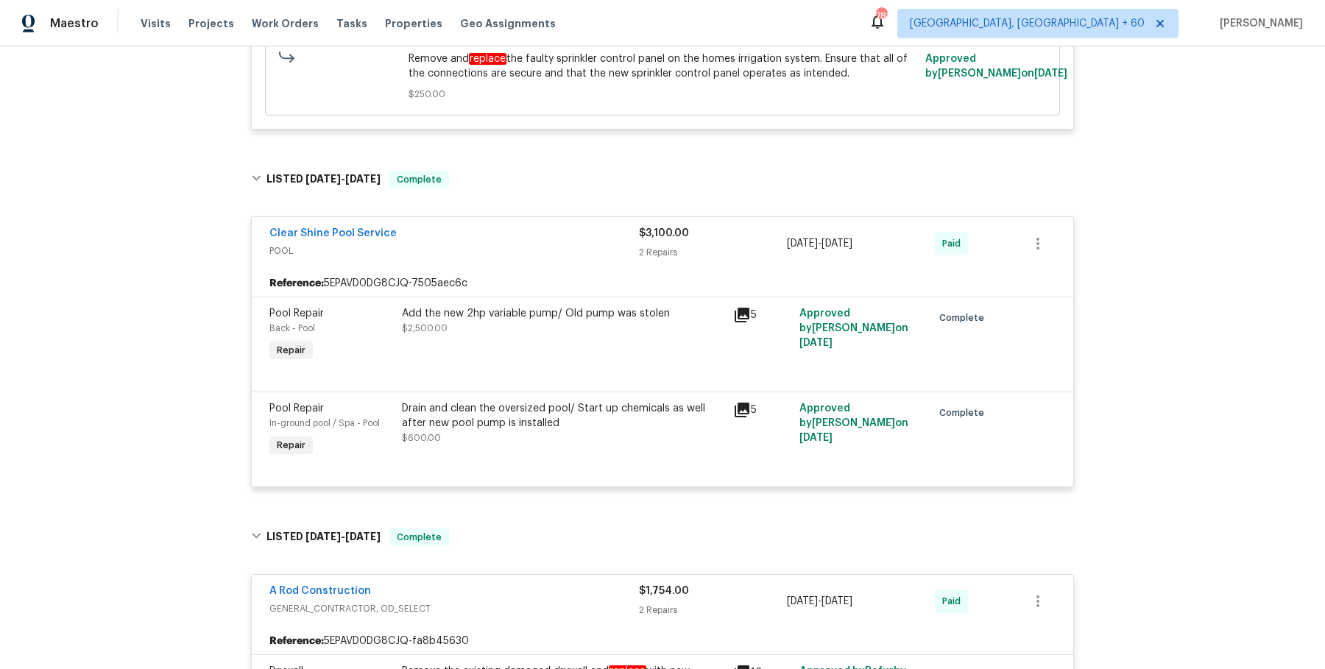
scroll to position [497, 0]
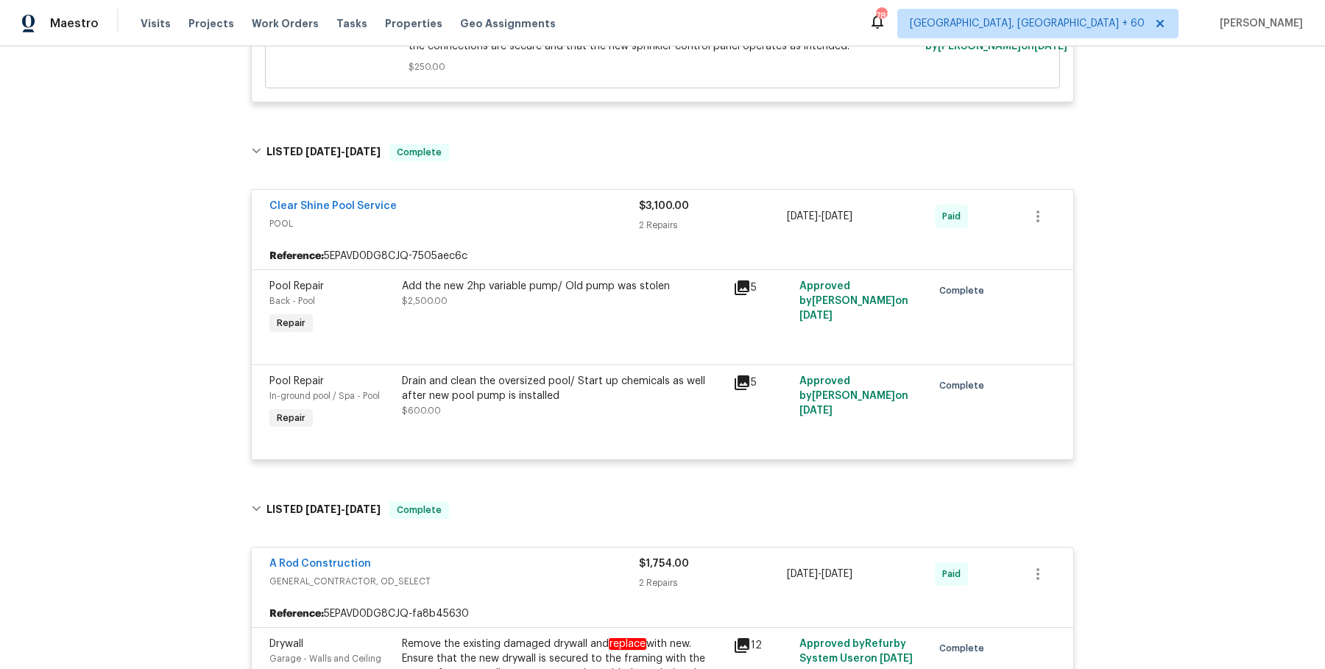
click at [560, 300] on div "Add the new 2hp variable pump/ Old pump was stolen $2,500.00" at bounding box center [563, 293] width 322 height 29
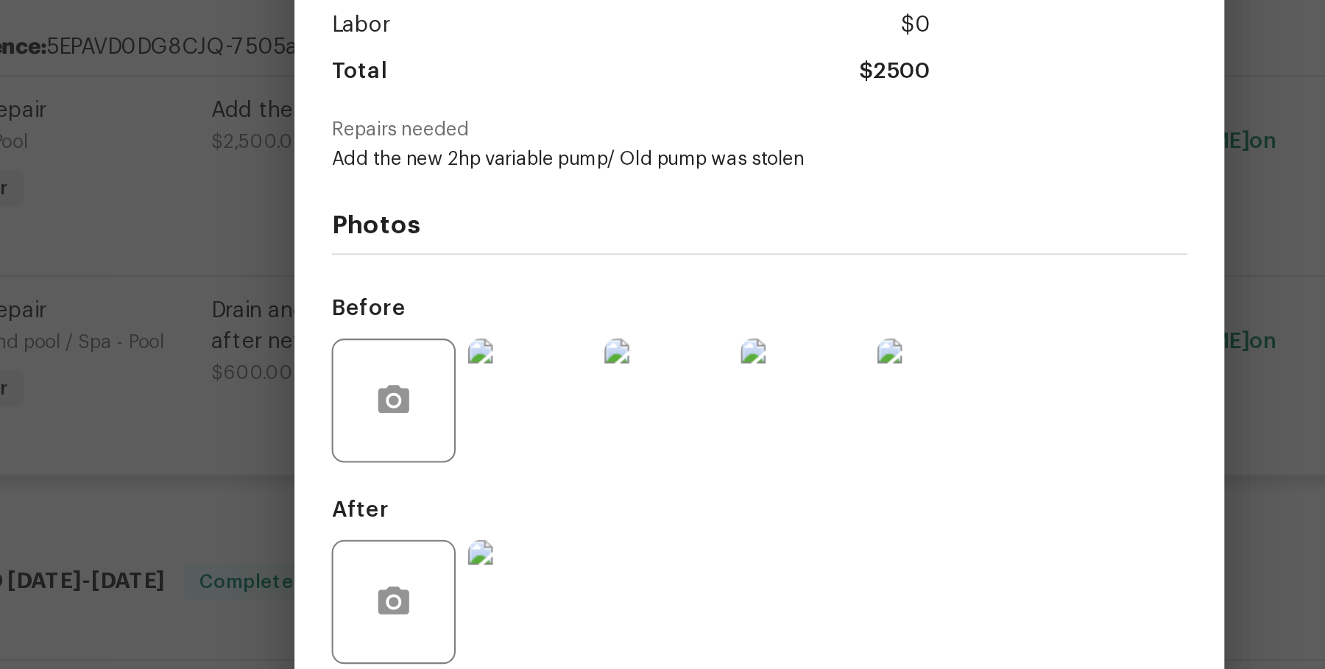
click at [556, 506] on img at bounding box center [553, 519] width 59 height 59
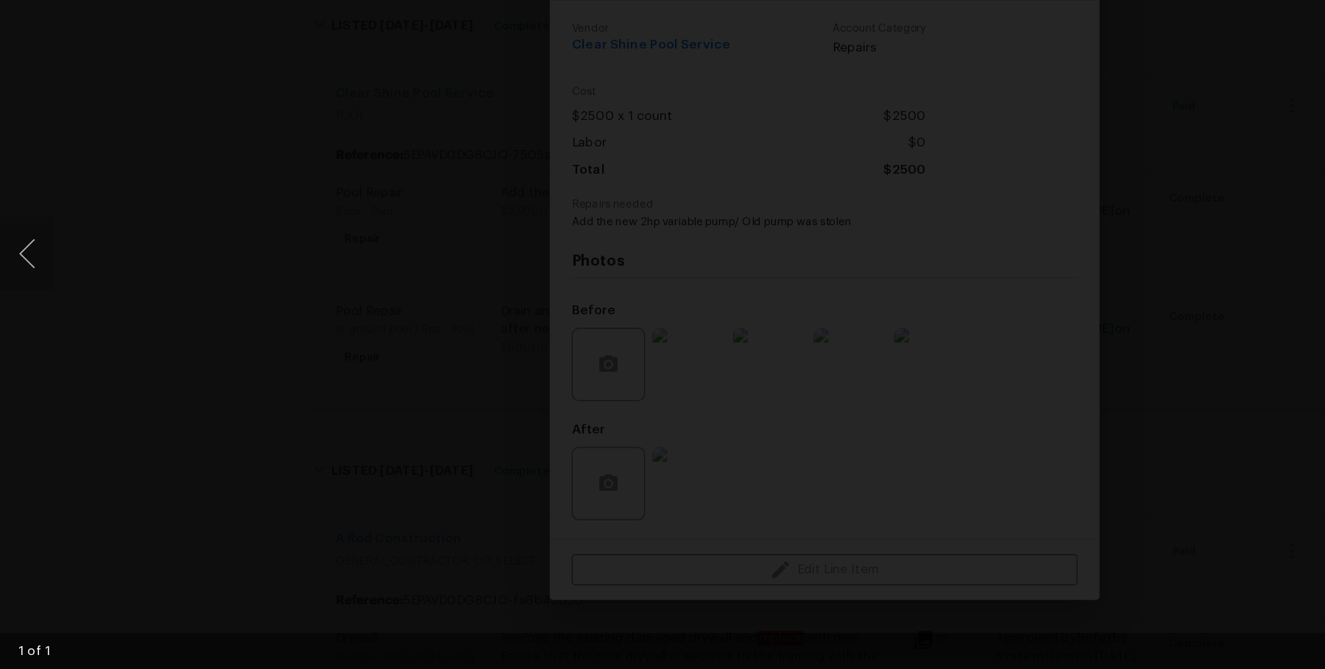
click at [1016, 309] on div "Lightbox" at bounding box center [662, 334] width 1325 height 669
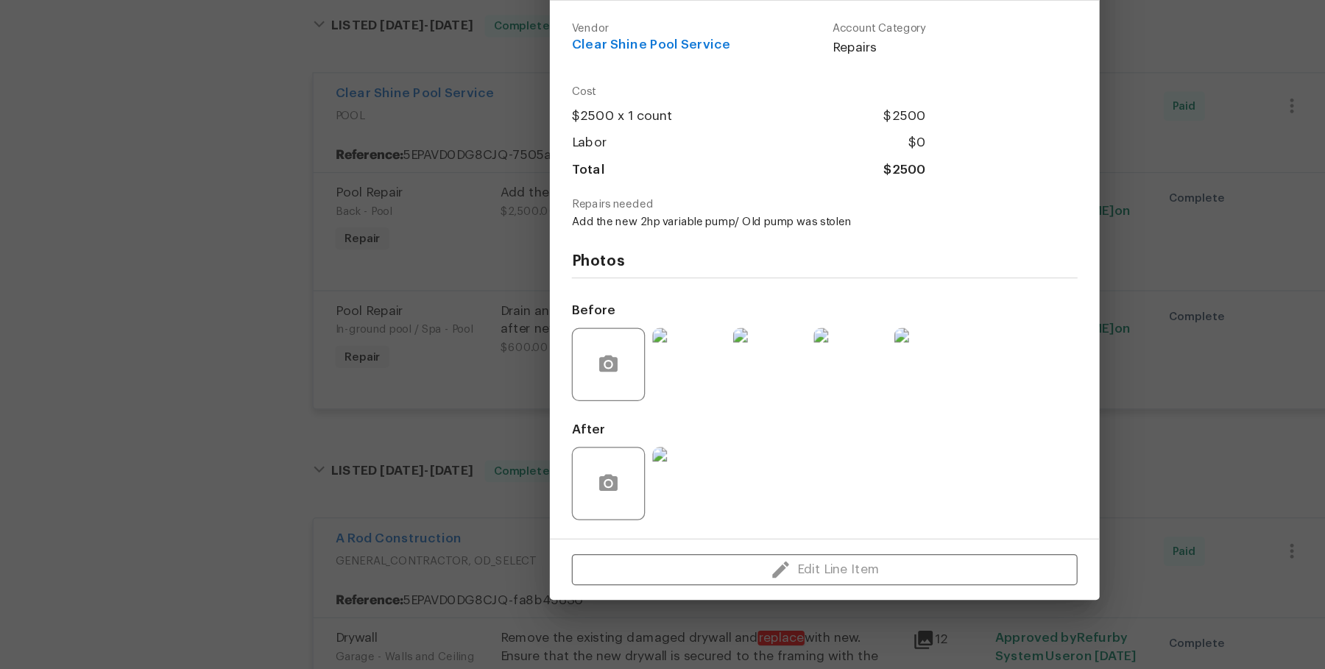
click at [317, 450] on div "Pool Repair Back - Pool Complete Vendor Clear Shine Pool Service Account Catego…" at bounding box center [662, 334] width 1325 height 669
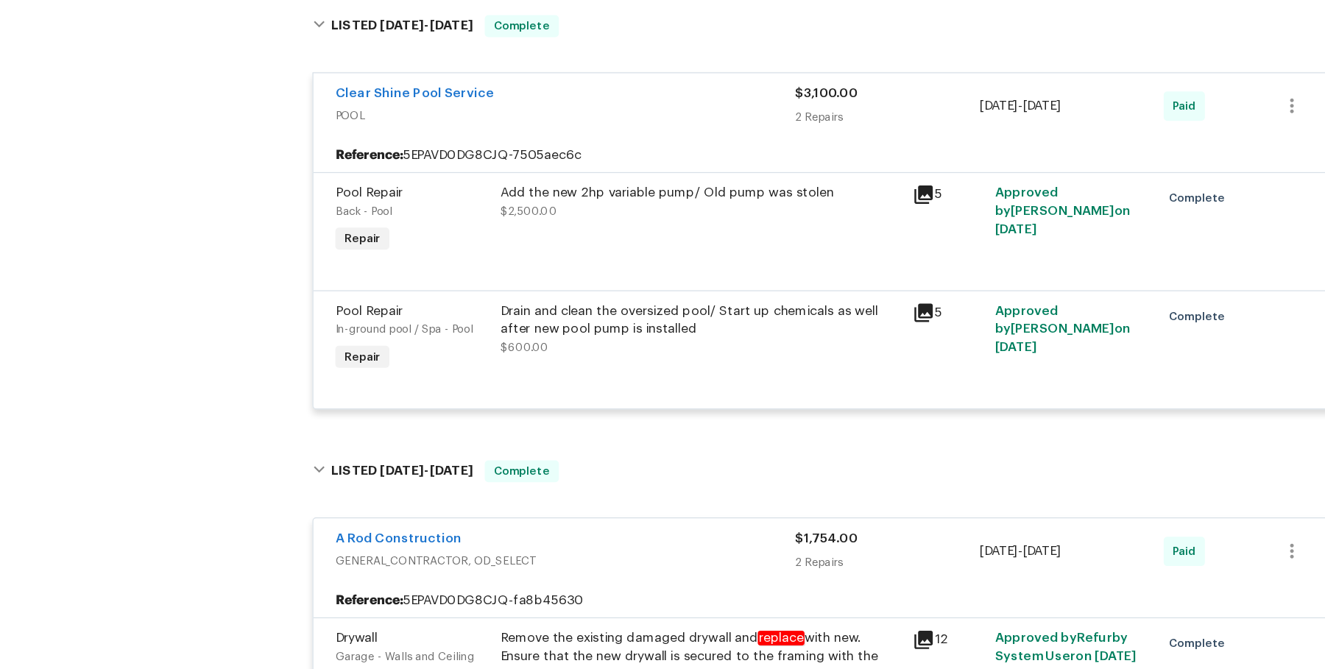
click at [478, 279] on div "Add the new 2hp variable pump/ Old pump was stolen" at bounding box center [563, 286] width 322 height 15
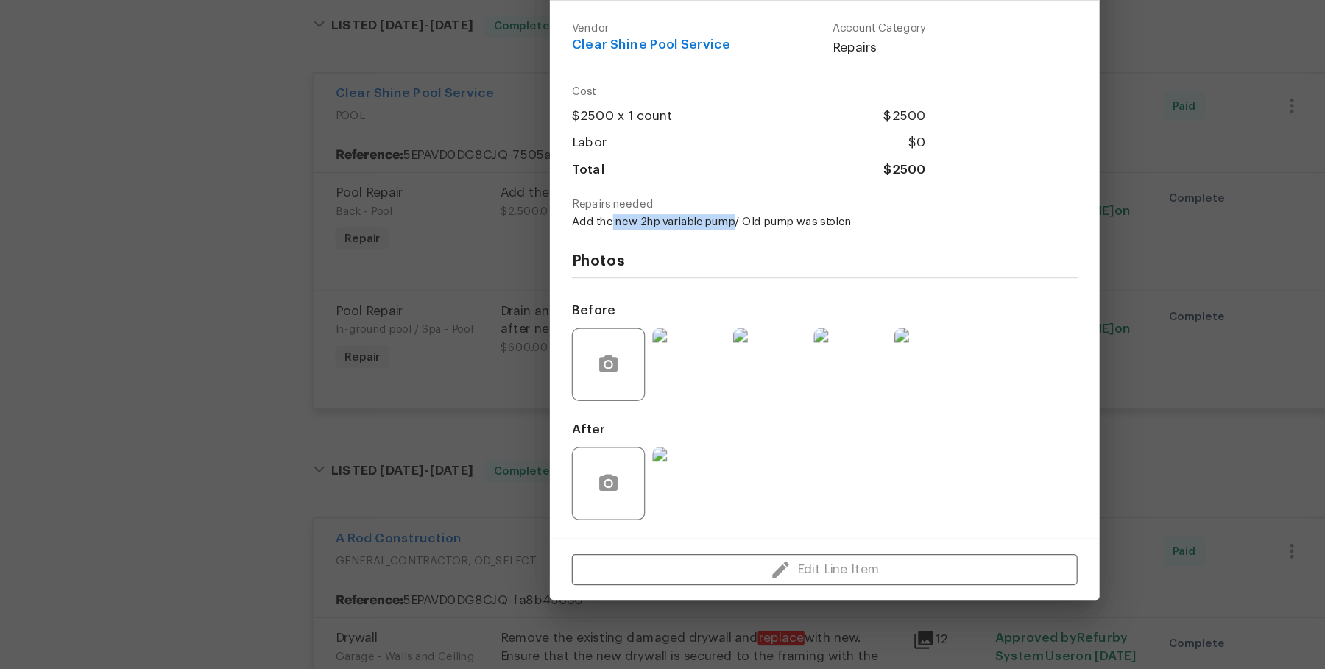
drag, startPoint x: 492, startPoint y: 310, endPoint x: 589, endPoint y: 309, distance: 97.9
click at [589, 309] on span "Add the new 2hp variable pump/ Old pump was stolen" at bounding box center [642, 309] width 366 height 13
copy span "new 2hp variable pump"
drag, startPoint x: 949, startPoint y: 402, endPoint x: 923, endPoint y: 401, distance: 25.8
click at [949, 402] on div "Pool Repair Back - Pool Complete Vendor Clear Shine Pool Service Account Catego…" at bounding box center [662, 334] width 1325 height 669
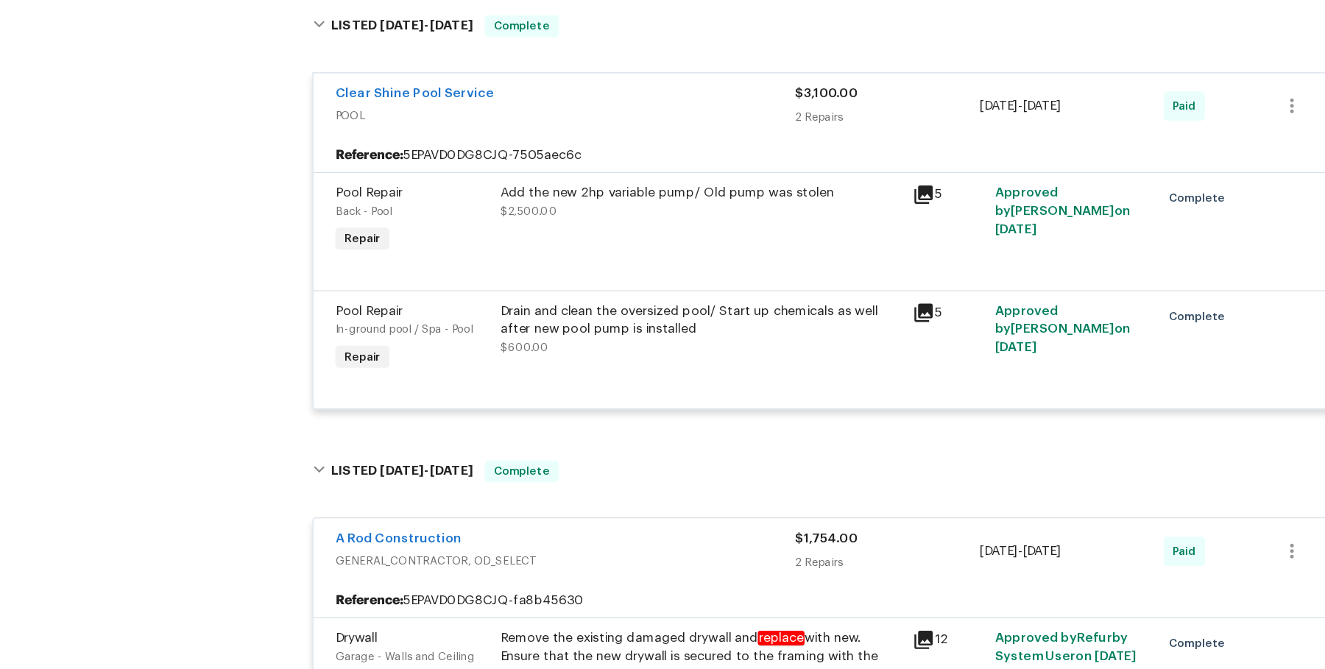
click at [478, 391] on div "Drain and clean the oversized pool/ Start up chemicals as well after new pool p…" at bounding box center [563, 388] width 322 height 29
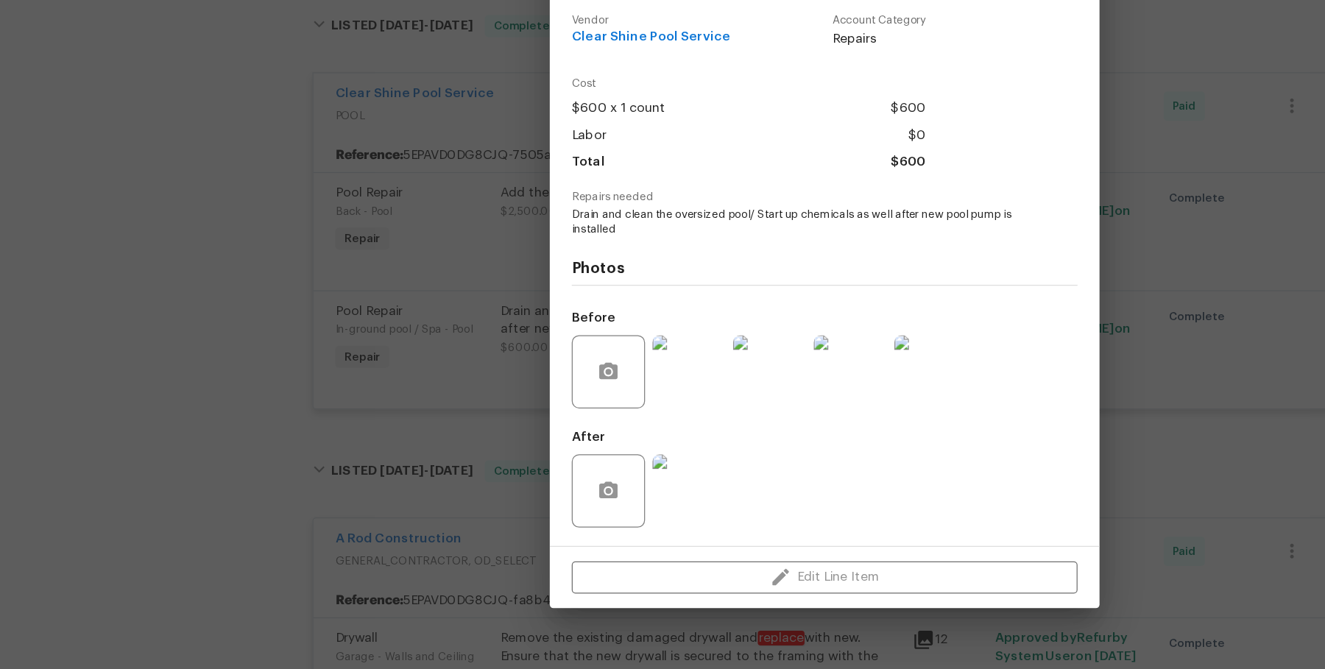
click at [315, 467] on div "Pool Repair In-ground pool / Spa - Pool Complete Vendor Clear Shine Pool Servic…" at bounding box center [662, 334] width 1325 height 669
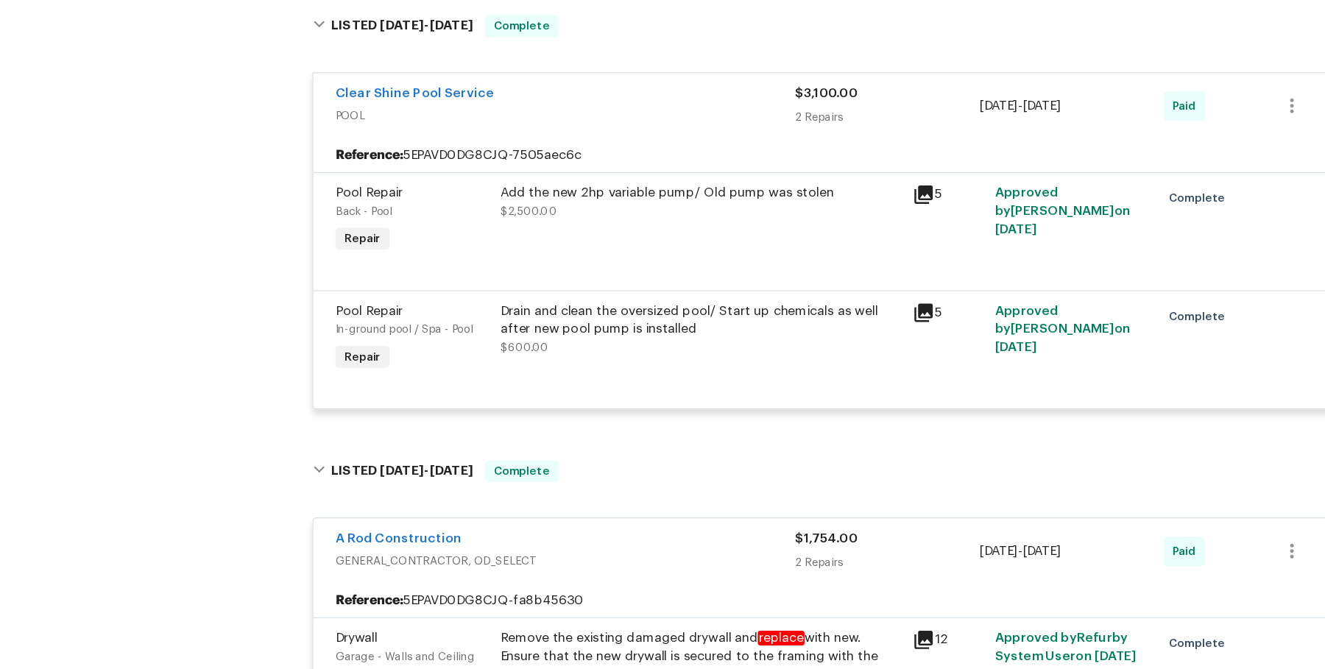
click at [450, 403] on div "Drain and clean the oversized pool/ Start up chemicals as well after new pool p…" at bounding box center [563, 396] width 322 height 44
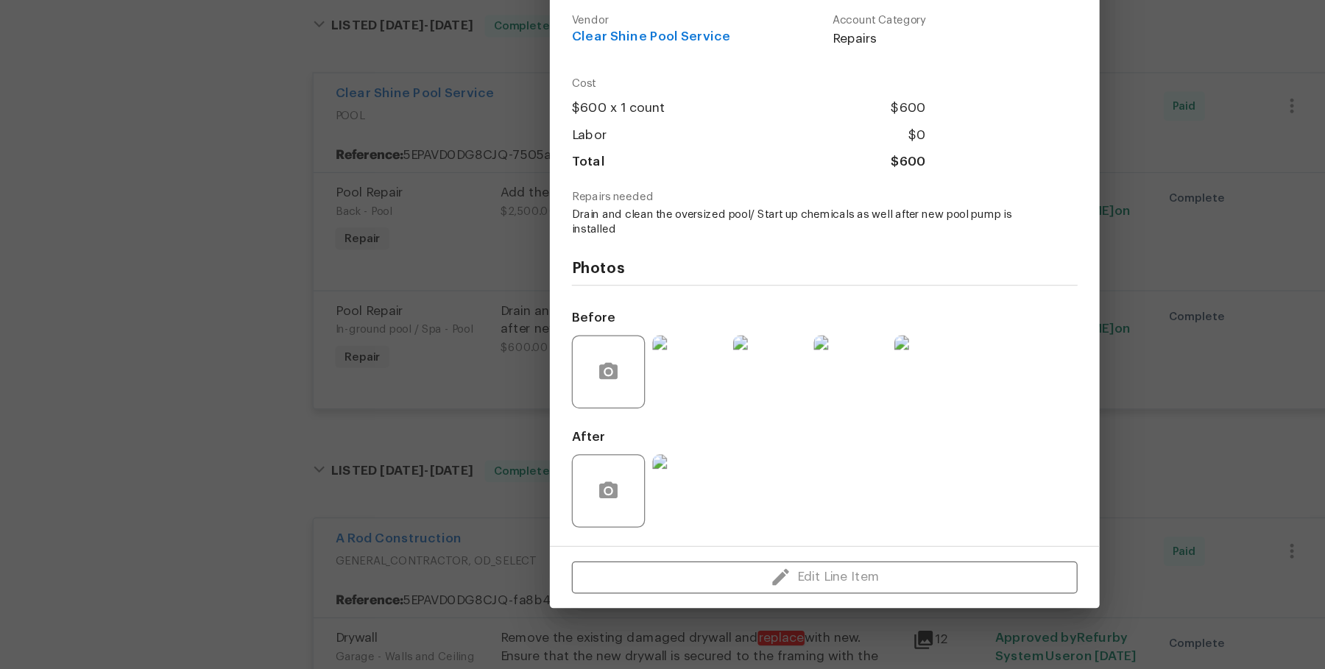
click at [374, 412] on div "Pool Repair In-ground pool / Spa - Pool Complete Vendor Clear Shine Pool Servic…" at bounding box center [662, 334] width 1325 height 669
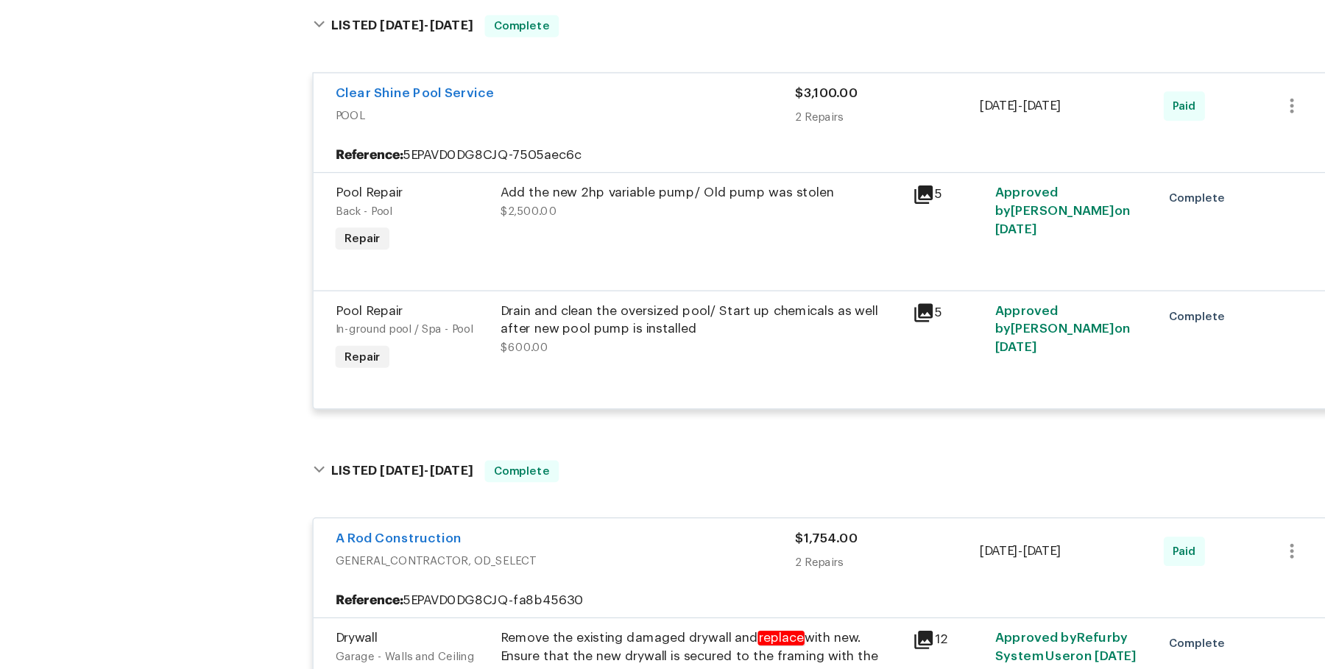
click at [572, 290] on div "Add the new 2hp variable pump/ Old pump was stolen" at bounding box center [563, 286] width 322 height 15
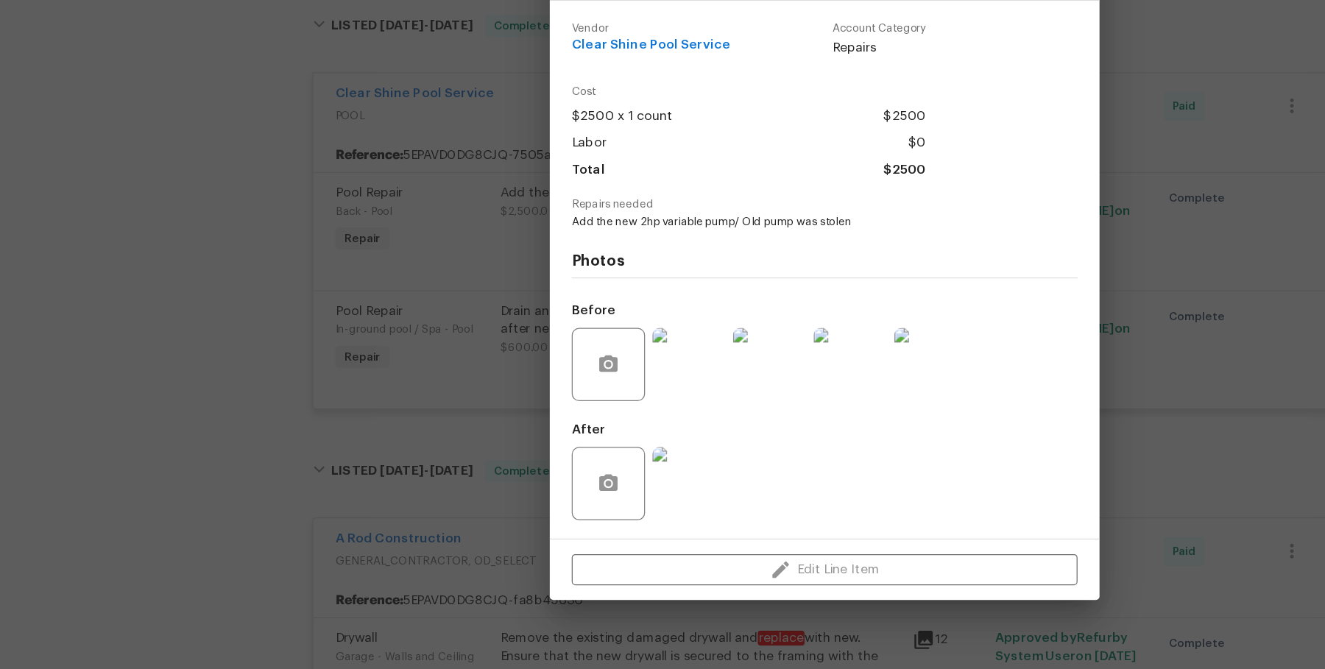
click at [405, 379] on div "Pool Repair Back - Pool Complete Vendor Clear Shine Pool Service Account Catego…" at bounding box center [662, 334] width 1325 height 669
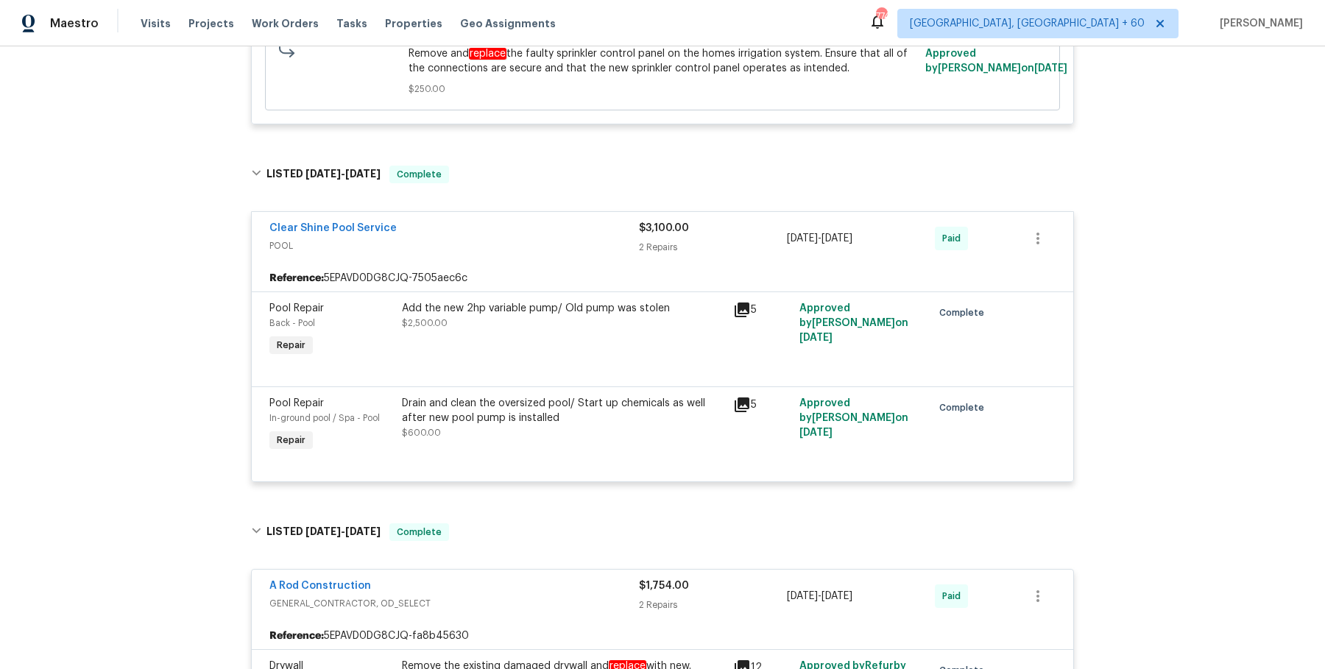
scroll to position [0, 0]
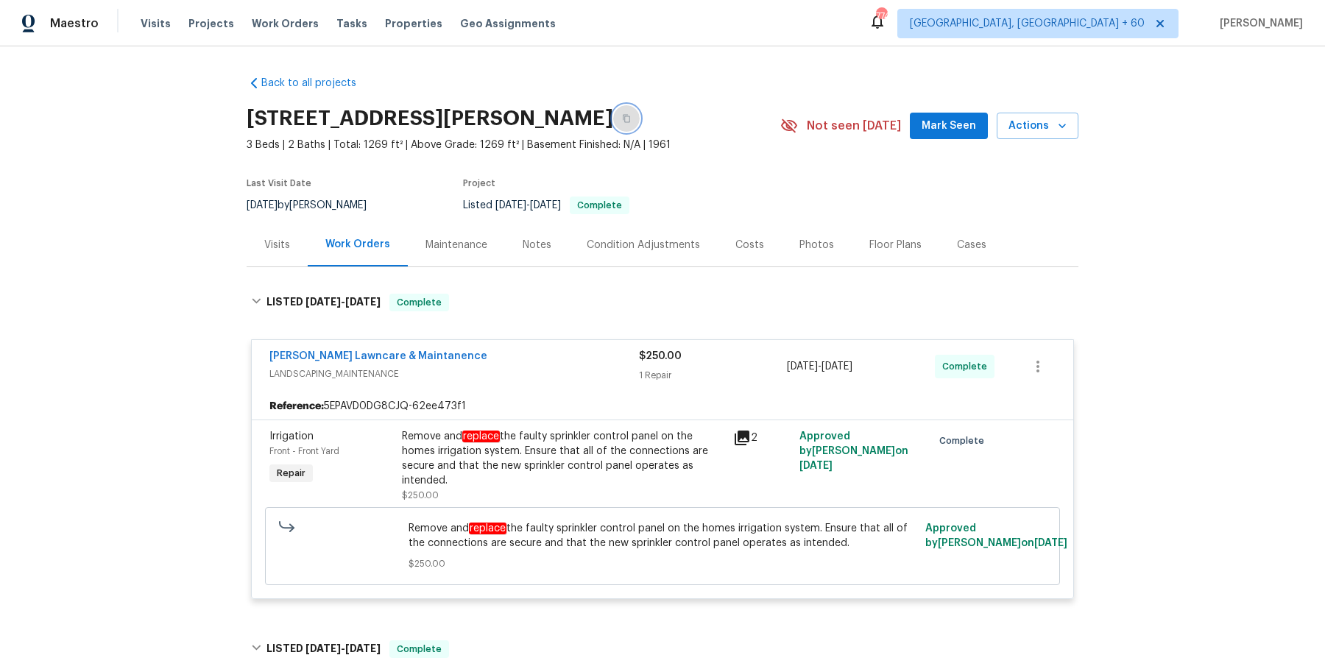
click at [631, 121] on icon "button" at bounding box center [626, 118] width 9 height 9
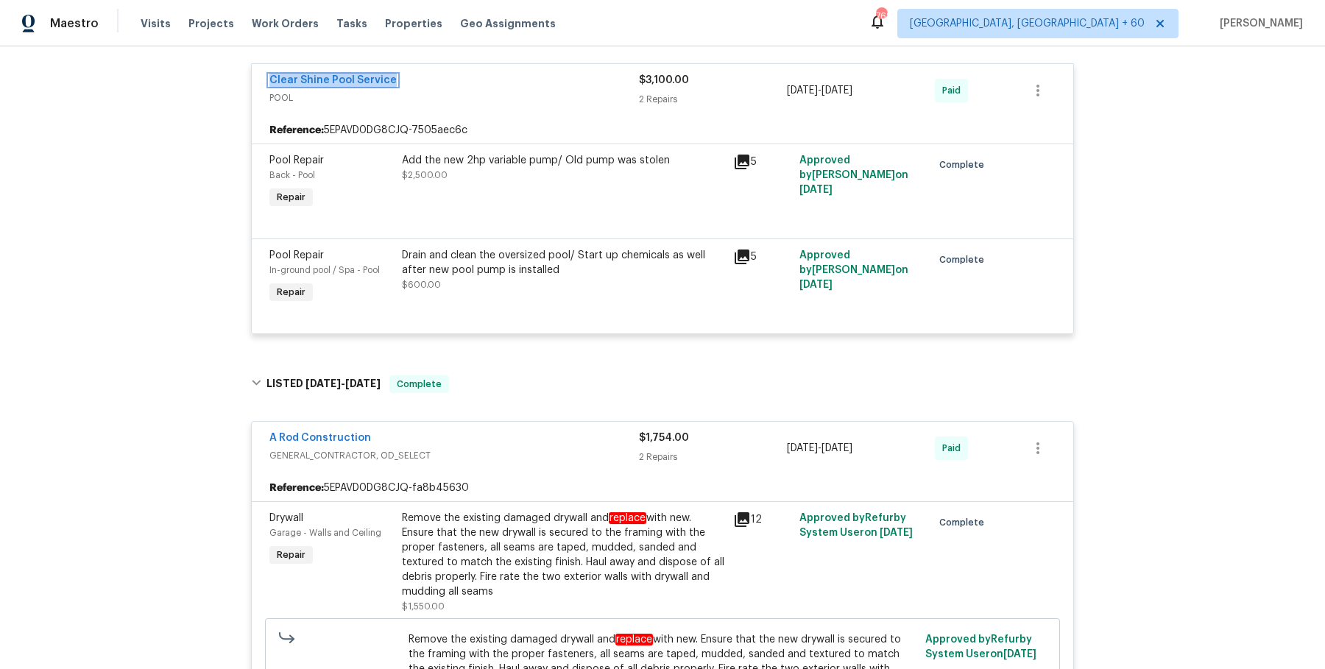
scroll to position [631, 0]
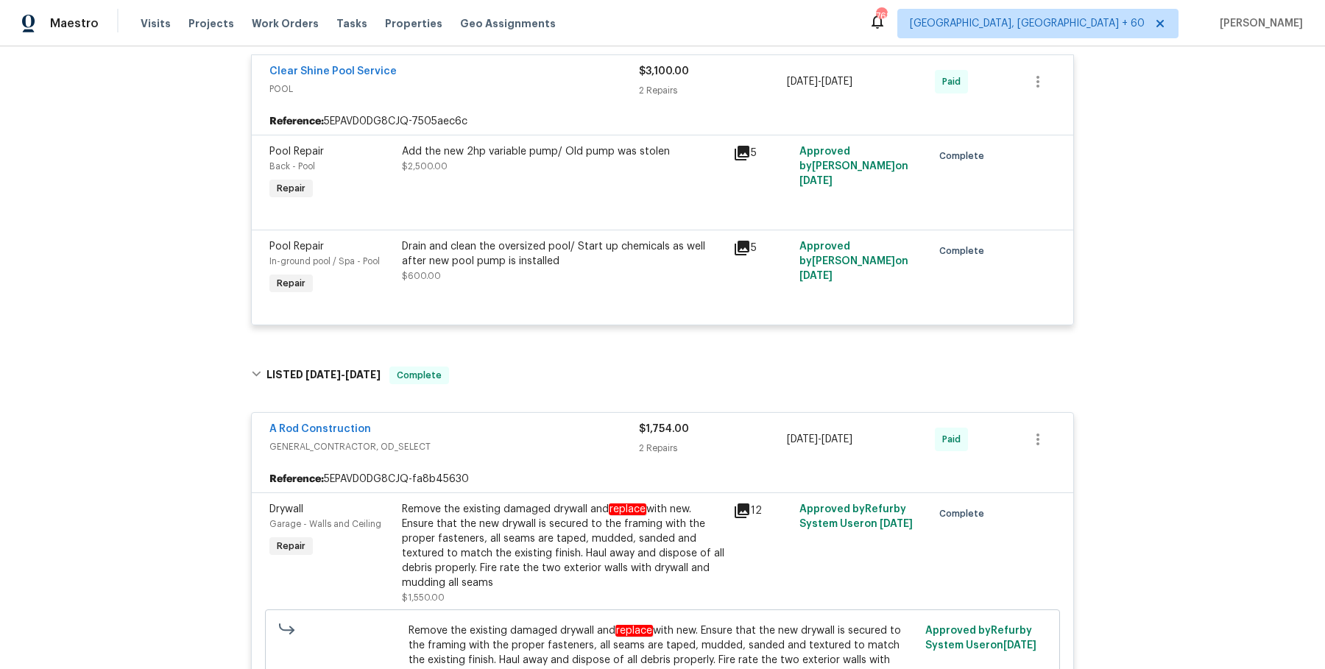
click at [467, 274] on div "Drain and clean the oversized pool/ Start up chemicals as well after new pool p…" at bounding box center [563, 261] width 322 height 44
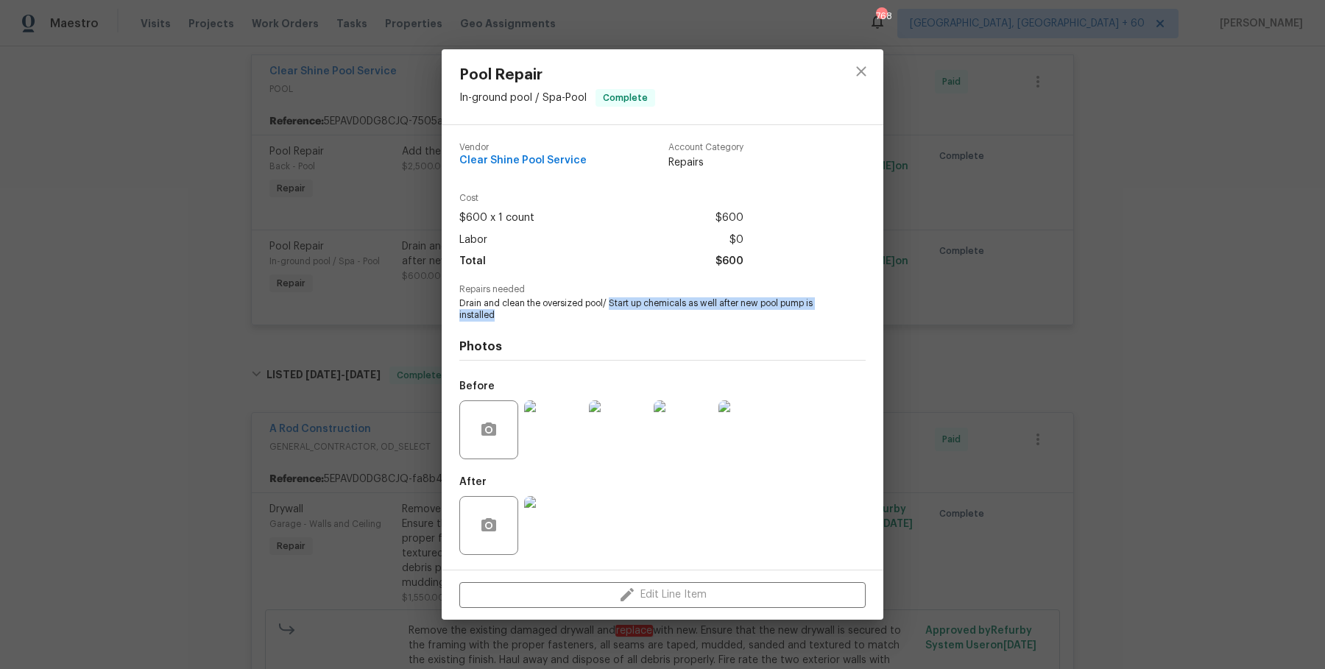
drag, startPoint x: 608, startPoint y: 303, endPoint x: 694, endPoint y: 317, distance: 87.2
click at [694, 317] on span "Drain and clean the oversized pool/ Start up chemicals as well after new pool p…" at bounding box center [642, 309] width 366 height 25
copy span "Start up chemicals as well after new pool pump is installed"
click at [350, 159] on div "Pool Repair In-ground pool / Spa - Pool Complete Vendor Clear Shine Pool Servic…" at bounding box center [662, 334] width 1325 height 669
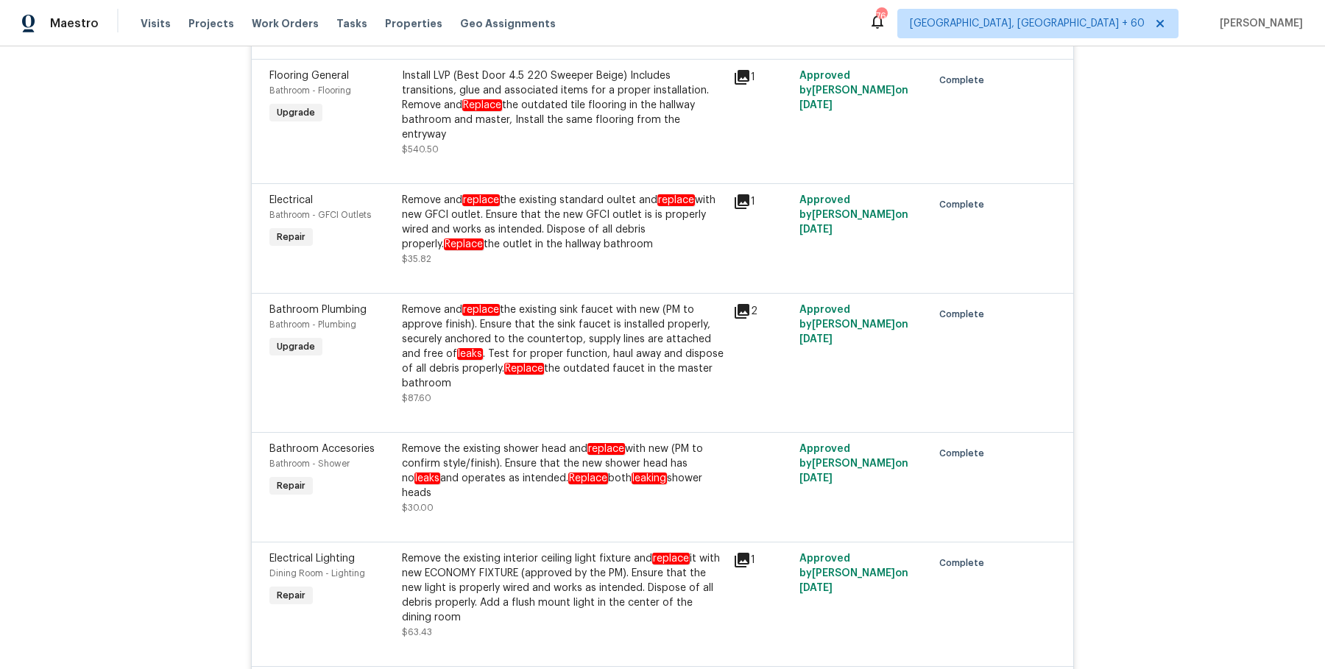
scroll to position [2297, 0]
click at [284, 18] on span "Work Orders" at bounding box center [285, 23] width 67 height 15
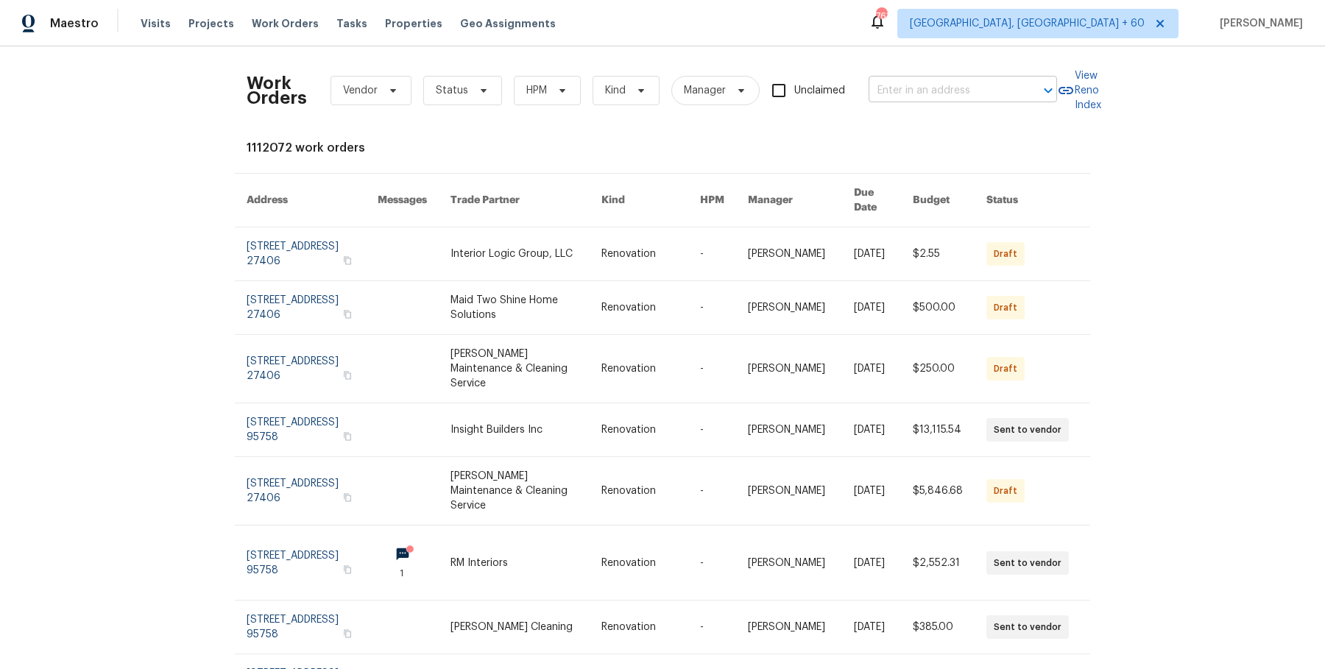
click at [947, 91] on input "text" at bounding box center [941, 90] width 147 height 23
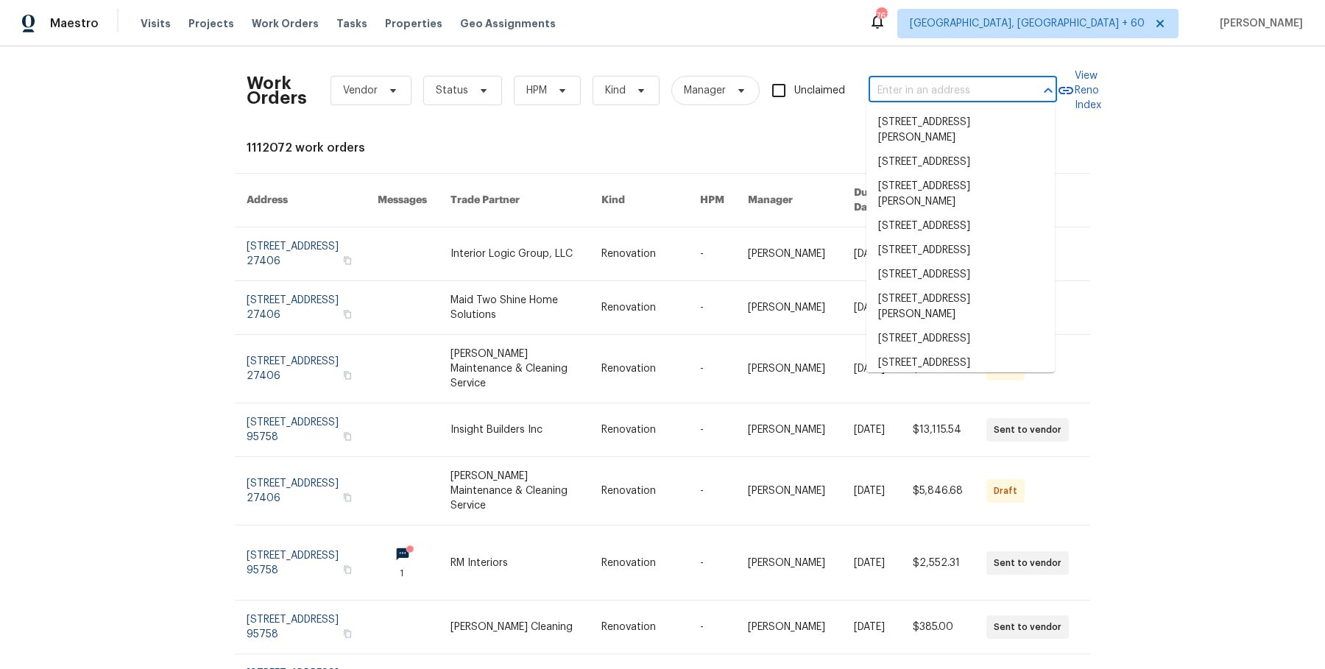
paste input "4201 Las Lomas Ave Las Vegas, NV 89102"
type input "4201 Las Lomas Ave Las Vegas, NV 89102"
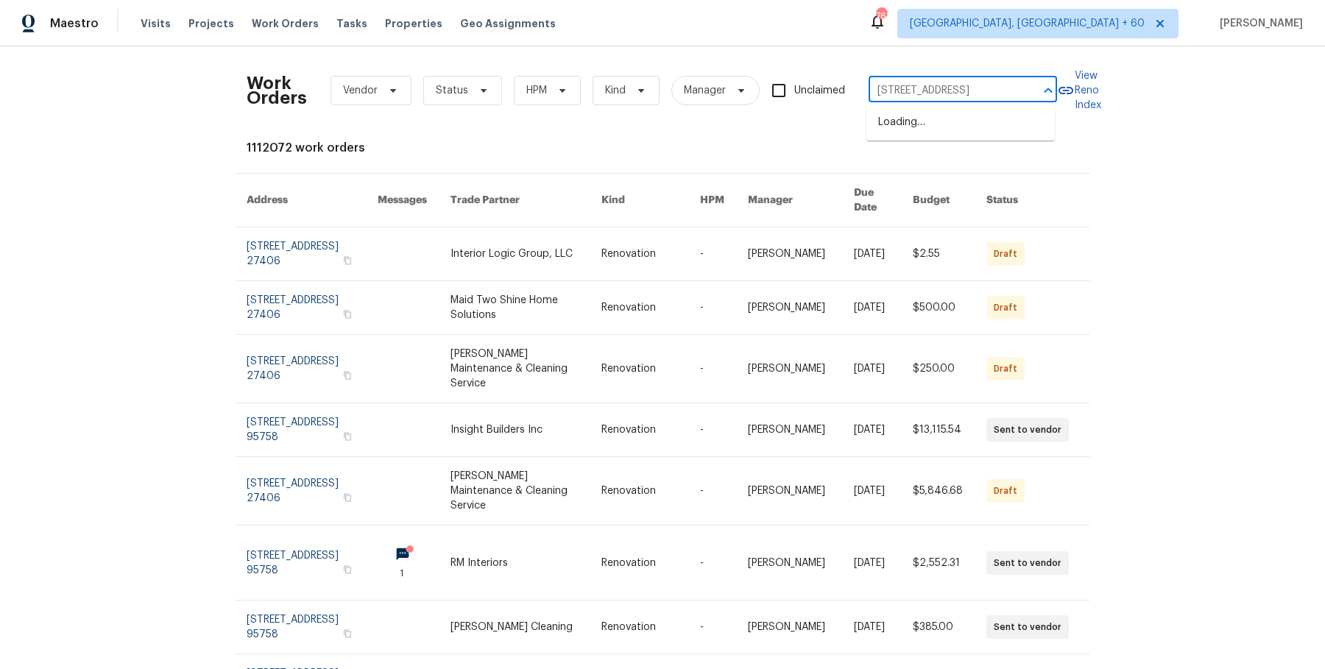
scroll to position [0, 60]
click at [968, 141] on ul "4201 Las Lomas Ave, Las Vegas, NV 89102" at bounding box center [960, 122] width 188 height 36
click at [966, 131] on li "4201 Las Lomas Ave, Las Vegas, NV 89102" at bounding box center [960, 122] width 188 height 24
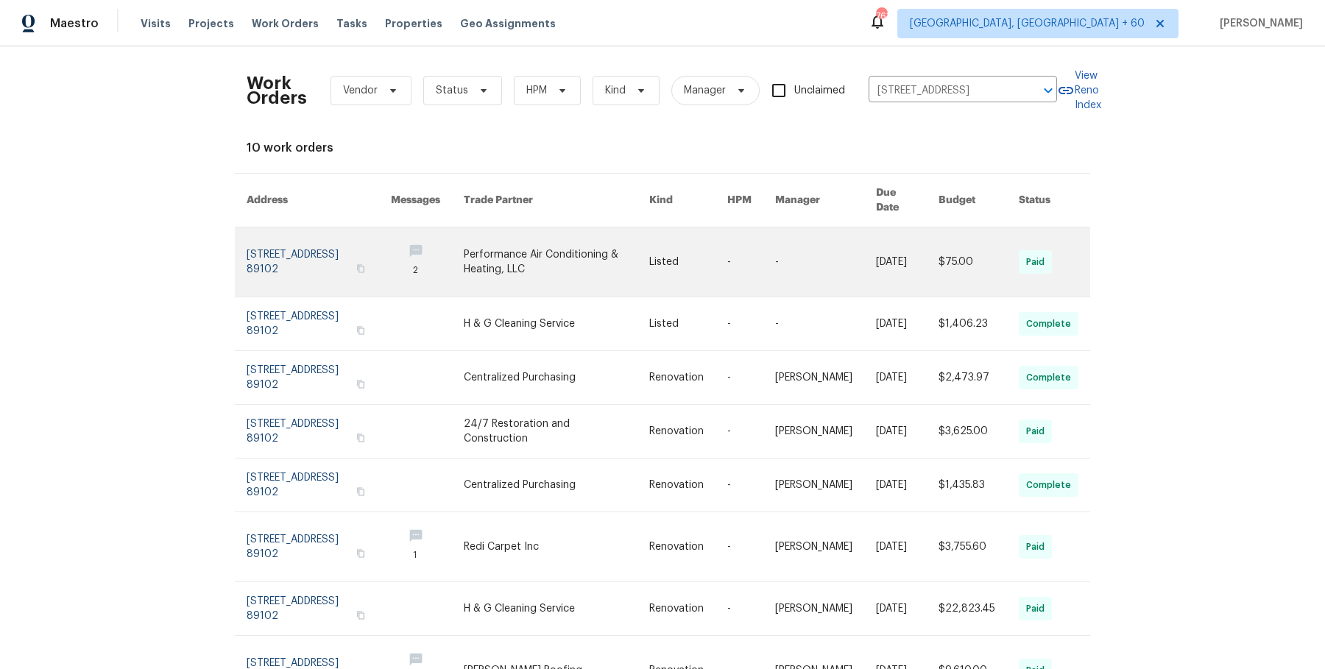
click at [776, 241] on link at bounding box center [825, 261] width 101 height 69
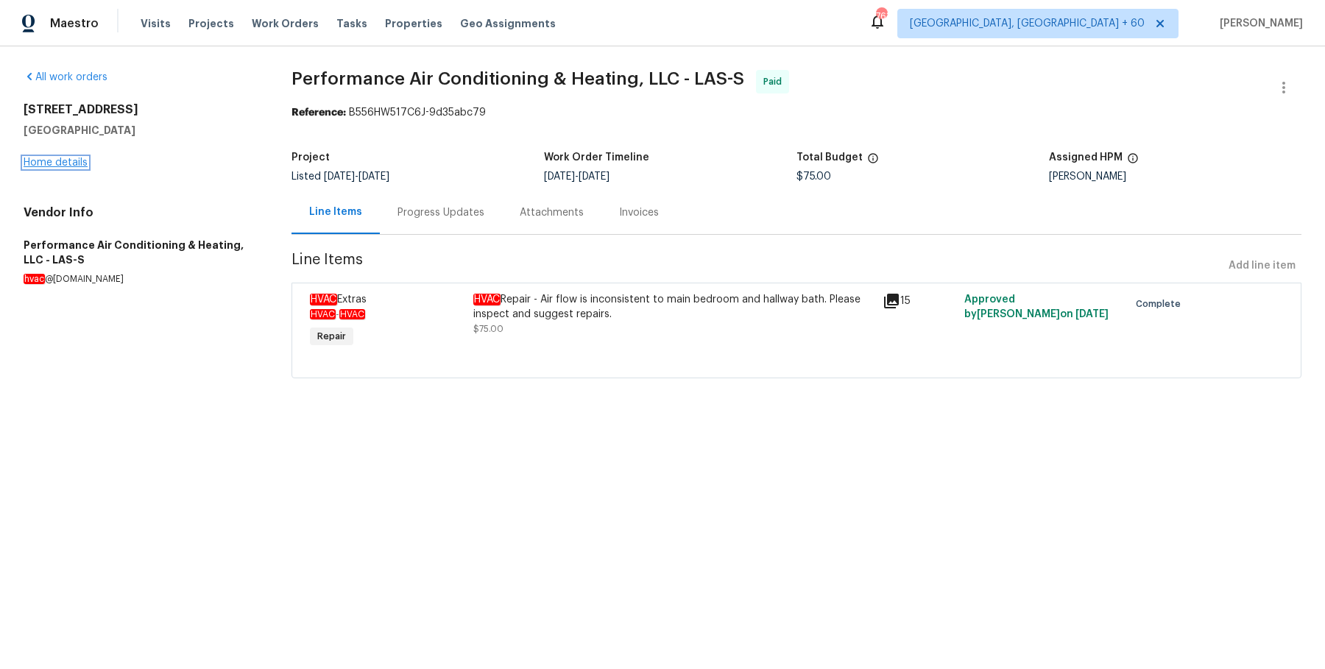
click at [63, 164] on link "Home details" at bounding box center [56, 162] width 64 height 10
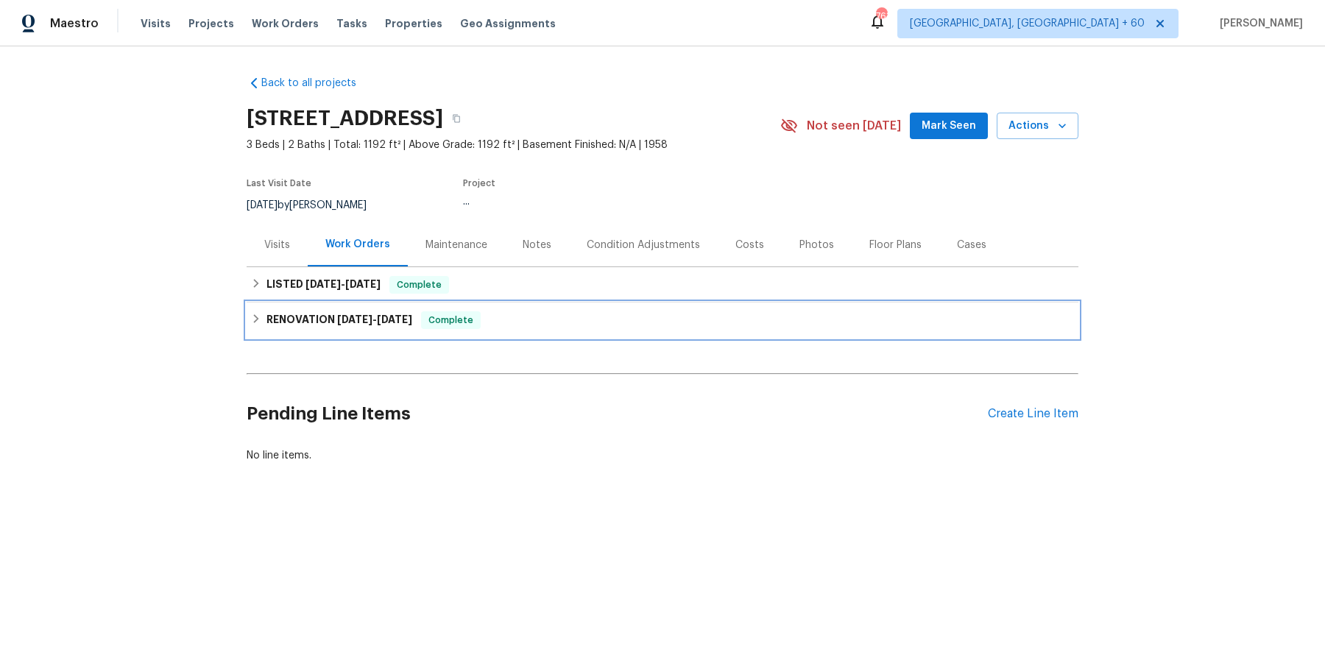
click at [516, 306] on div "RENOVATION 6/25/25 - 7/16/25 Complete" at bounding box center [662, 319] width 831 height 35
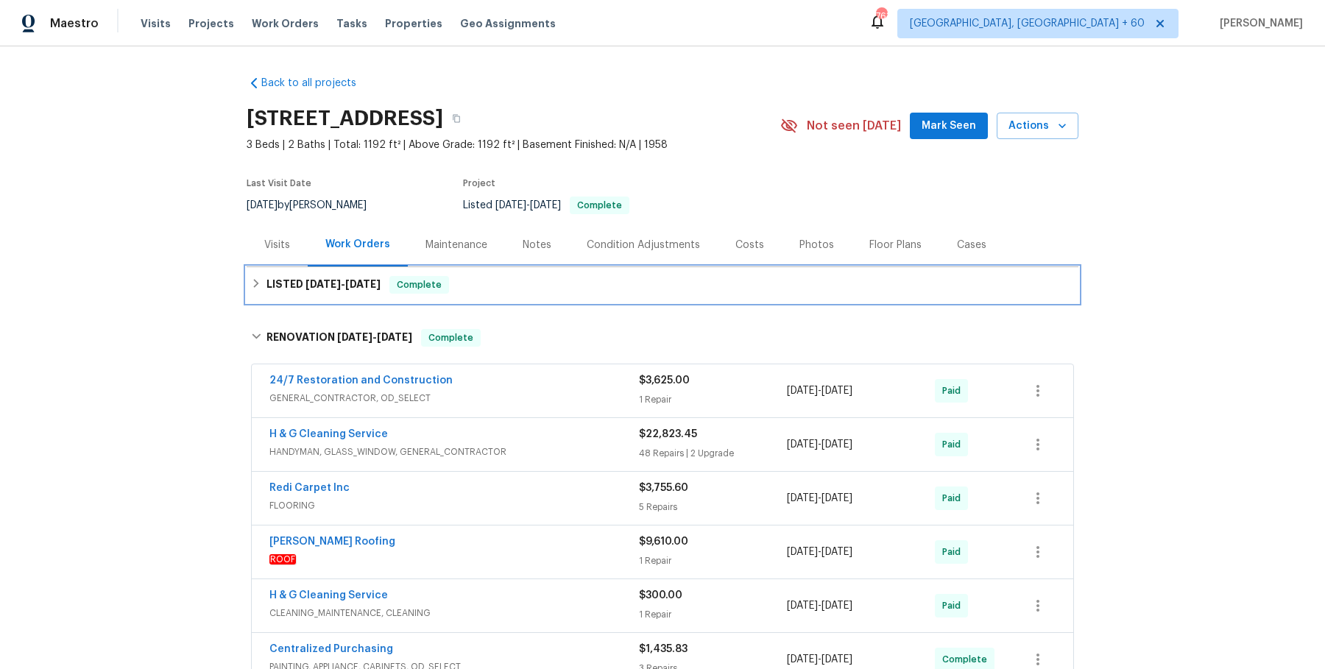
click at [527, 291] on div "LISTED 7/28/25 - 7/31/25 Complete" at bounding box center [662, 285] width 823 height 18
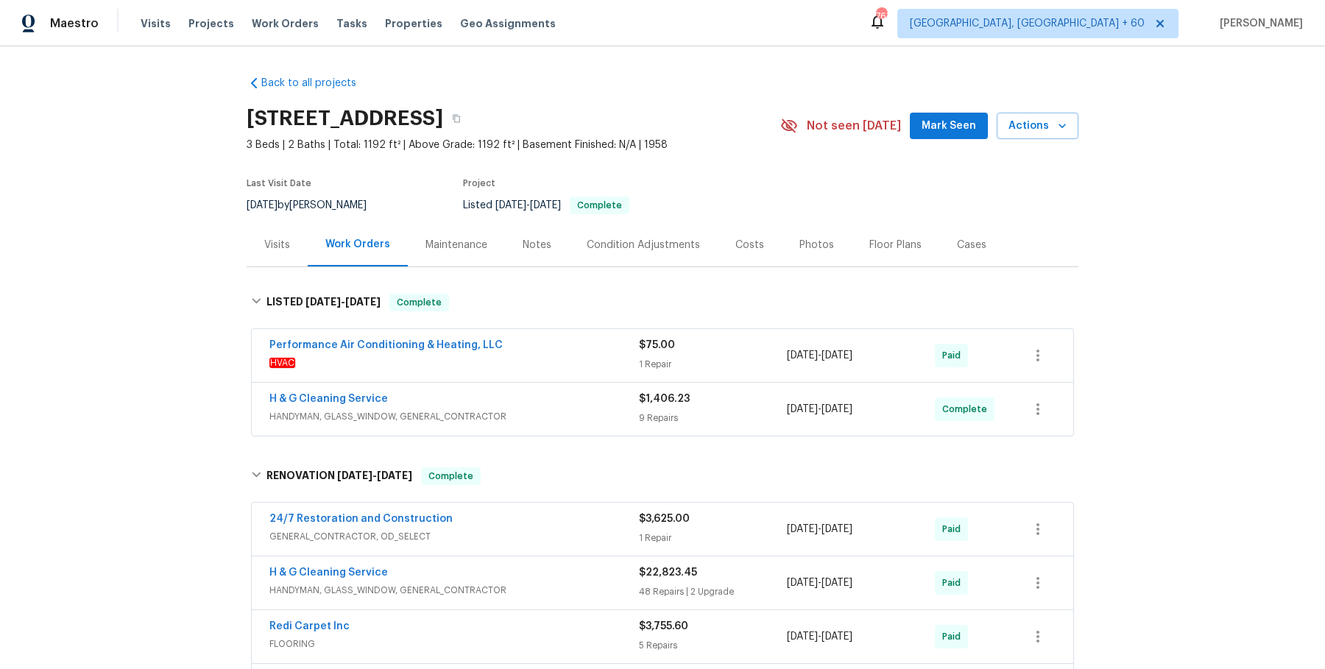
click at [518, 353] on div "Performance Air Conditioning & Heating, LLC" at bounding box center [453, 347] width 369 height 18
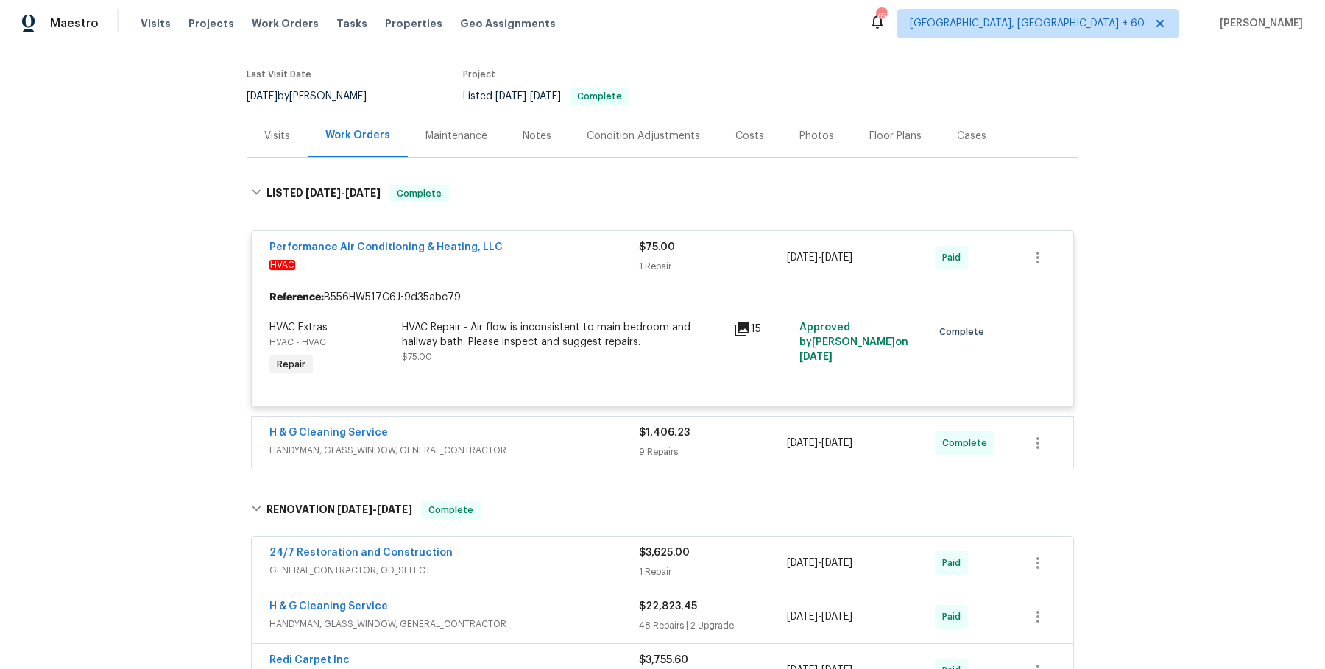
scroll to position [116, 0]
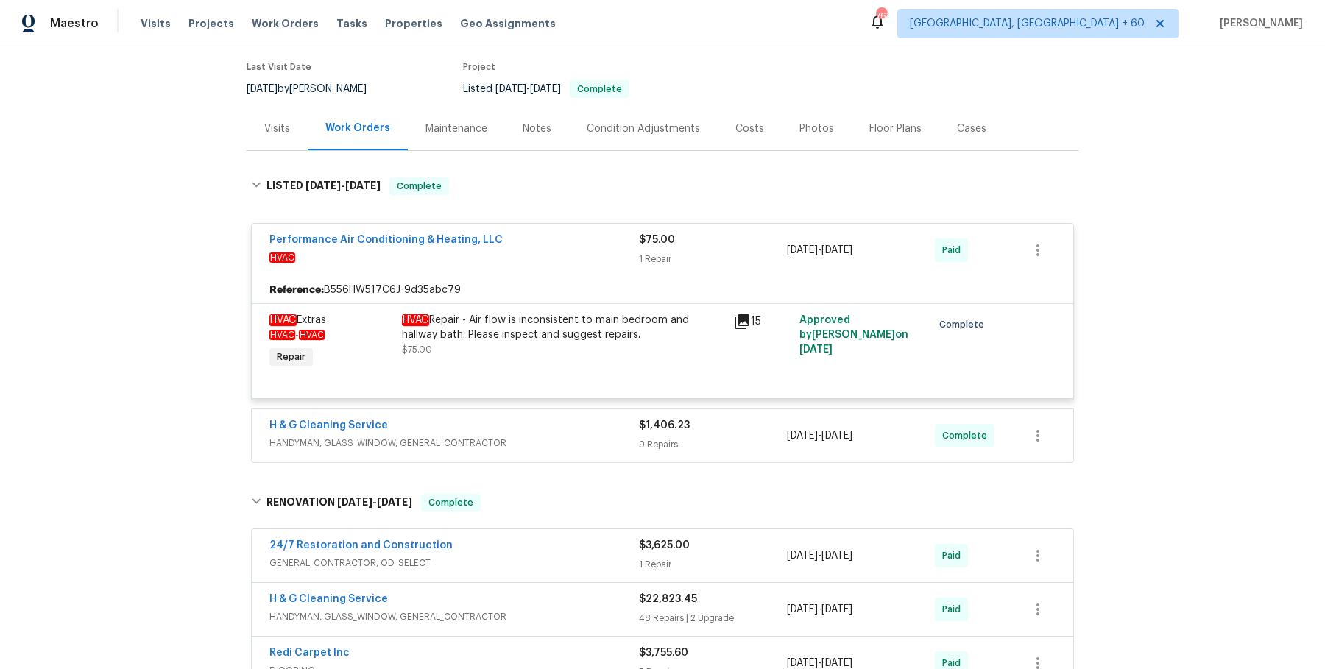
click at [536, 422] on div "H & G Cleaning Service" at bounding box center [453, 427] width 369 height 18
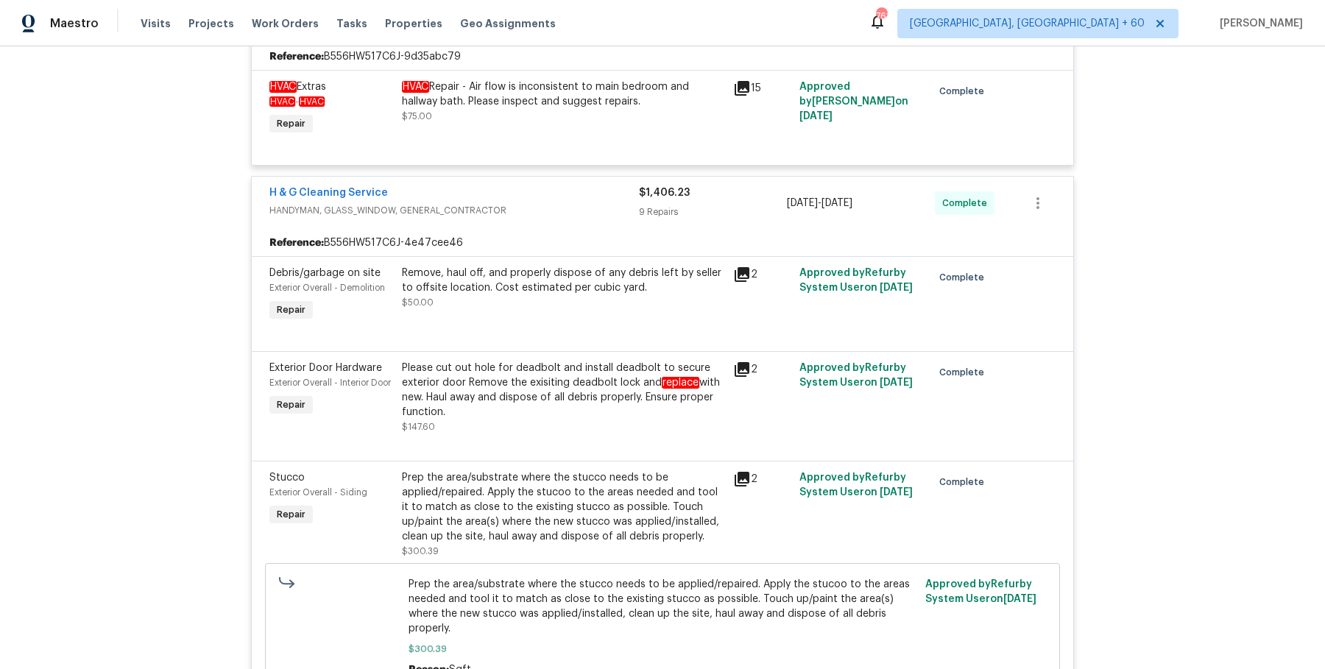
scroll to position [0, 0]
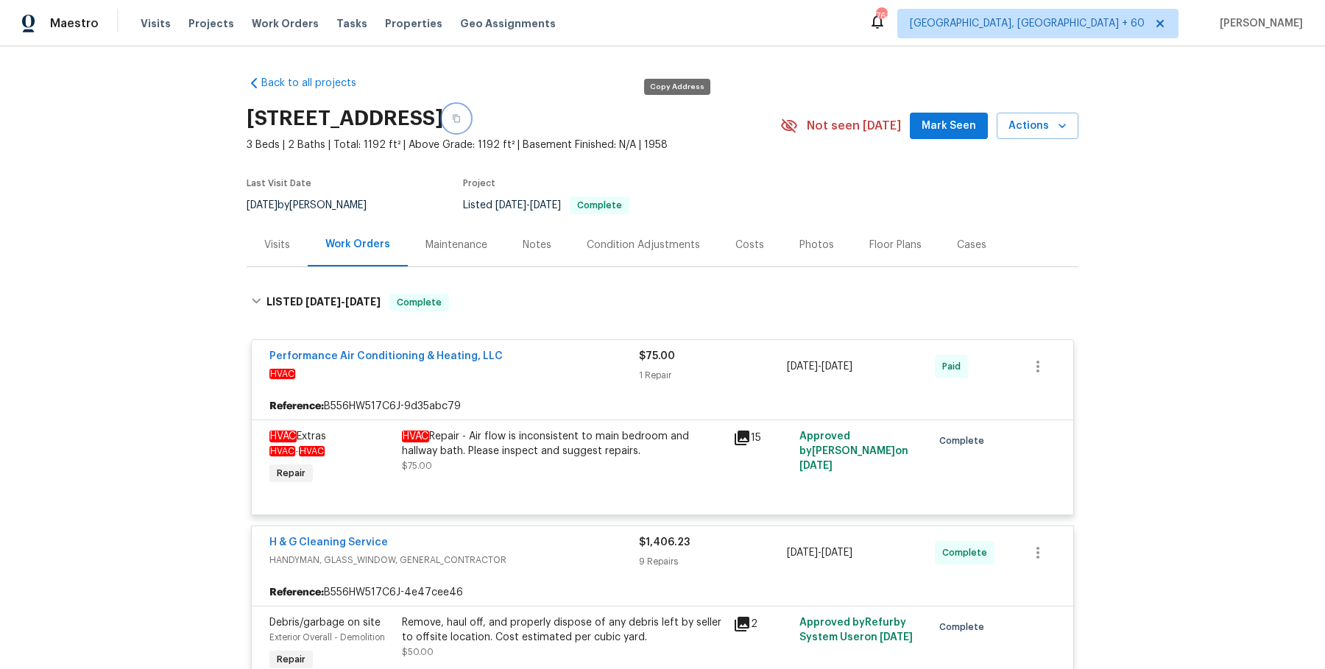
click at [469, 110] on button "button" at bounding box center [456, 118] width 26 height 26
click at [288, 26] on span "Work Orders" at bounding box center [285, 23] width 67 height 15
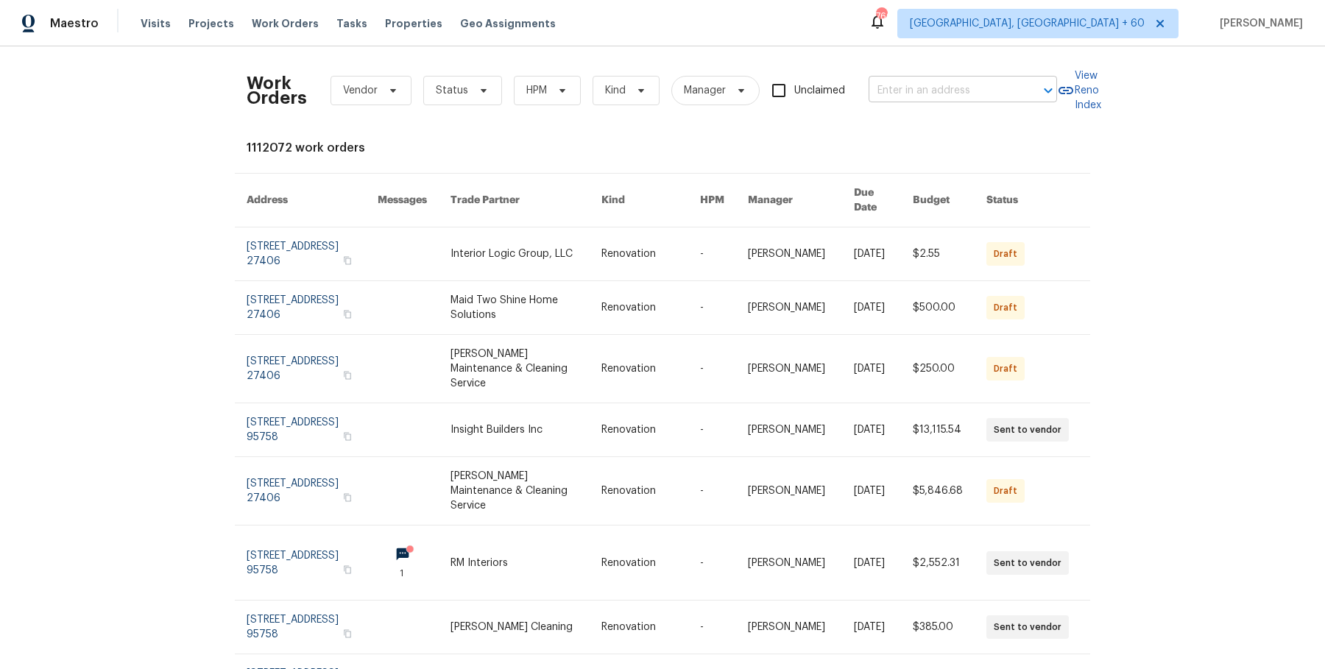
click at [913, 88] on input "text" at bounding box center [941, 90] width 147 height 23
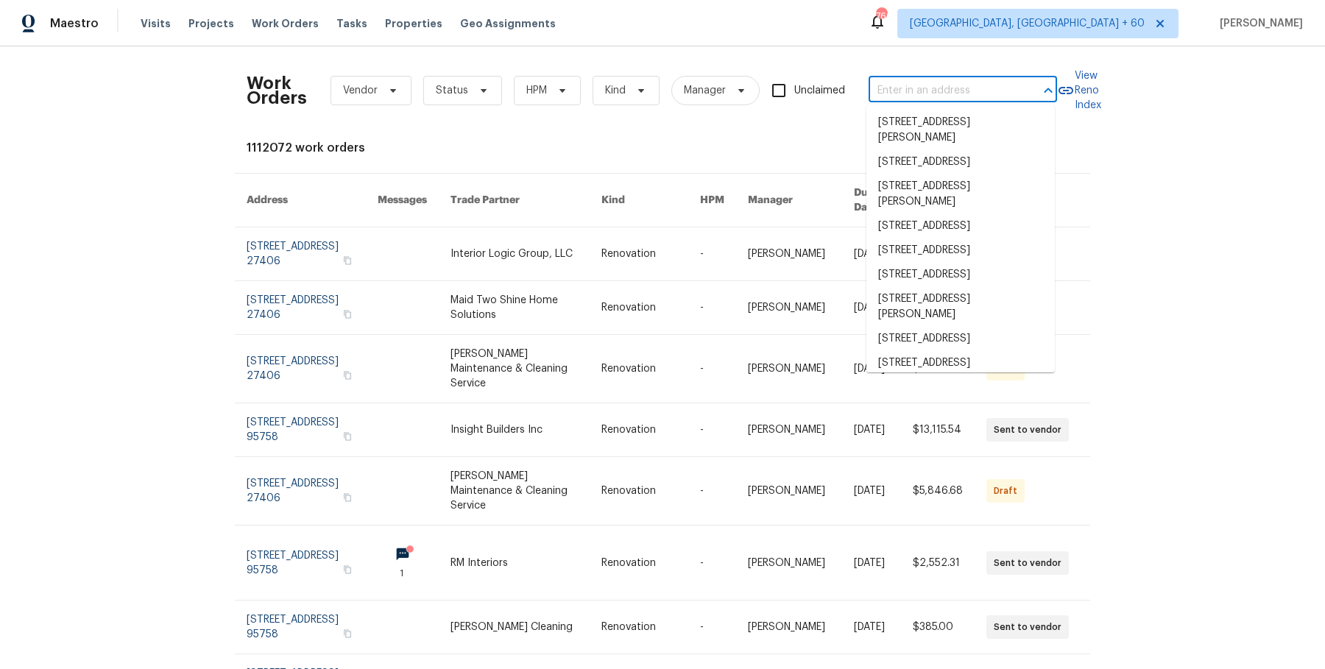
type input "v"
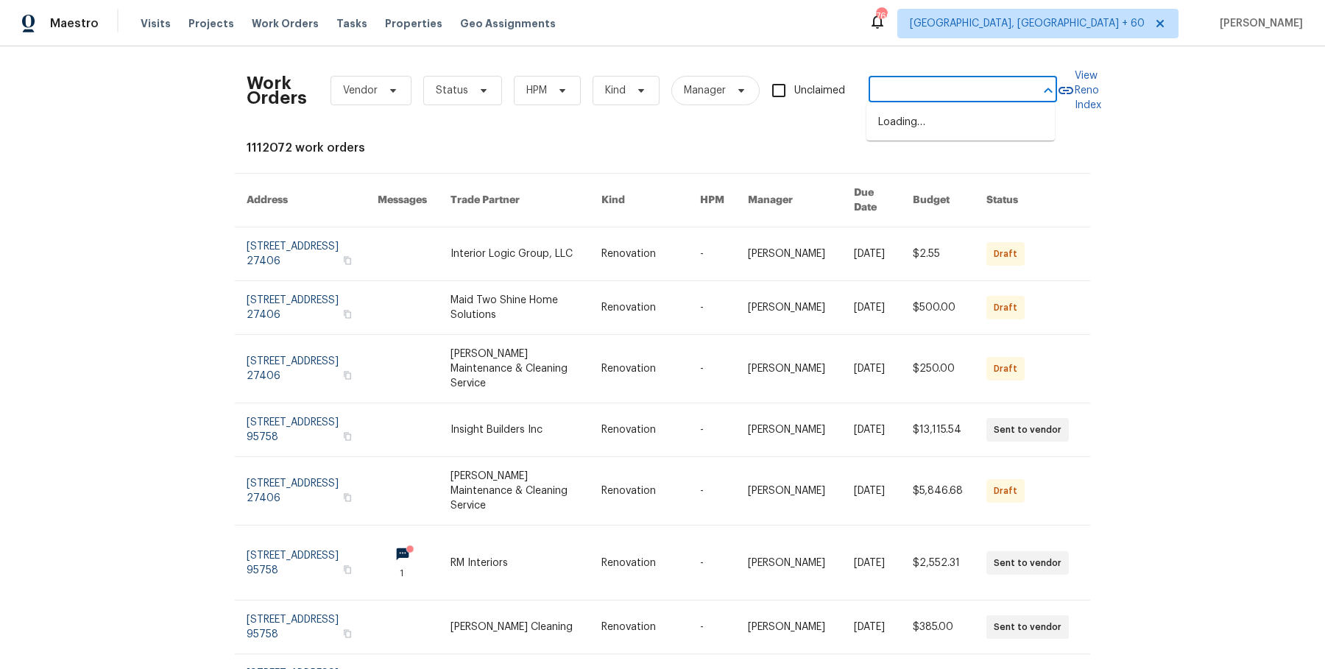
type input "b"
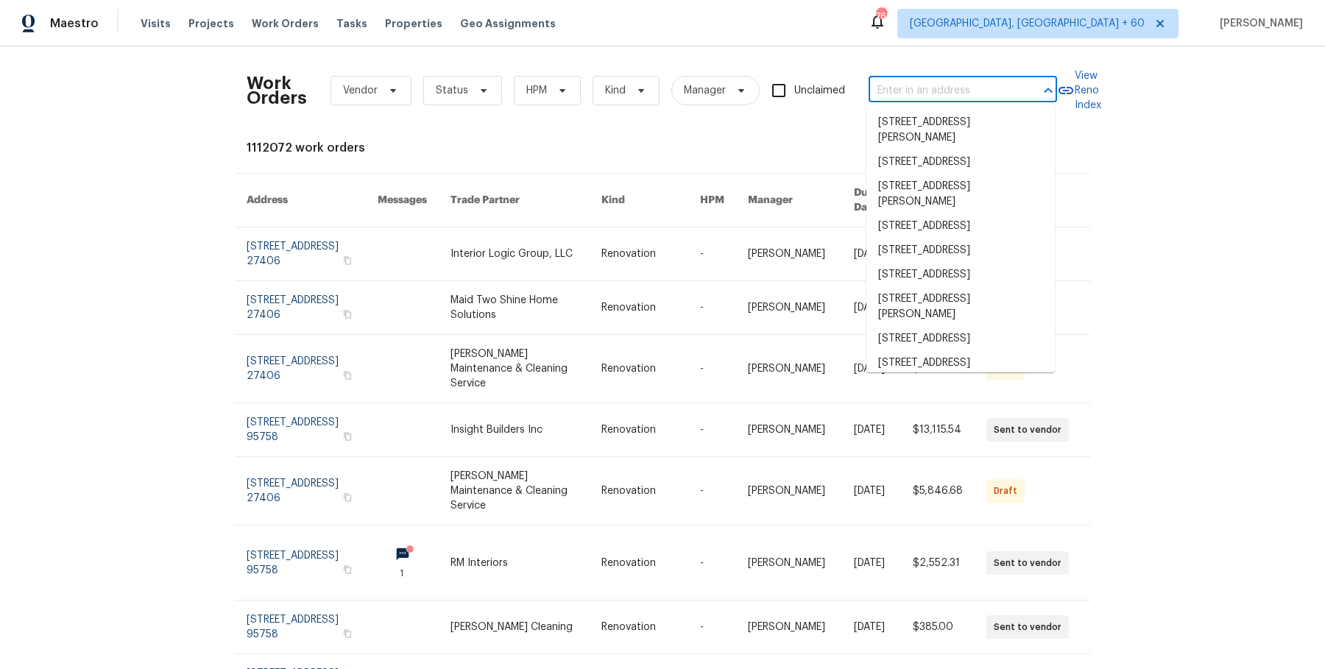
type input "v"
paste input "3092 Cedar Crest Way Decatur, GA 30034"
type input "3092 Cedar Crest Way Decatur, GA 30034"
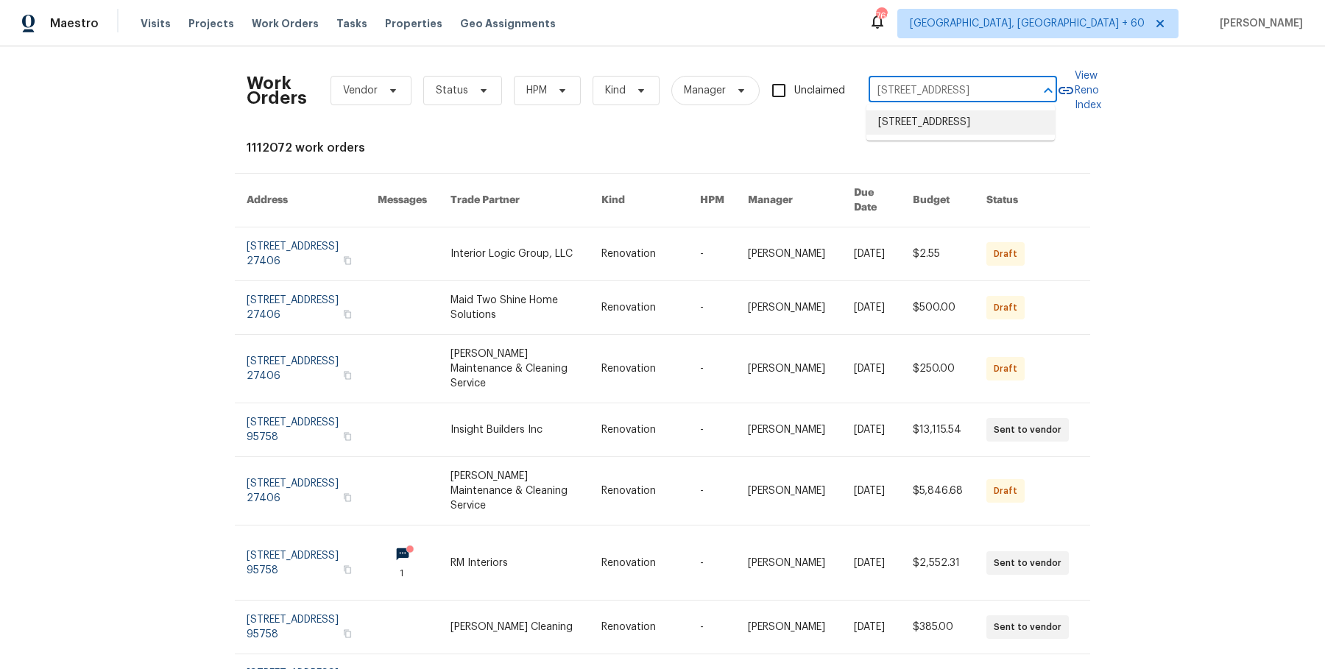
click at [998, 115] on li "3092 Cedar Crest Way, Decatur, GA 30034" at bounding box center [960, 122] width 188 height 24
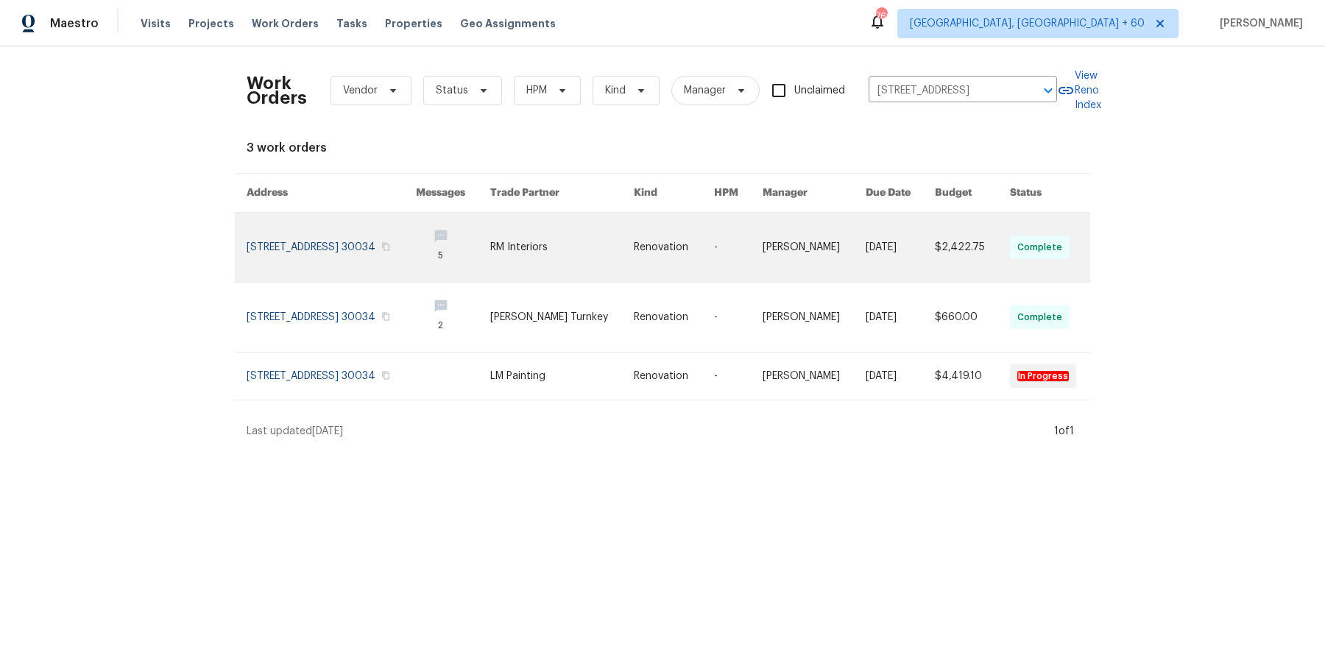
click at [926, 229] on link at bounding box center [900, 247] width 70 height 69
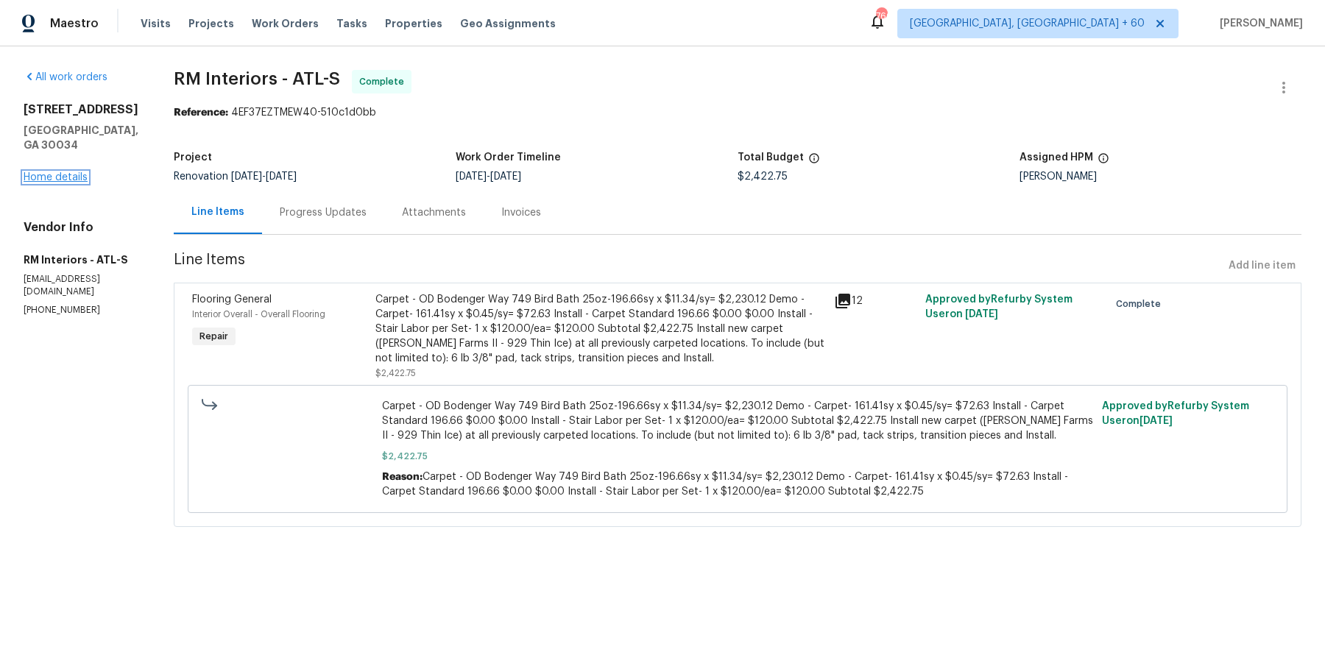
click at [68, 172] on link "Home details" at bounding box center [56, 177] width 64 height 10
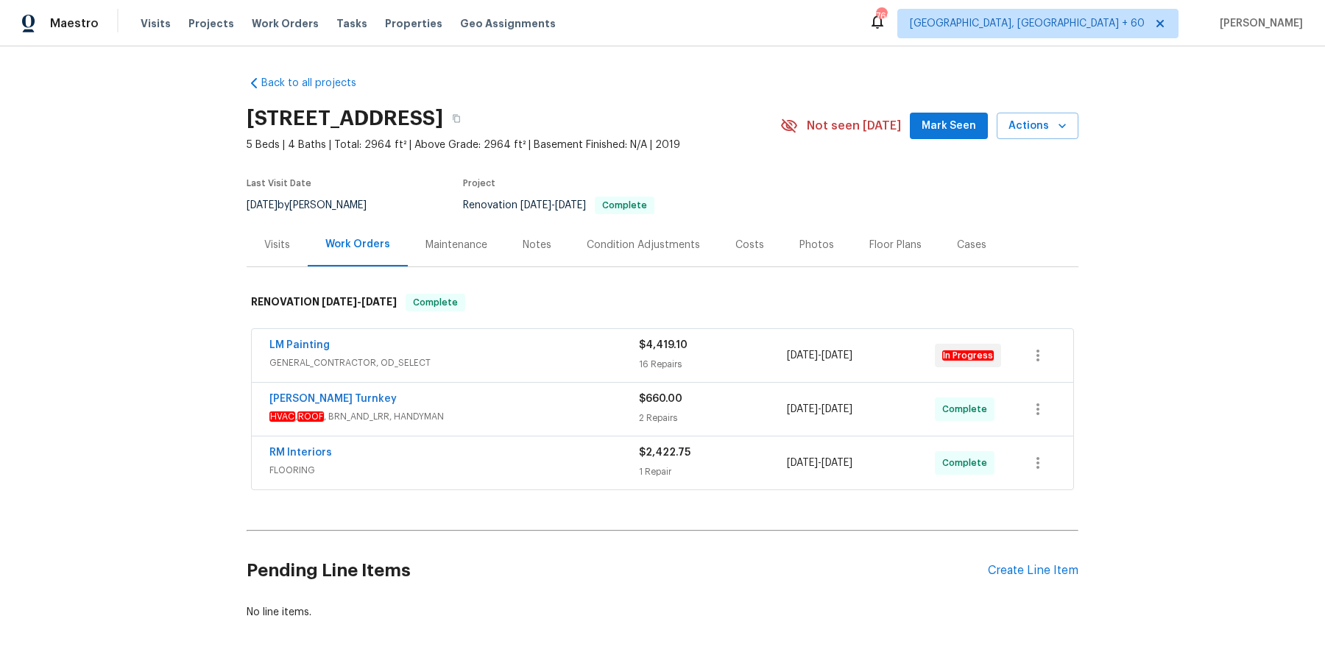
click at [558, 361] on span "GENERAL_CONTRACTOR, OD_SELECT" at bounding box center [453, 362] width 369 height 15
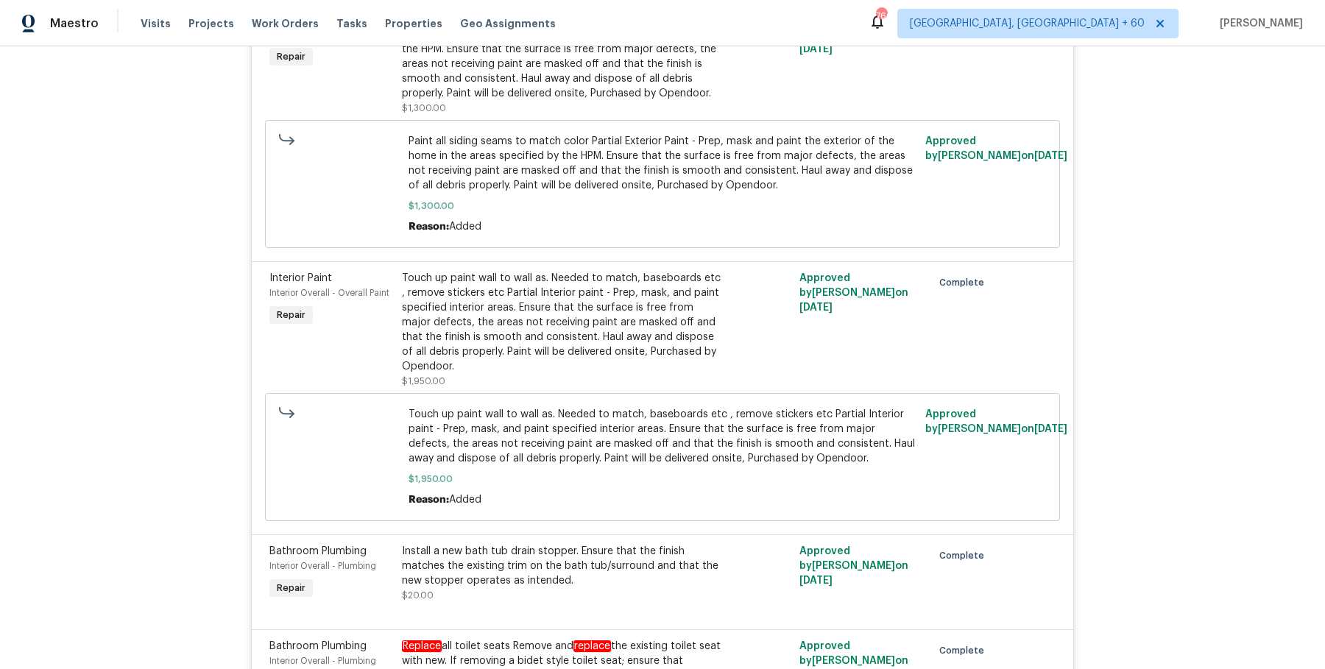
scroll to position [1993, 0]
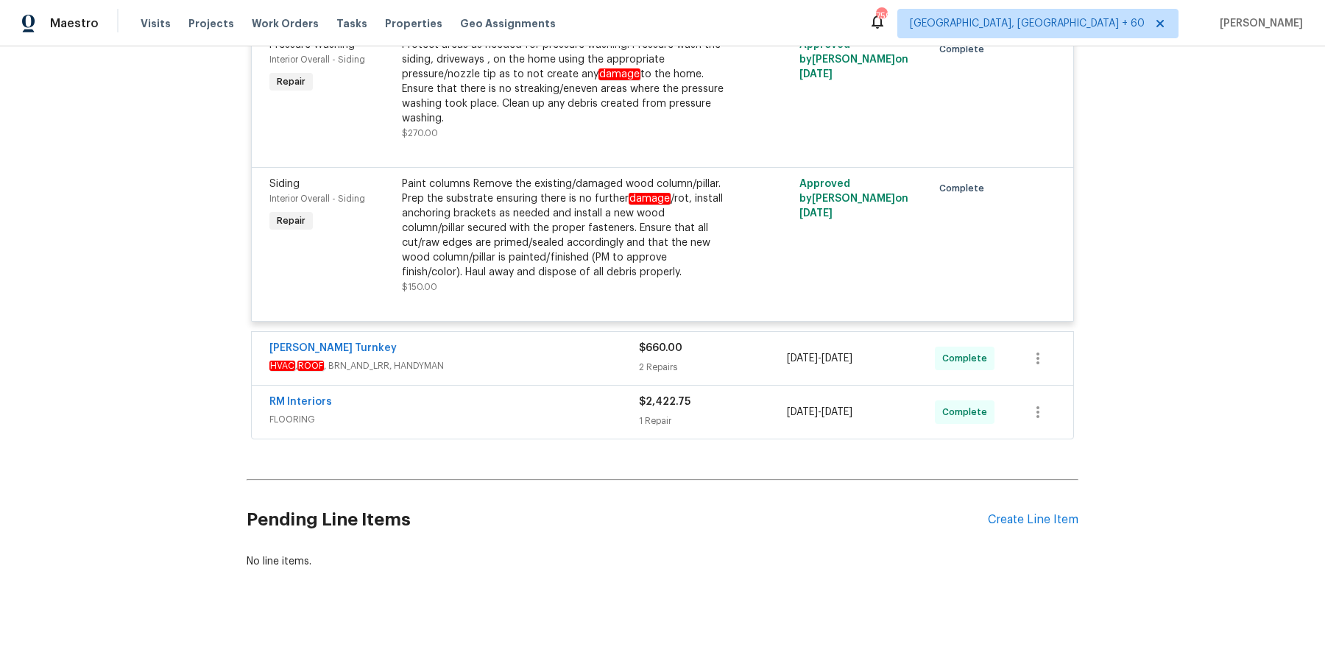
click at [719, 358] on div "$660.00 2 Repairs" at bounding box center [713, 358] width 148 height 35
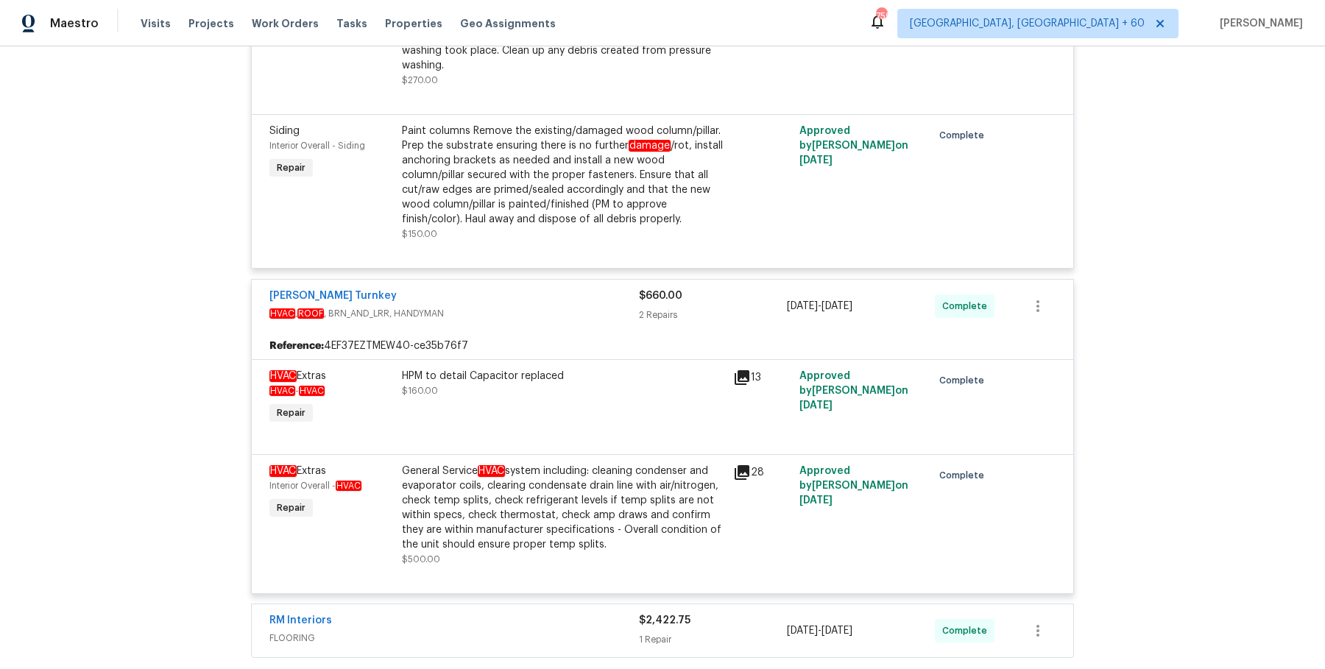
scroll to position [2776, 0]
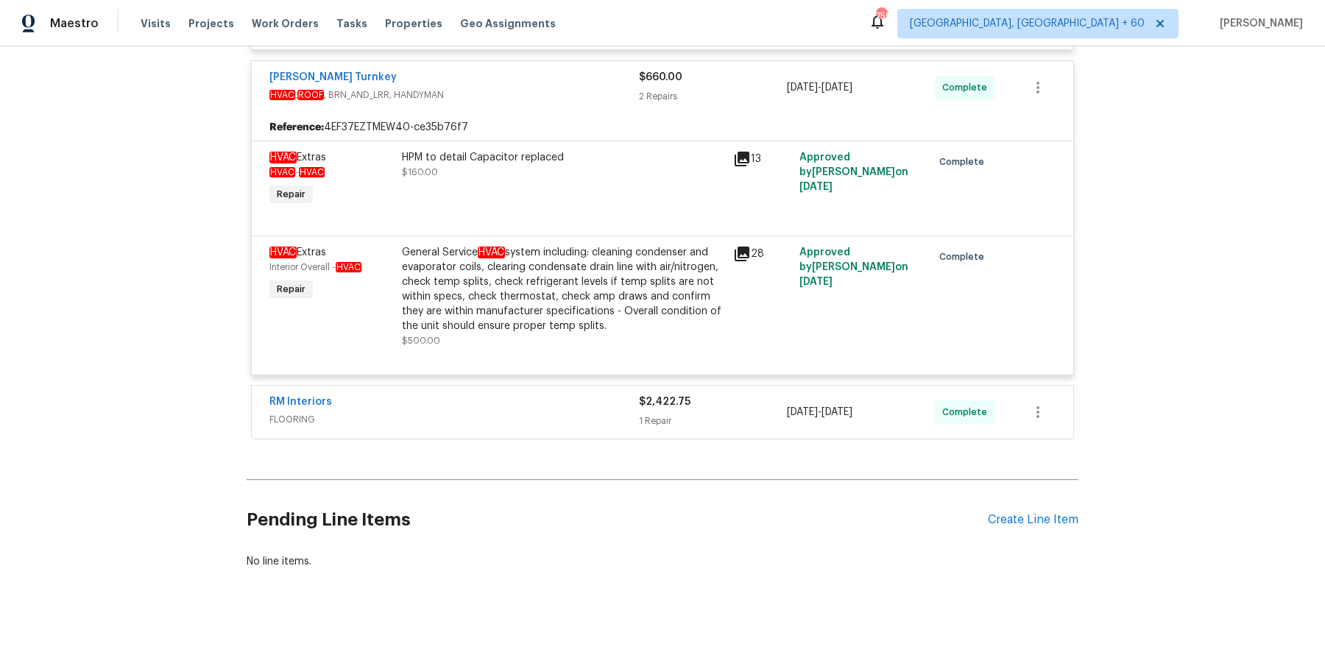
click at [673, 409] on div "$2,422.75" at bounding box center [713, 401] width 148 height 15
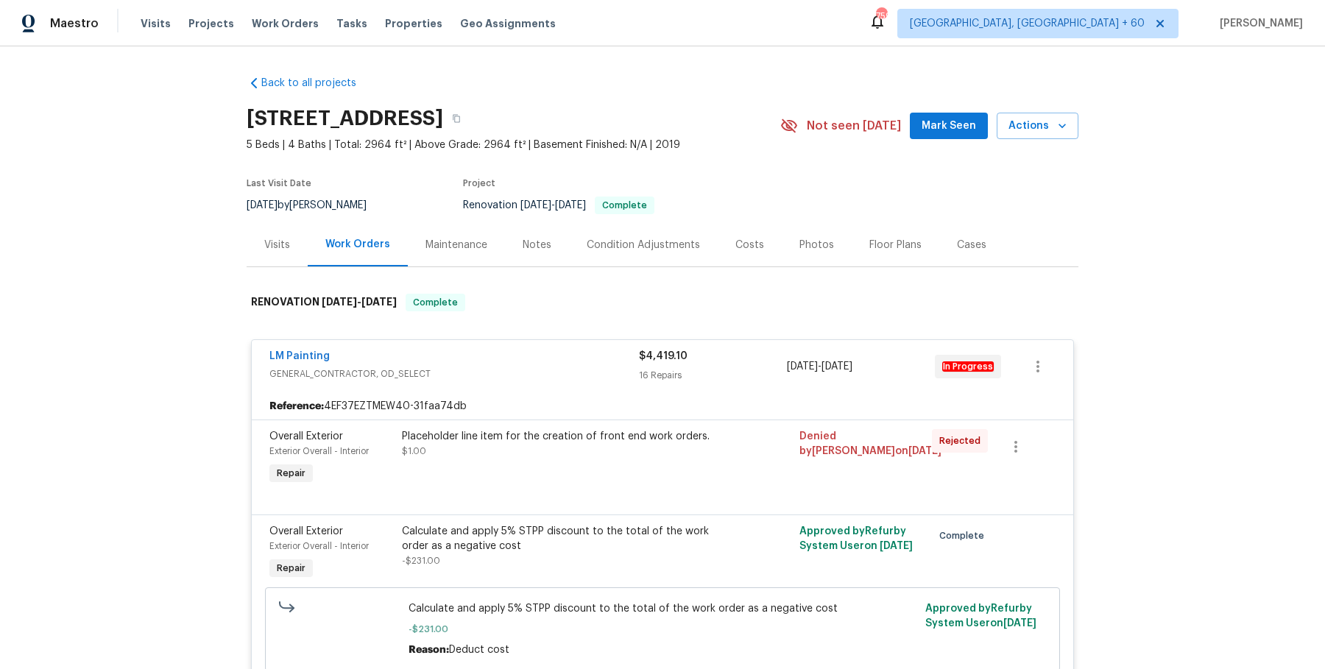
scroll to position [5, 0]
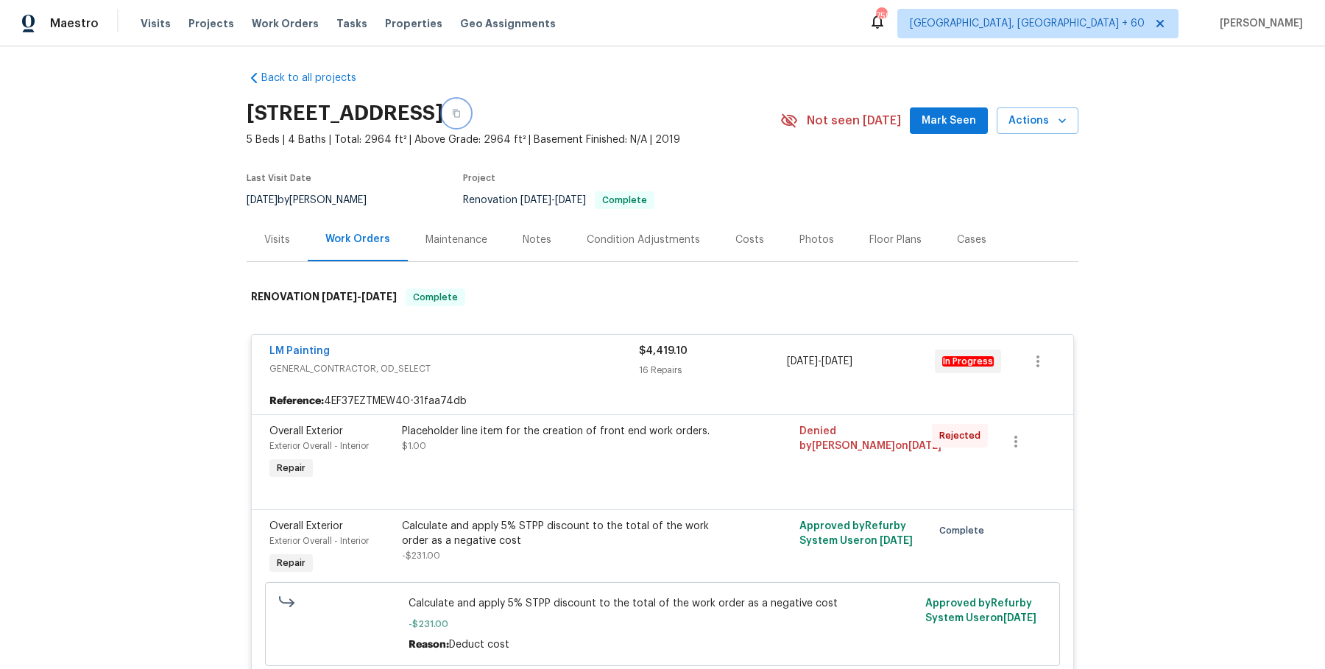
click at [469, 120] on button "button" at bounding box center [456, 113] width 26 height 26
click at [443, 110] on h2 "3092 Cedar Crest Way, Decatur, GA 30034" at bounding box center [345, 113] width 196 height 15
click at [460, 112] on icon "button" at bounding box center [456, 114] width 7 height 8
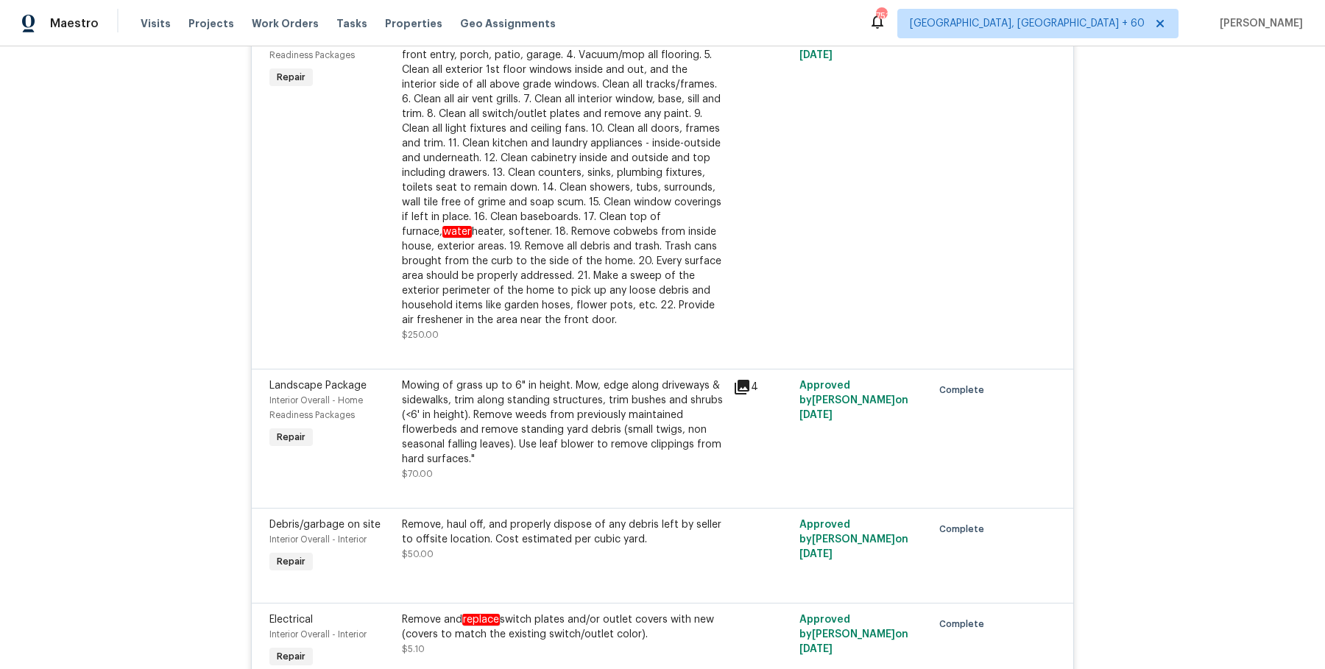
scroll to position [0, 0]
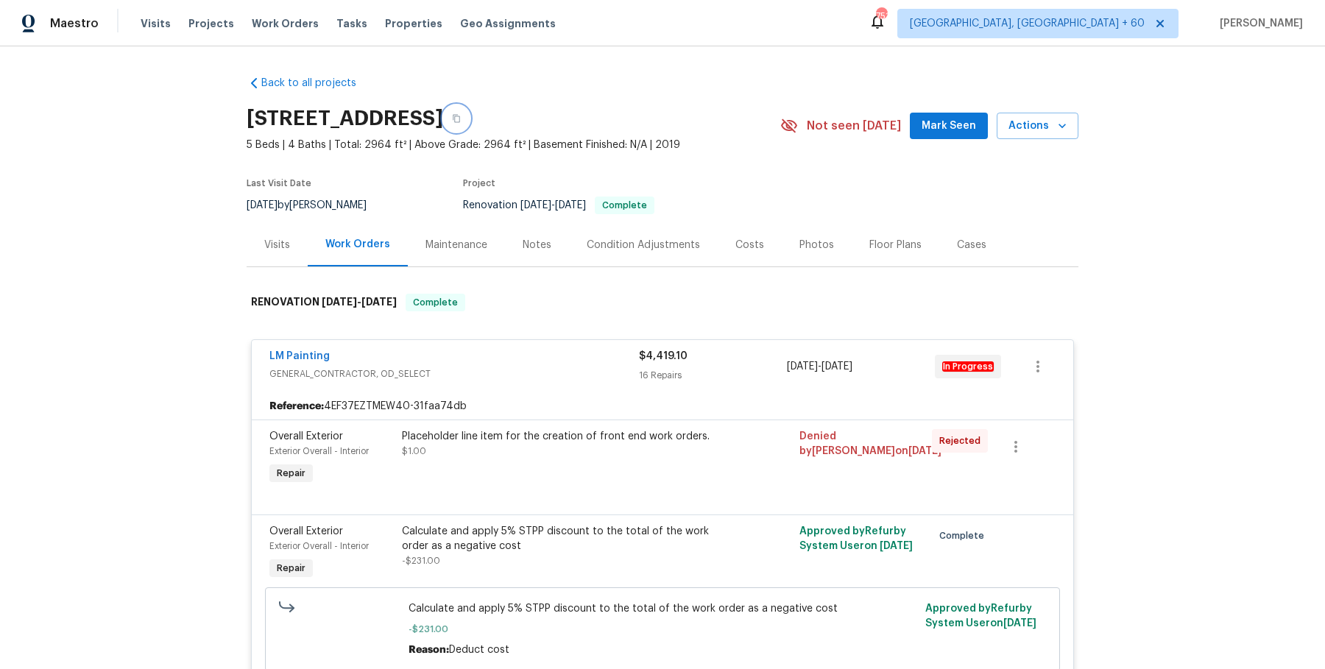
click at [469, 110] on button "button" at bounding box center [456, 118] width 26 height 26
click at [699, 130] on div "3092 Cedar Crest Way, Decatur, GA 30034" at bounding box center [513, 118] width 533 height 38
click at [469, 124] on button "button" at bounding box center [456, 118] width 26 height 26
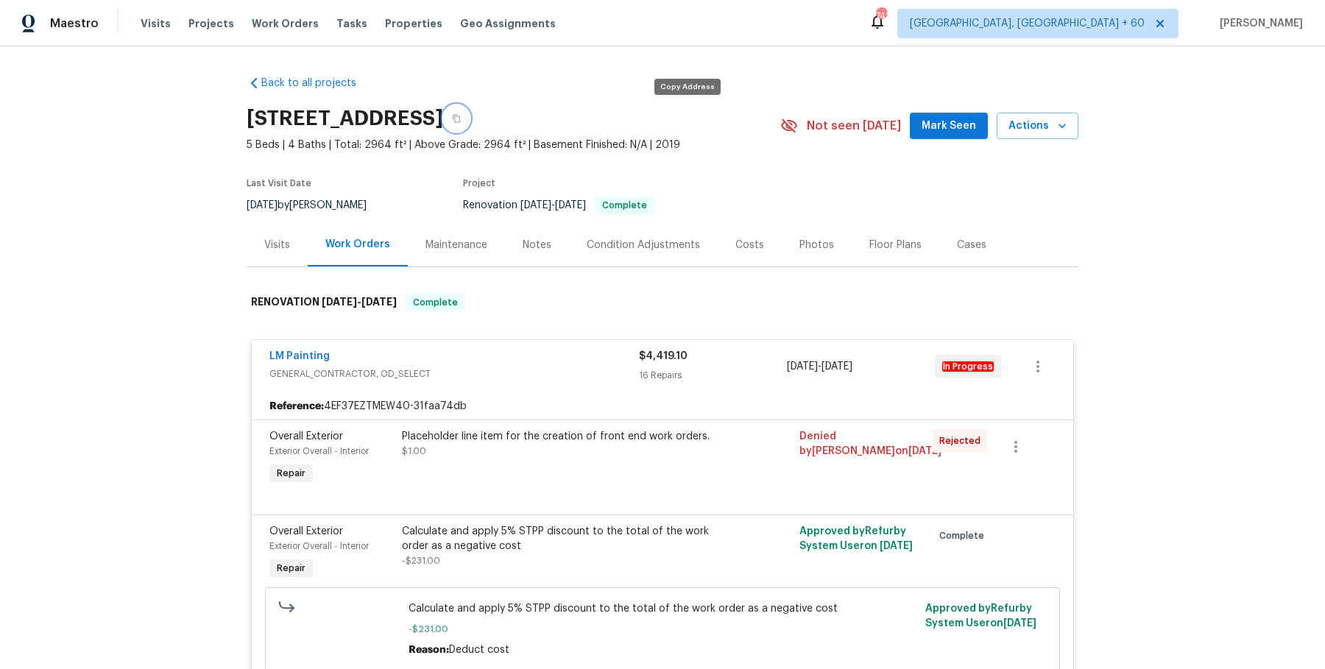
click at [461, 115] on icon "button" at bounding box center [456, 118] width 9 height 9
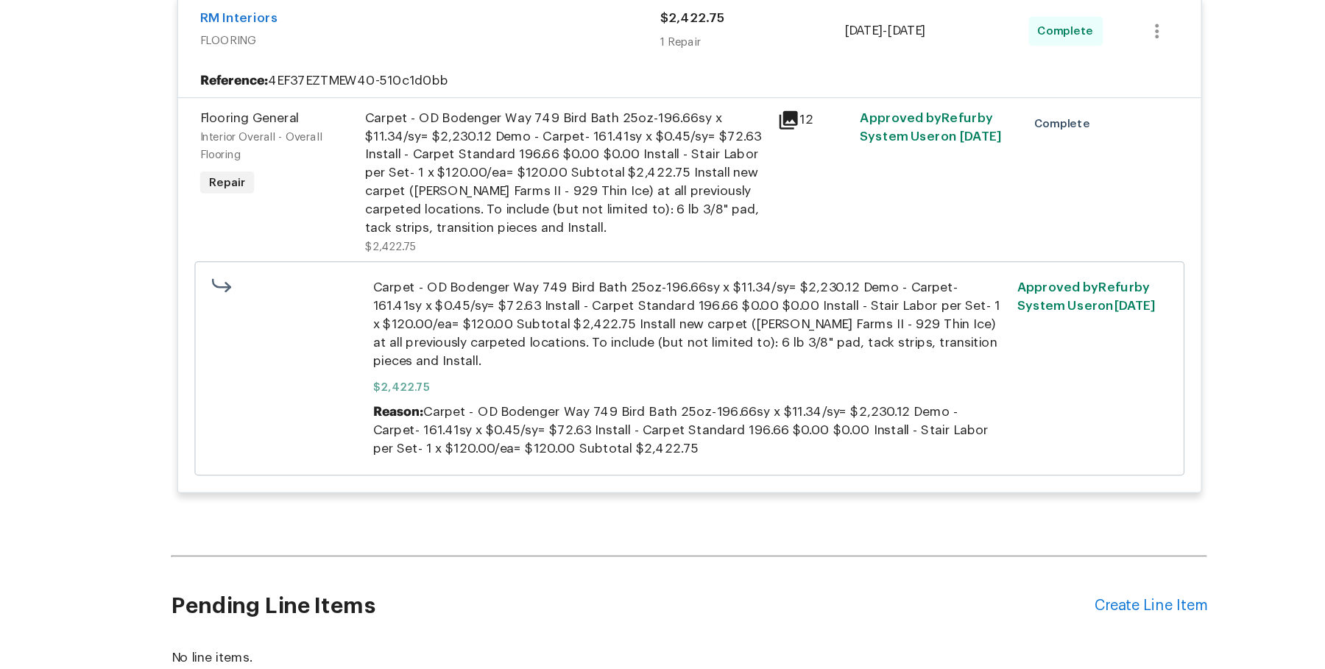
scroll to position [3131, 0]
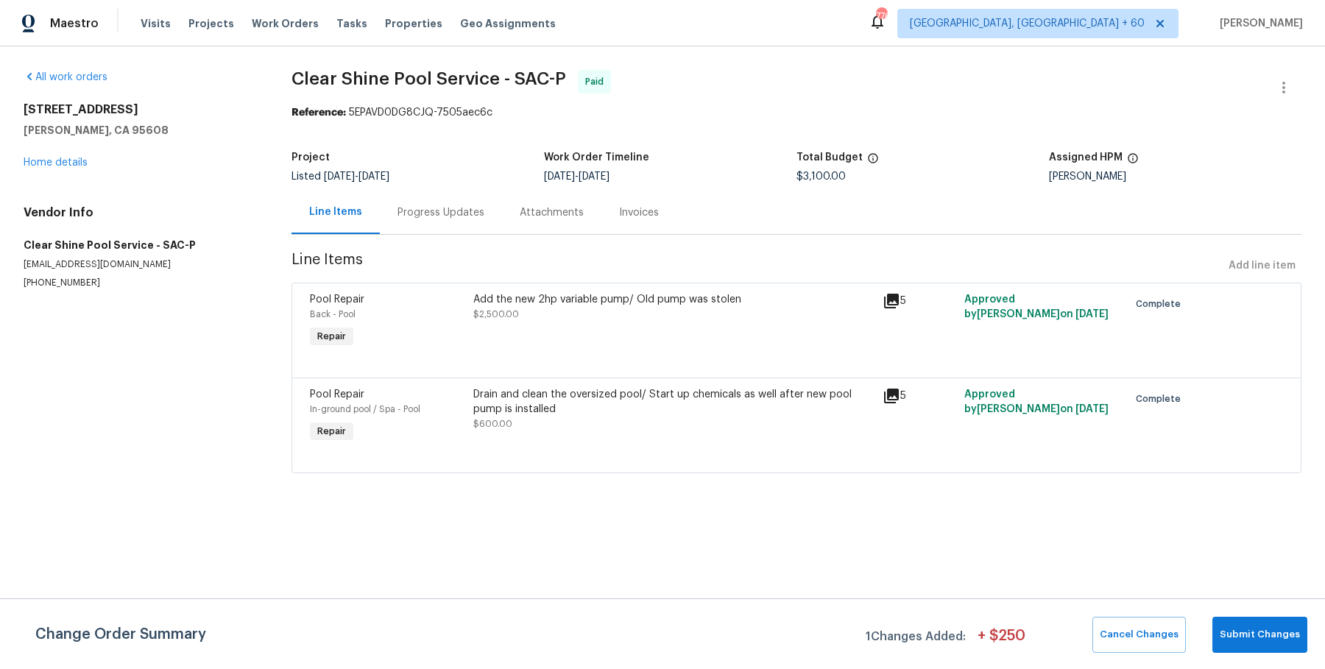
click at [352, 171] on div "Project" at bounding box center [417, 161] width 252 height 19
drag, startPoint x: 23, startPoint y: 242, endPoint x: 128, endPoint y: 366, distance: 162.3
click at [128, 366] on div "All work orders 5735 Hesper Way Carmichael, CA 95608 Home details Vendor Info C…" at bounding box center [662, 280] width 1325 height 468
copy div "Clear Shine Pool Service - SAC-P clearshinepoolservice@yahoo.com (916) 385-3301"
click at [416, 74] on span "Clear Shine Pool Service - SAC-P" at bounding box center [428, 79] width 274 height 18
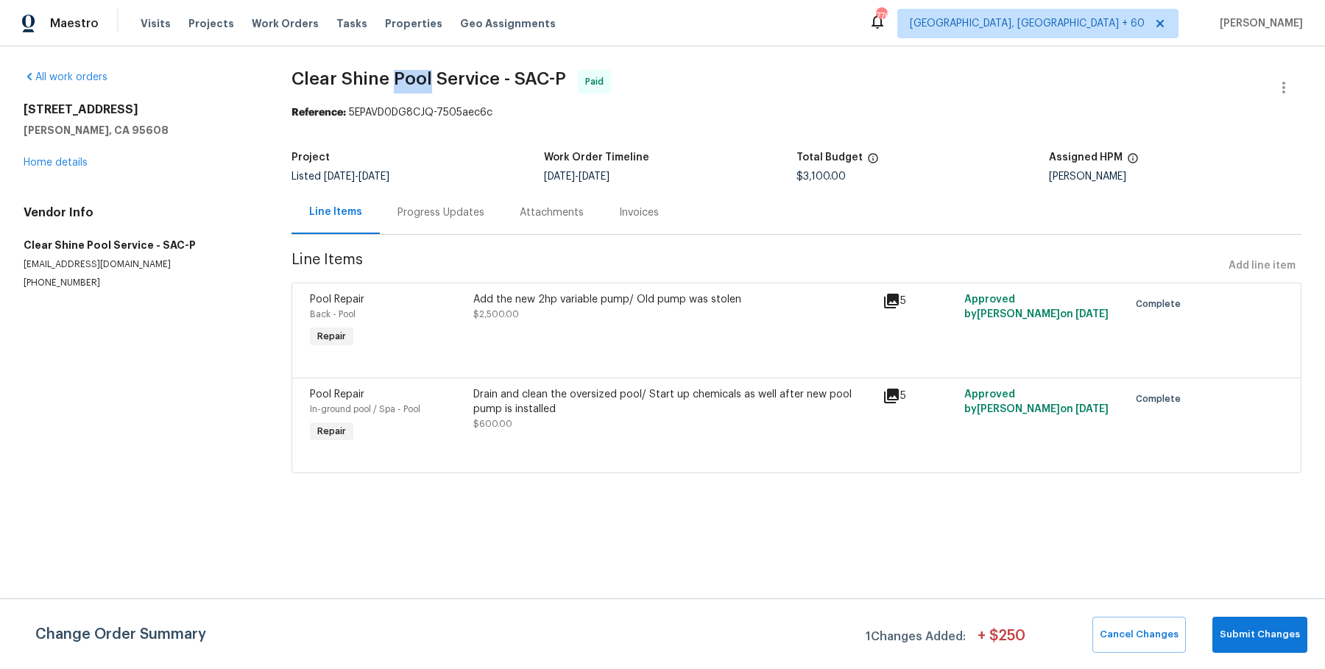
click at [416, 74] on span "Clear Shine Pool Service - SAC-P" at bounding box center [428, 79] width 274 height 18
copy span "Clear Shine Pool Service - SAC-P"
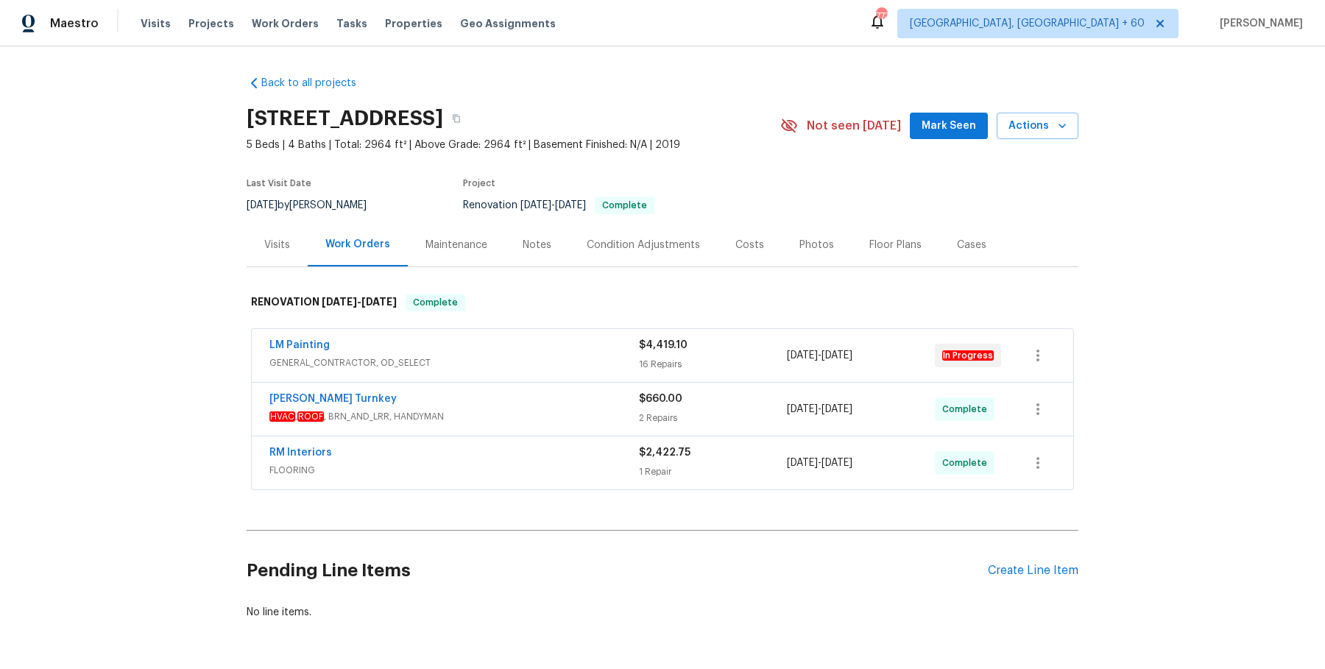
click at [290, 244] on div "Visits" at bounding box center [277, 244] width 61 height 43
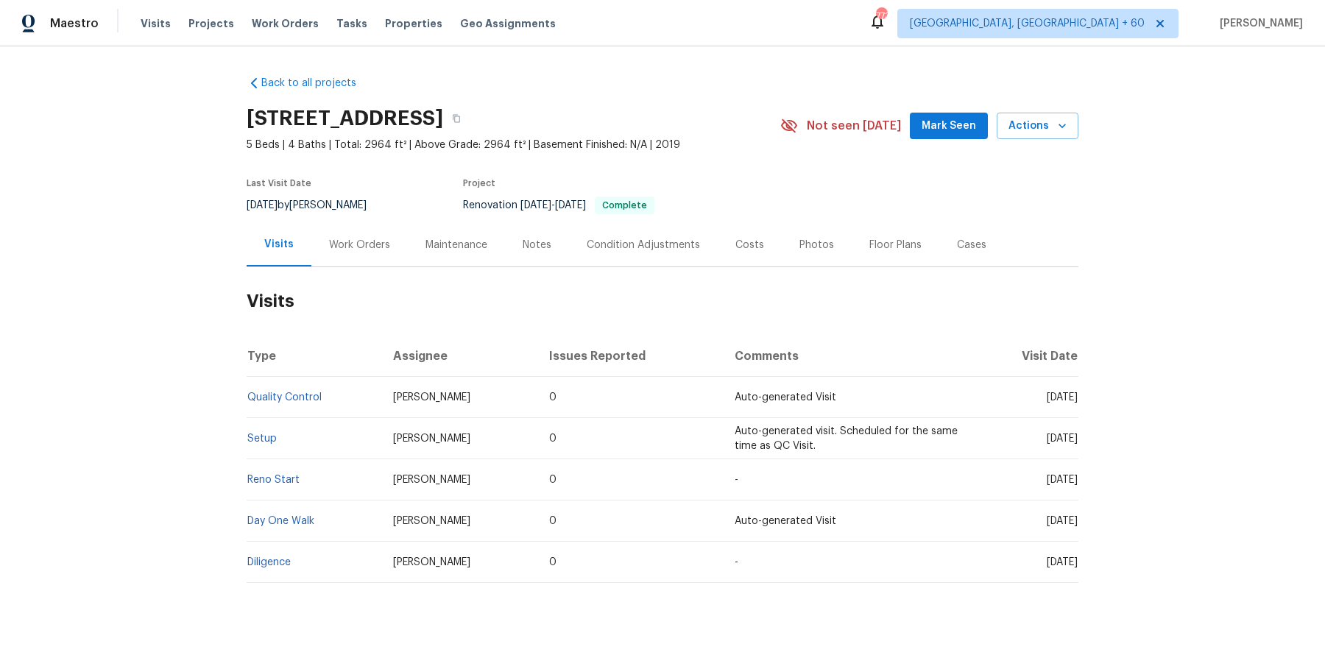
click at [274, 432] on td "Setup" at bounding box center [314, 438] width 135 height 41
click at [271, 436] on link "Setup" at bounding box center [261, 438] width 29 height 10
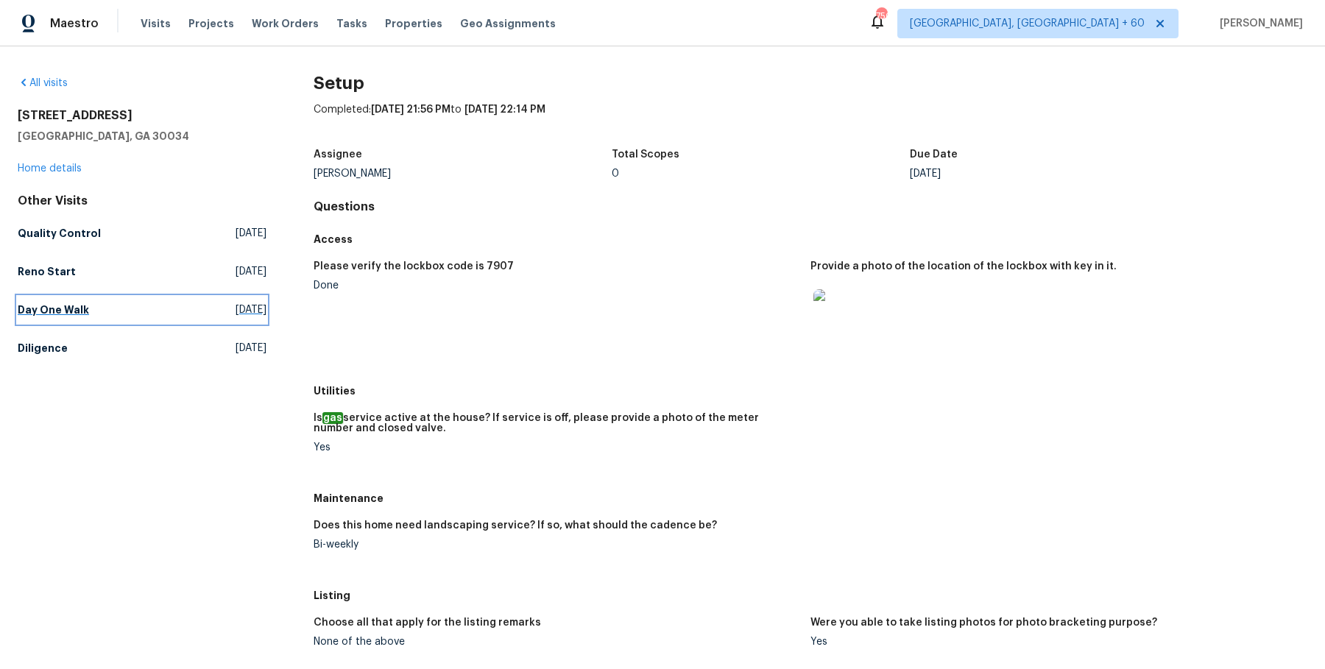
click at [45, 305] on h5 "Day One Walk" at bounding box center [53, 309] width 71 height 15
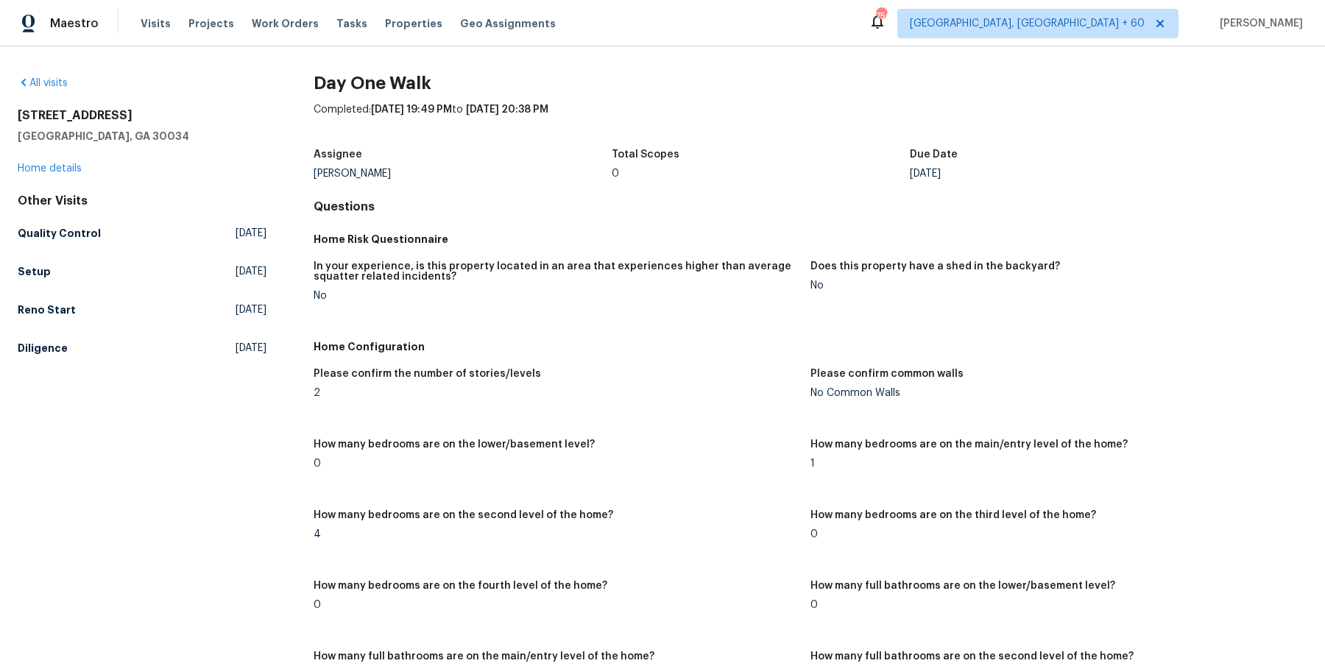
click at [79, 213] on div "Other Visits Quality Control [DATE] Setup [DATE] [GEOGRAPHIC_DATA] Start [DATE]…" at bounding box center [142, 278] width 249 height 168
click at [79, 247] on div "Other Visits Quality Control Mon, Aug 11 2025 Setup Mon, Aug 11 2025 Reno Start…" at bounding box center [142, 278] width 249 height 168
click at [79, 233] on h5 "Quality Control" at bounding box center [59, 233] width 83 height 15
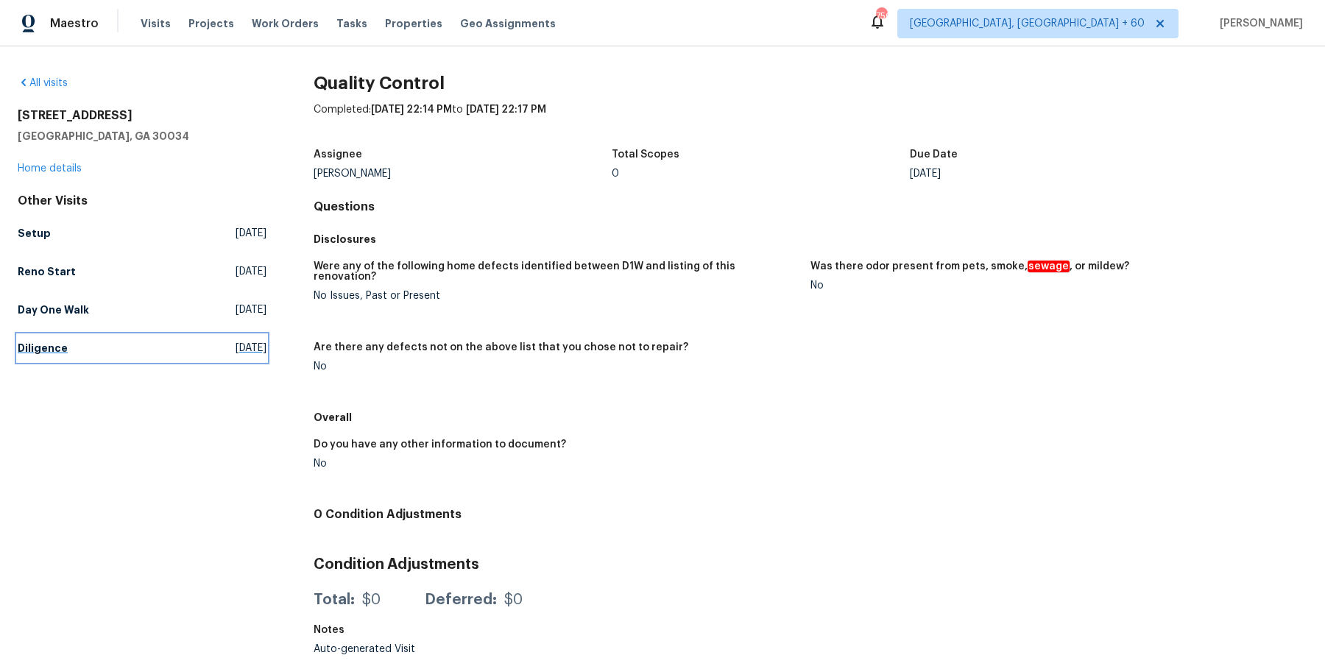
click at [59, 348] on h5 "Diligence" at bounding box center [43, 348] width 50 height 15
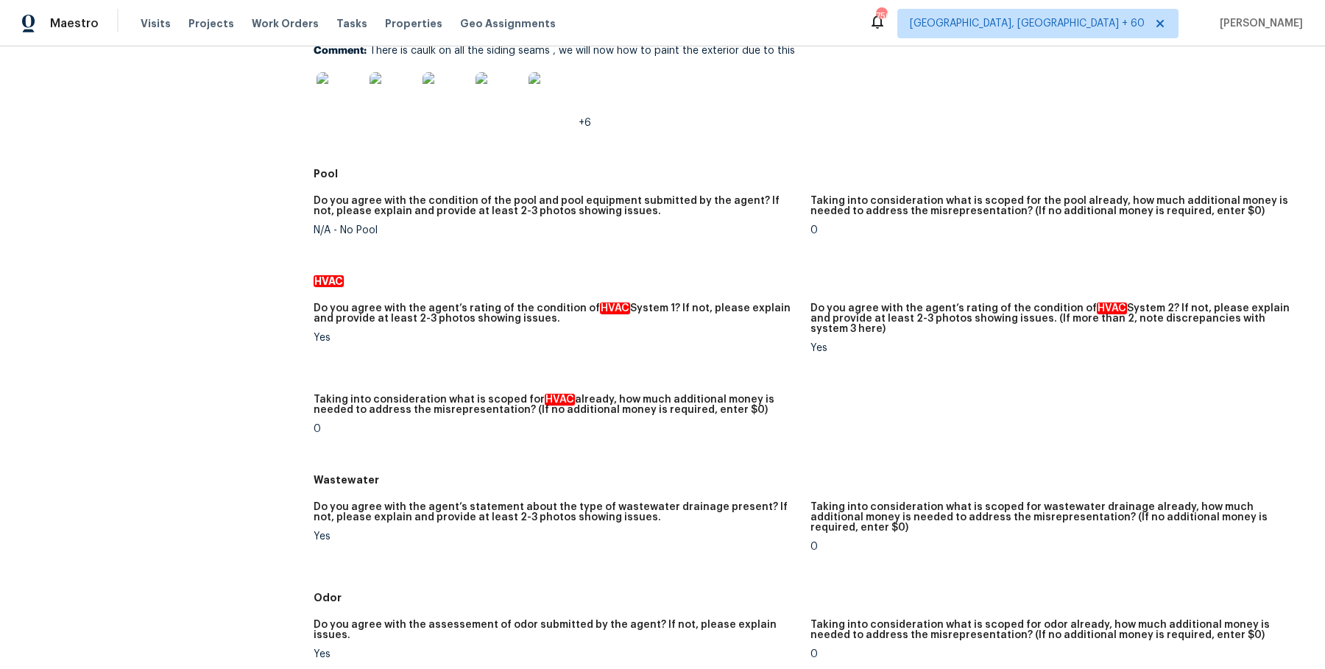
scroll to position [1038, 0]
